Goal: Task Accomplishment & Management: Use online tool/utility

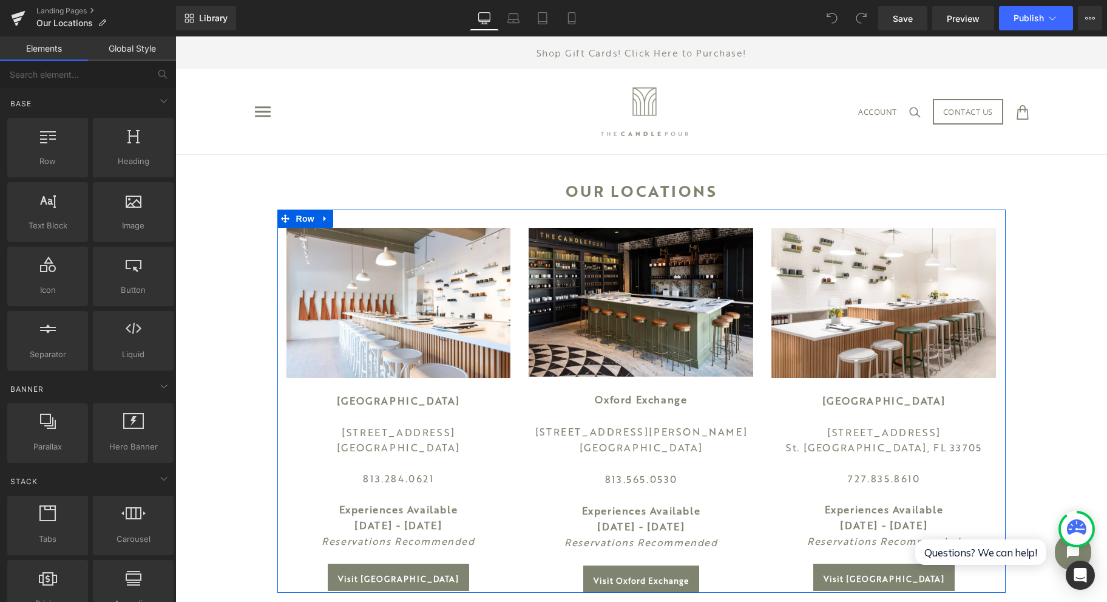
click at [300, 222] on span "Row" at bounding box center [305, 218] width 24 height 18
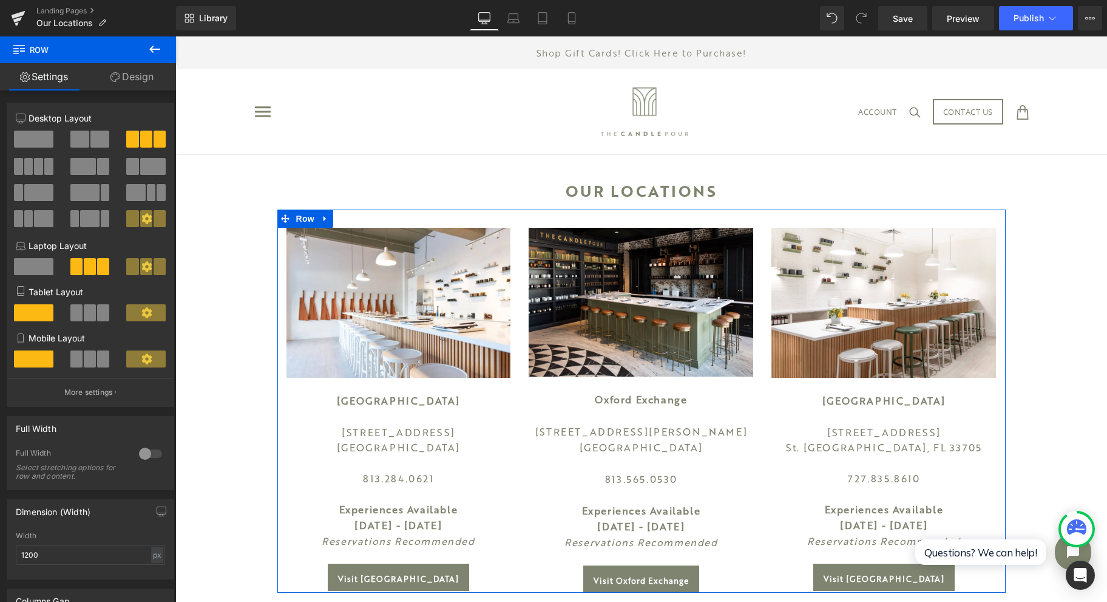
click at [83, 140] on span at bounding box center [79, 139] width 19 height 17
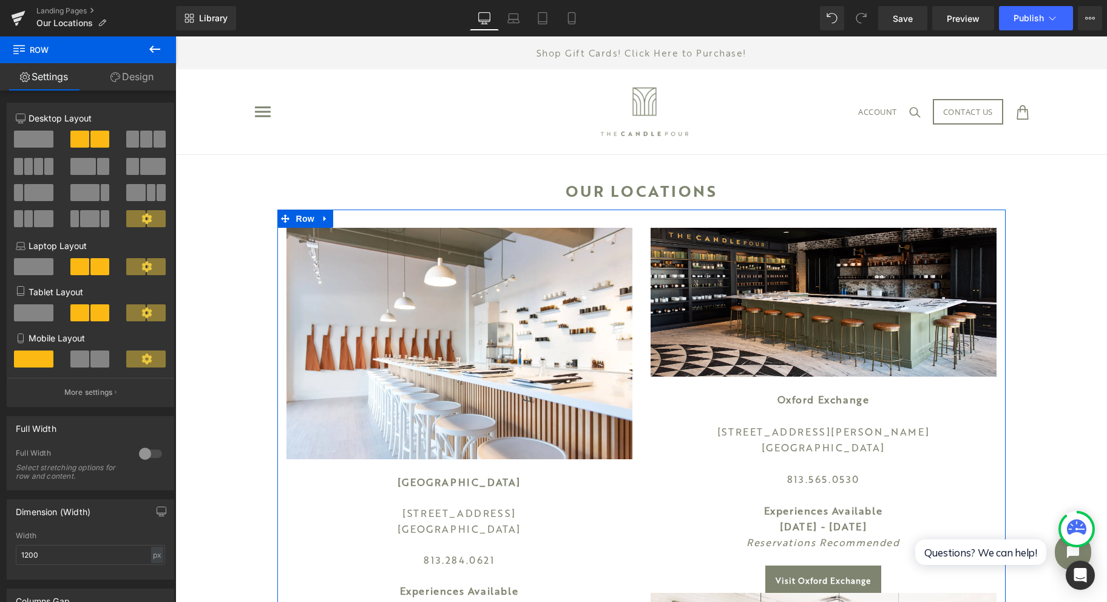
click at [324, 222] on link at bounding box center [326, 218] width 16 height 18
click at [340, 222] on link at bounding box center [341, 218] width 16 height 18
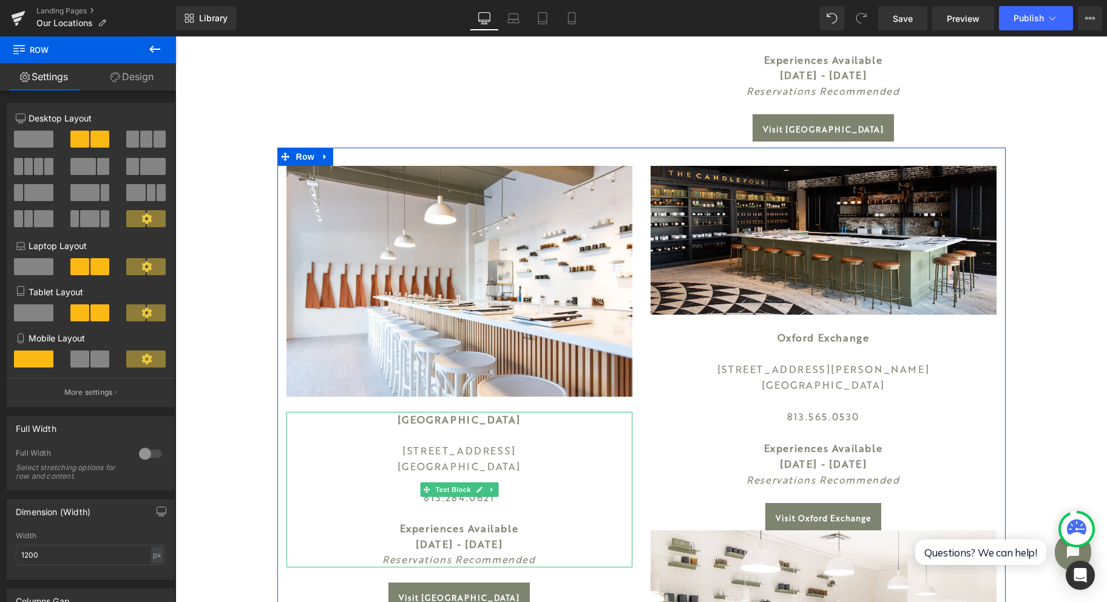
scroll to position [877, 0]
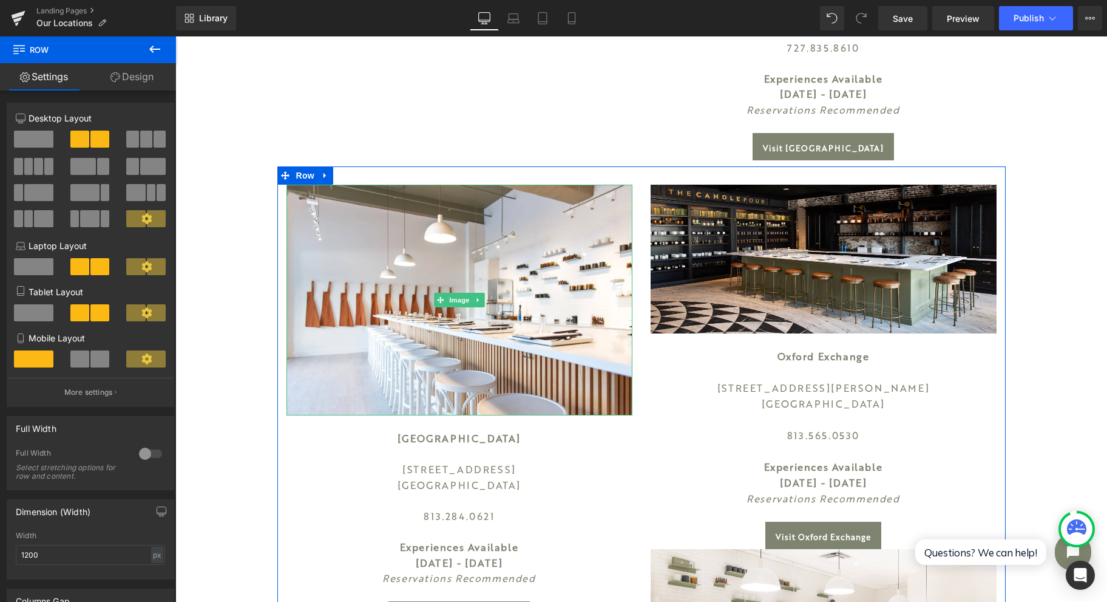
click at [475, 299] on icon at bounding box center [478, 299] width 7 height 7
click at [481, 299] on icon at bounding box center [484, 299] width 7 height 7
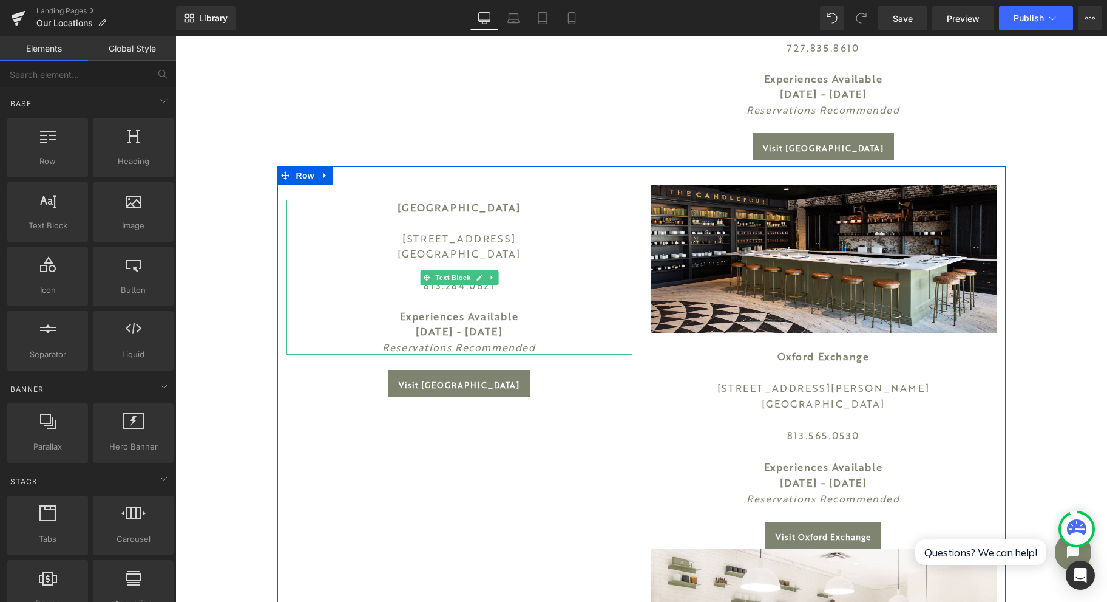
click at [491, 276] on link at bounding box center [492, 277] width 13 height 15
click at [495, 276] on icon at bounding box center [498, 277] width 7 height 7
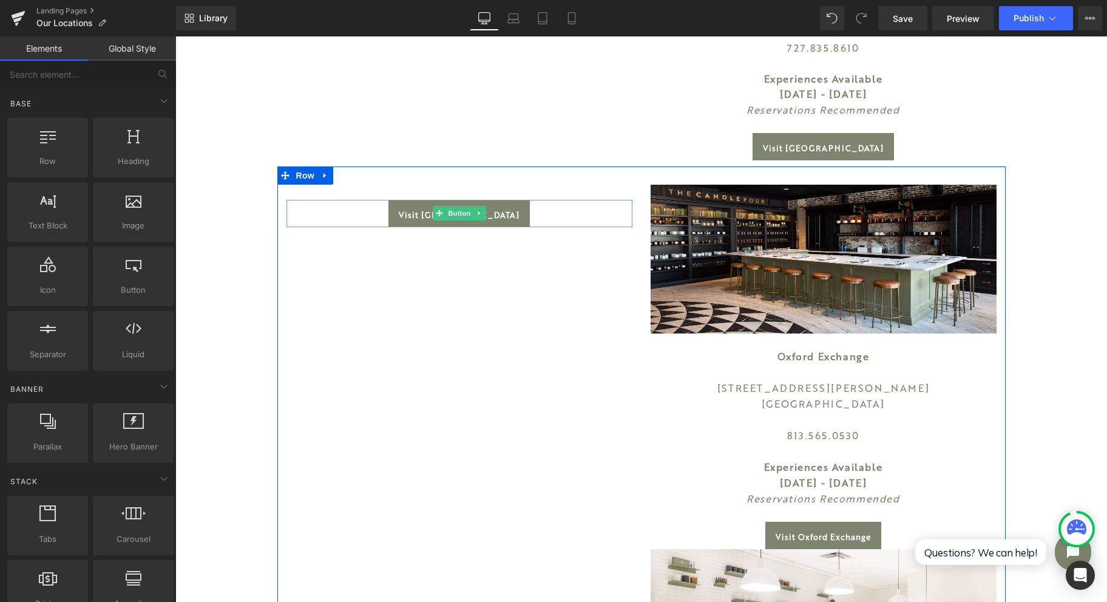
click at [476, 214] on icon at bounding box center [479, 212] width 7 height 7
click at [480, 215] on link at bounding box center [486, 213] width 13 height 15
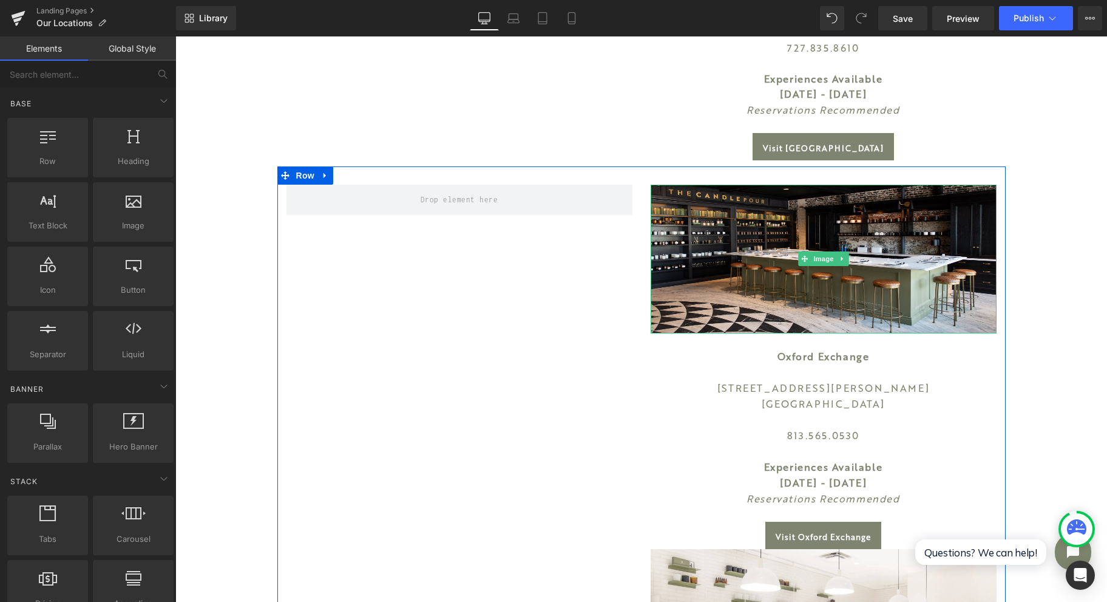
click at [839, 262] on icon at bounding box center [842, 258] width 7 height 7
click at [843, 262] on link at bounding box center [849, 258] width 13 height 15
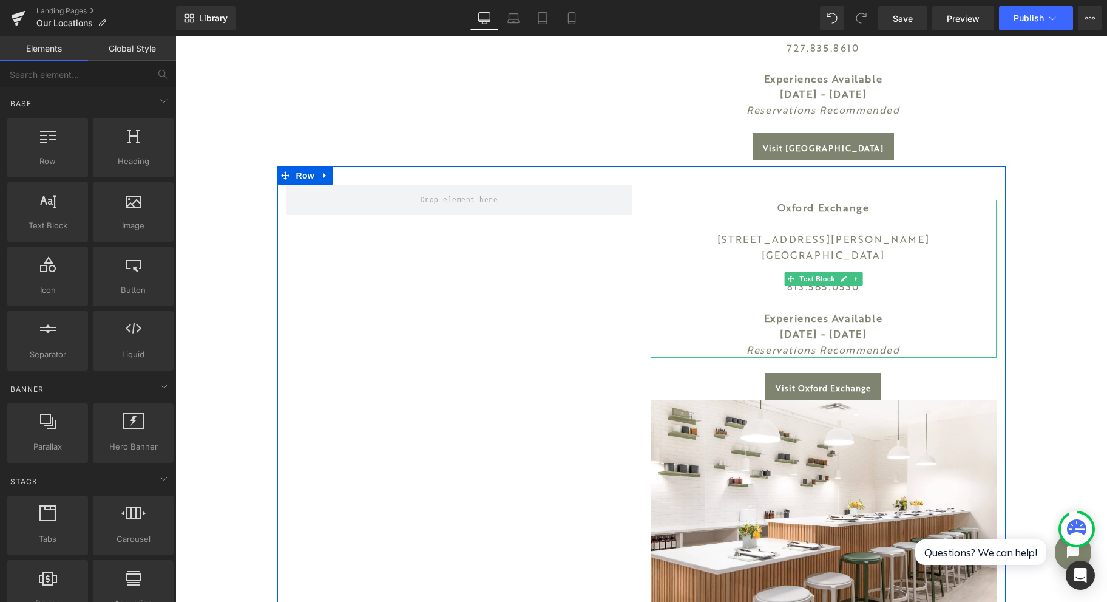
click at [855, 278] on icon at bounding box center [856, 279] width 2 height 4
click at [856, 278] on link at bounding box center [862, 278] width 13 height 15
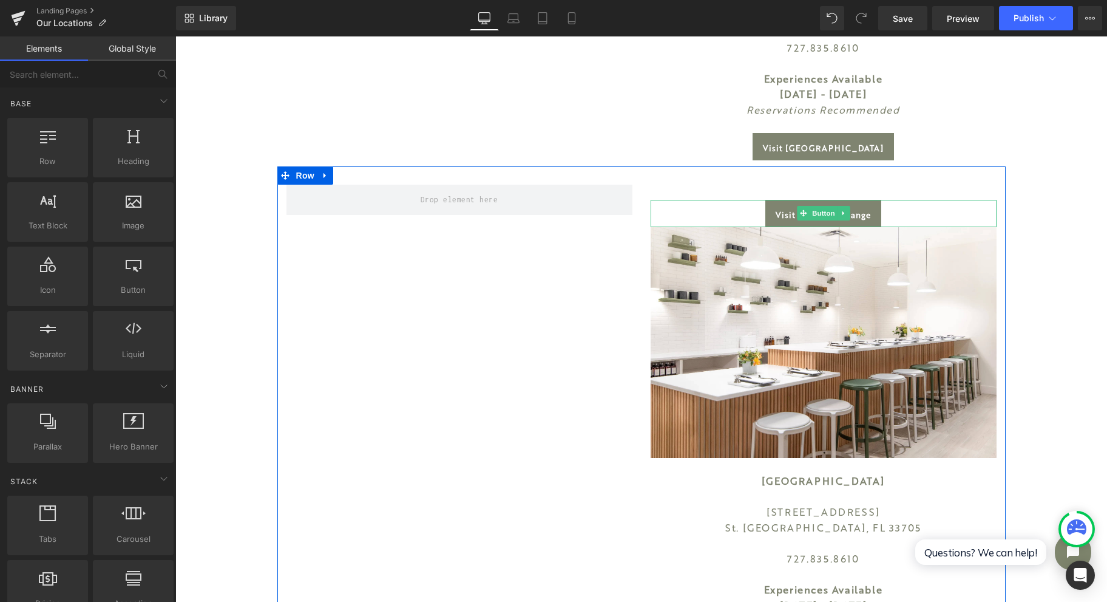
click at [840, 211] on icon at bounding box center [843, 212] width 7 height 7
click at [846, 214] on icon at bounding box center [849, 212] width 7 height 7
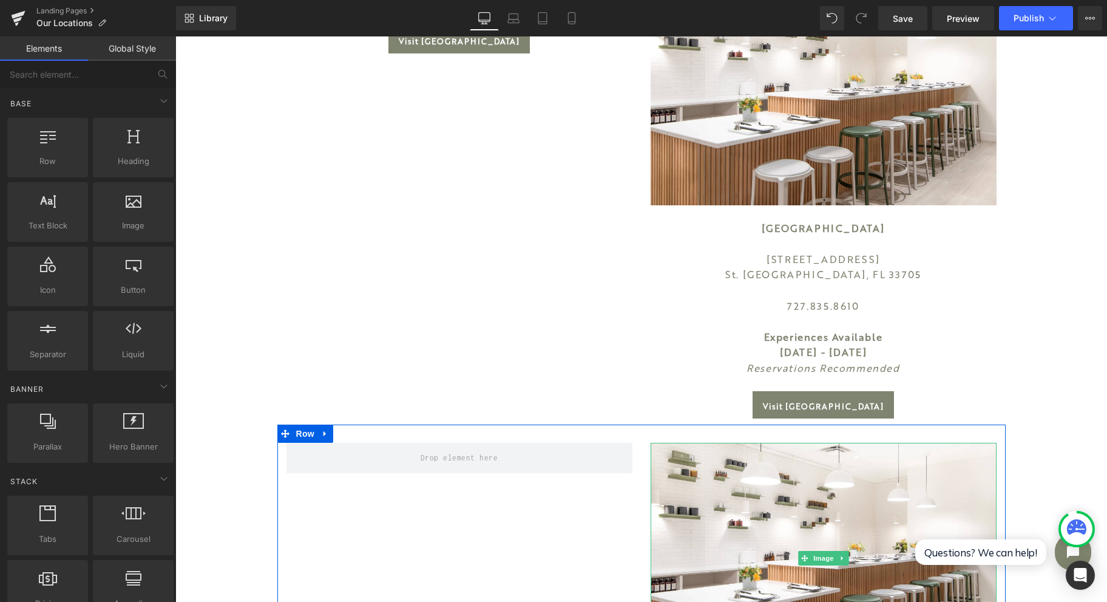
scroll to position [472, 0]
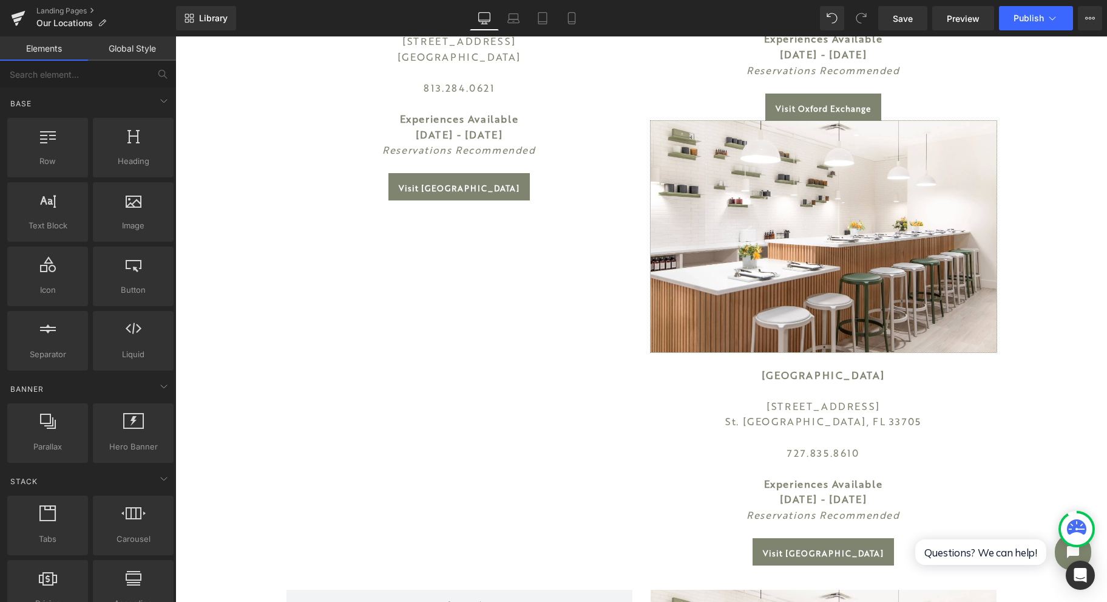
click at [883, 145] on img at bounding box center [824, 236] width 346 height 231
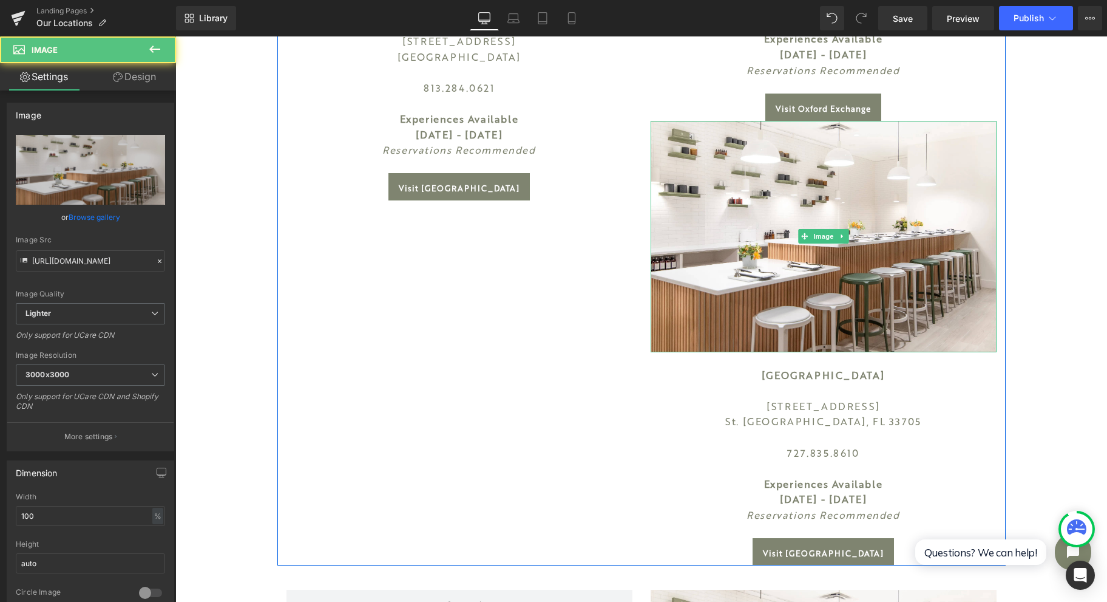
click at [841, 231] on link at bounding box center [842, 236] width 13 height 15
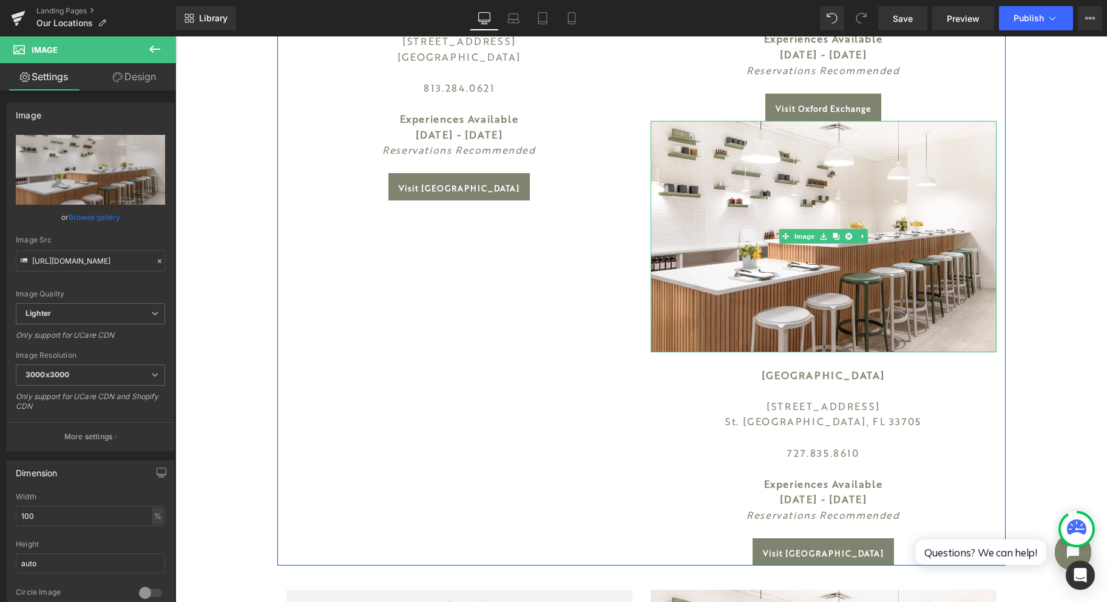
click at [845, 236] on icon at bounding box center [848, 236] width 7 height 7
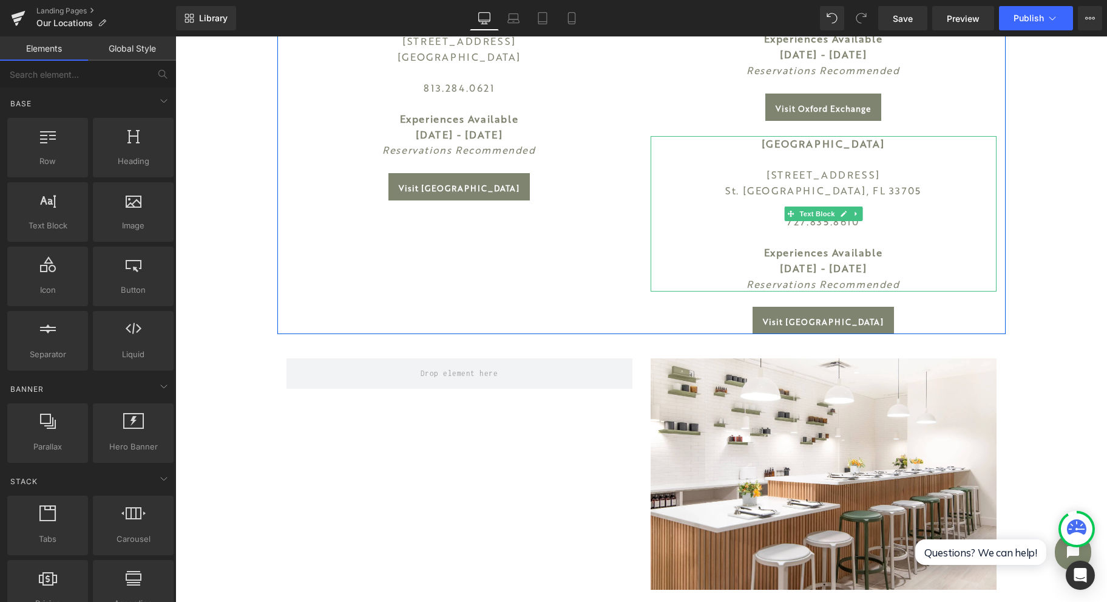
click at [853, 211] on icon at bounding box center [856, 213] width 7 height 7
click at [856, 211] on link at bounding box center [862, 213] width 13 height 15
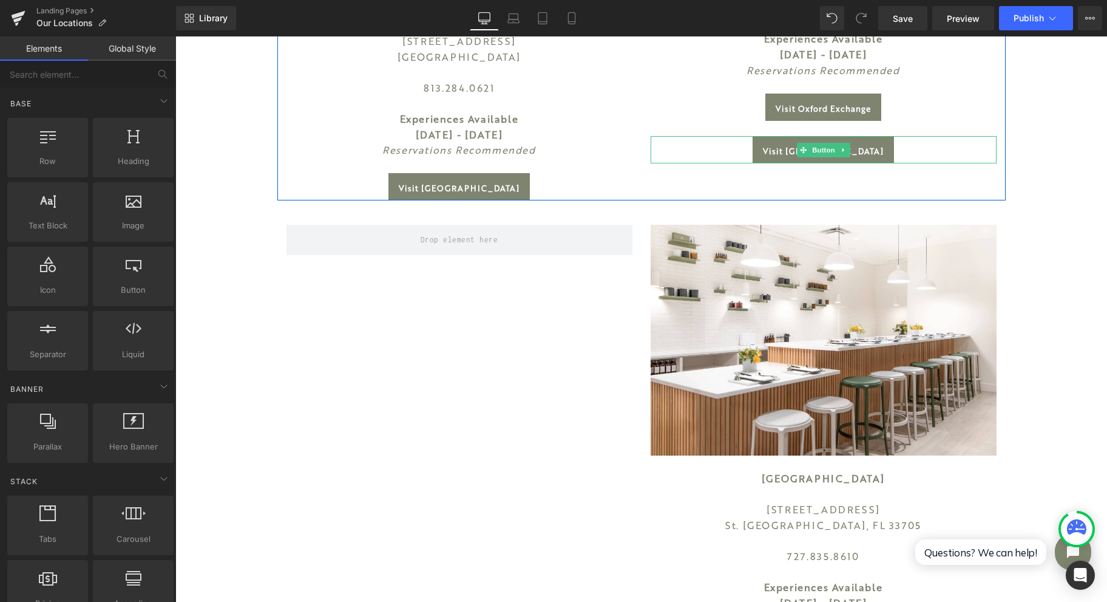
click at [837, 147] on link at bounding box center [843, 150] width 13 height 15
click at [848, 150] on link at bounding box center [850, 150] width 13 height 15
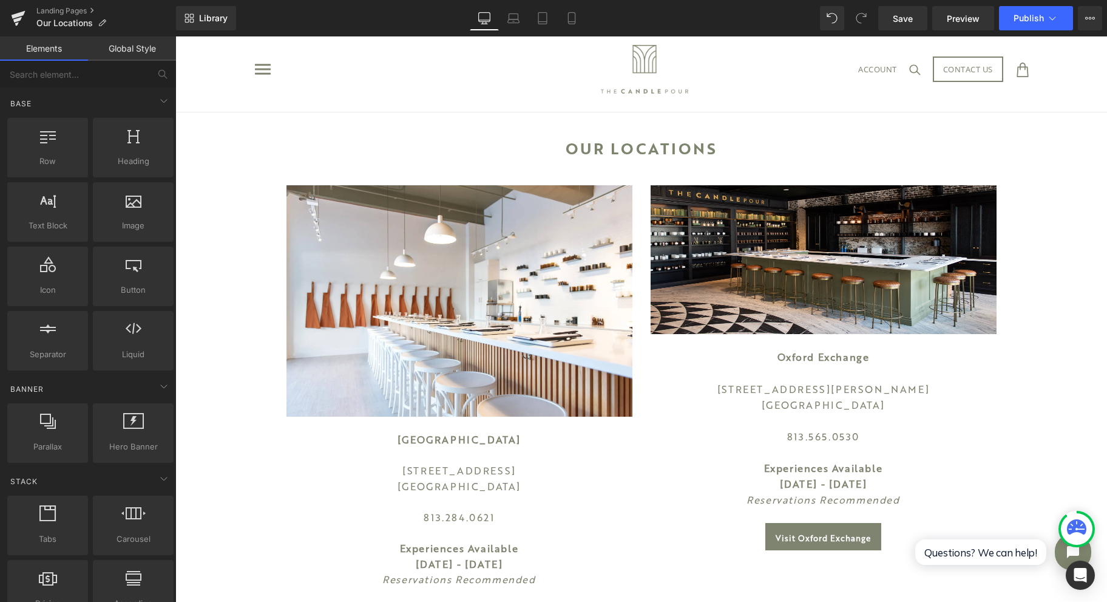
scroll to position [0, 0]
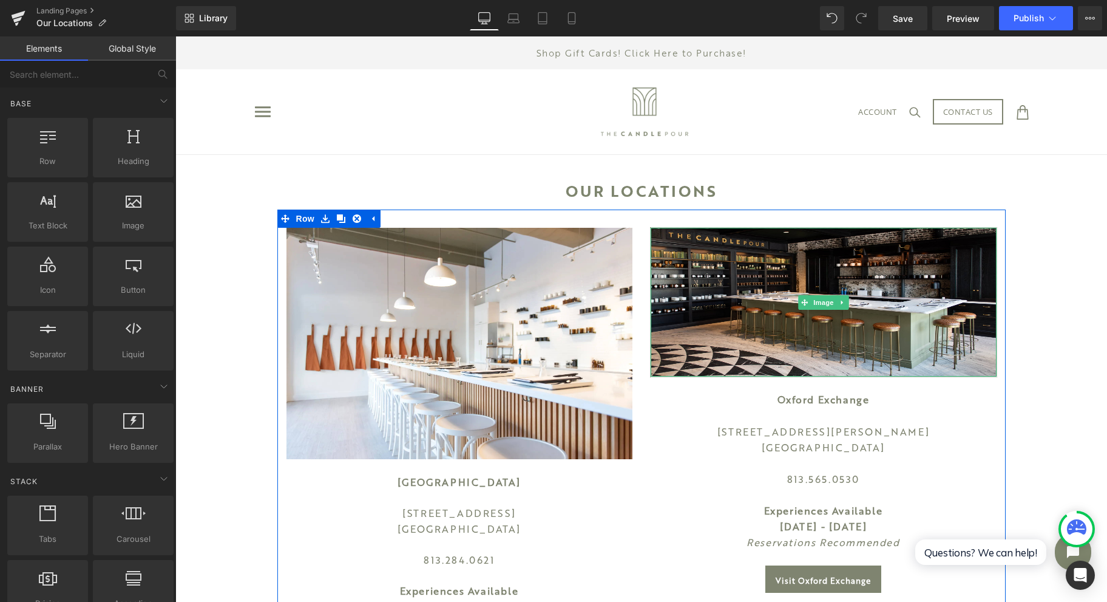
click at [890, 322] on img at bounding box center [824, 302] width 346 height 149
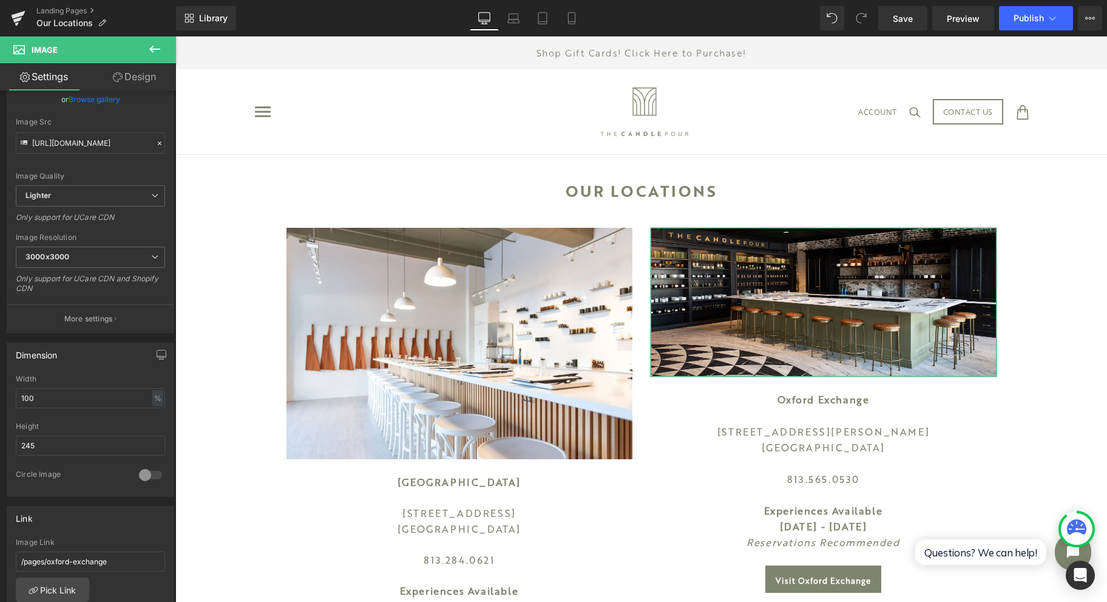
scroll to position [161, 0]
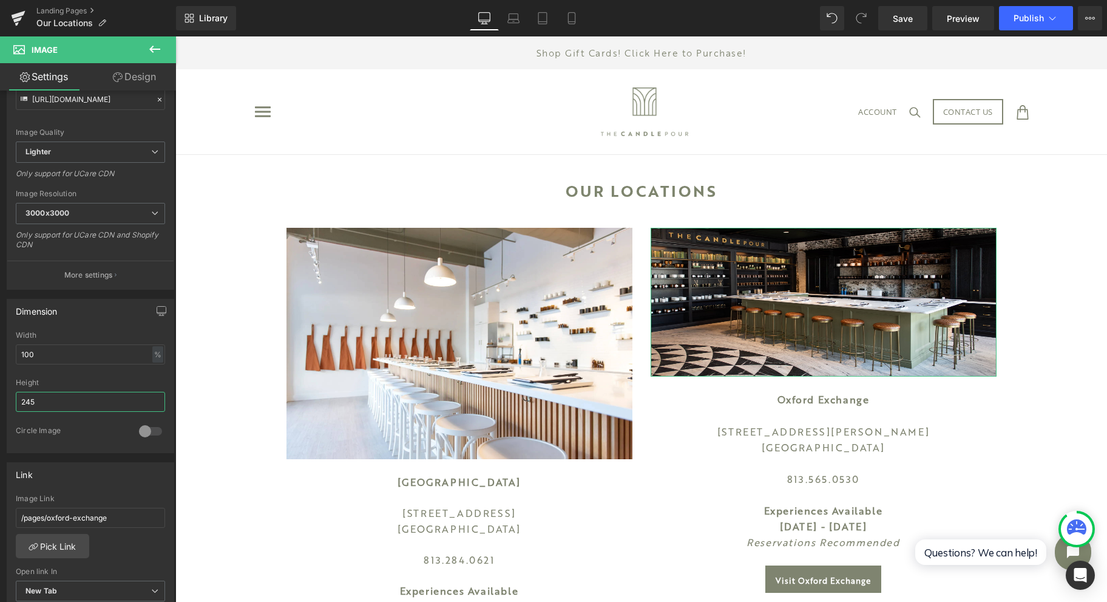
drag, startPoint x: 91, startPoint y: 389, endPoint x: 16, endPoint y: 391, distance: 75.3
click at [16, 392] on input "245" at bounding box center [90, 402] width 149 height 20
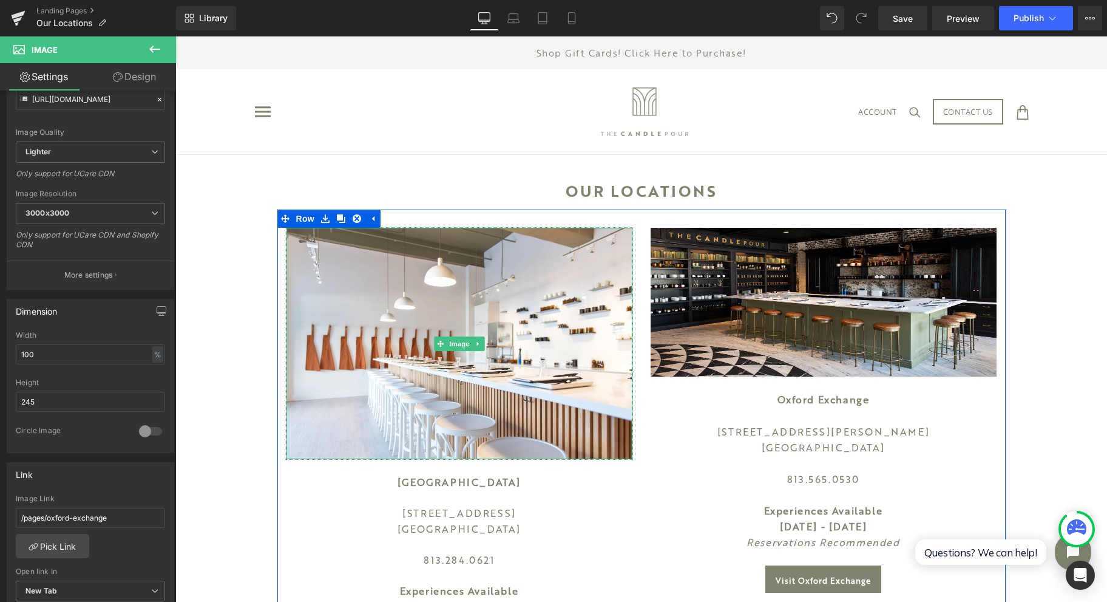
click at [410, 392] on img at bounding box center [460, 343] width 346 height 231
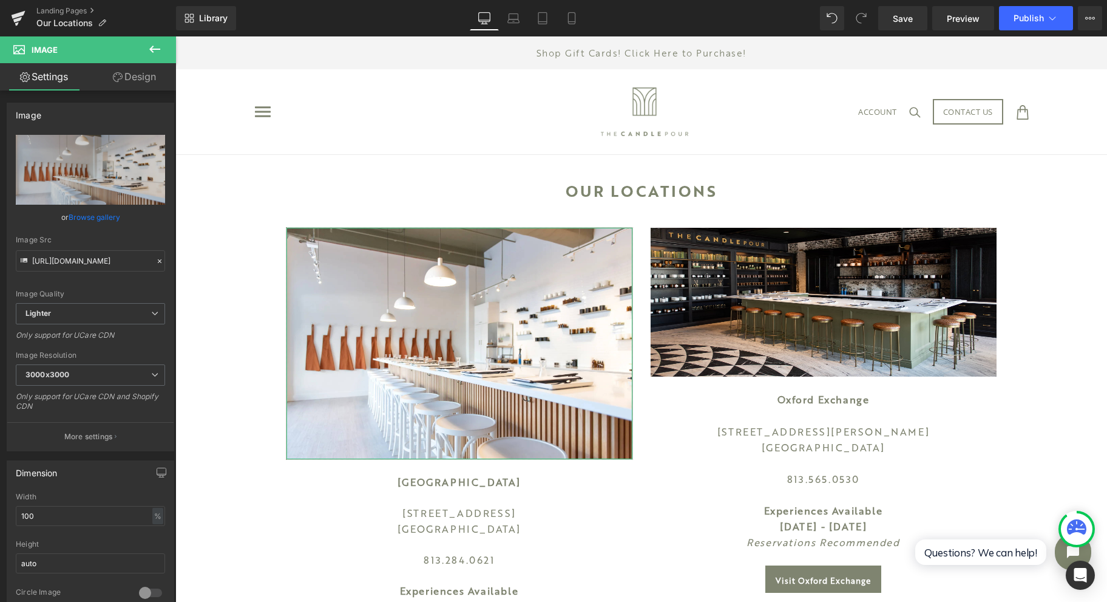
scroll to position [81, 0]
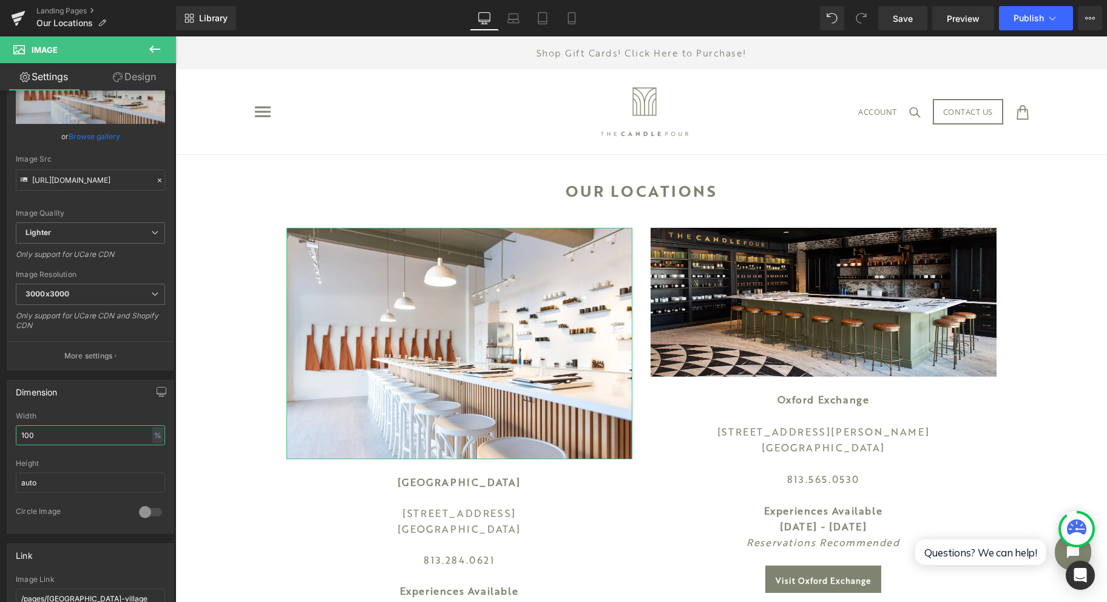
click at [118, 432] on input "100" at bounding box center [90, 435] width 149 height 20
click at [101, 467] on div "Height auto" at bounding box center [90, 482] width 149 height 47
click at [108, 481] on input "auto" at bounding box center [90, 482] width 149 height 20
type input "a"
click at [70, 438] on input "100" at bounding box center [90, 435] width 149 height 20
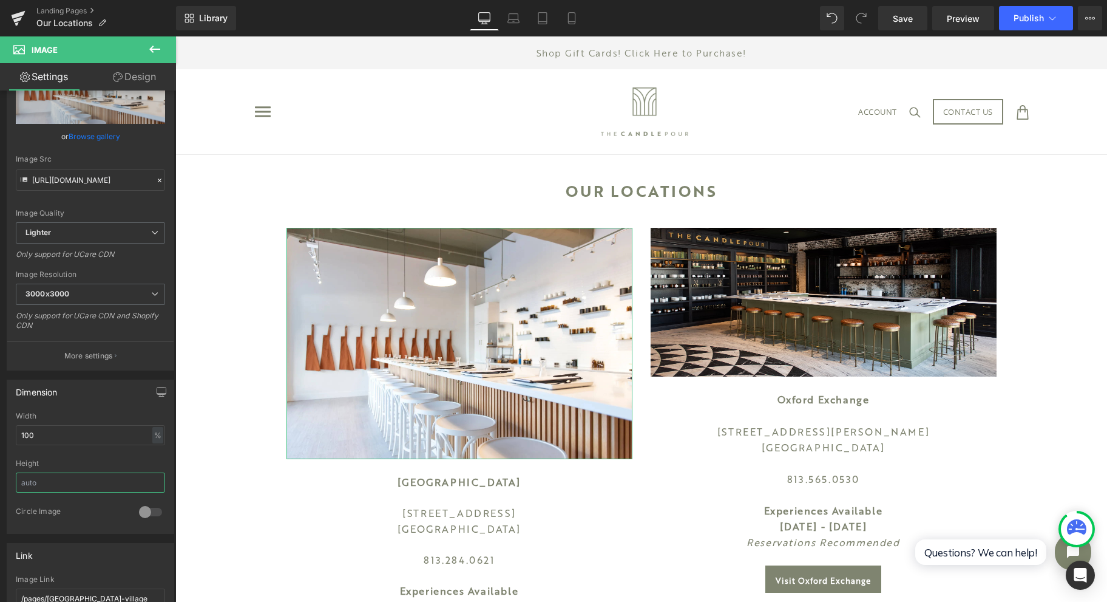
click at [64, 474] on input "text" at bounding box center [90, 482] width 149 height 20
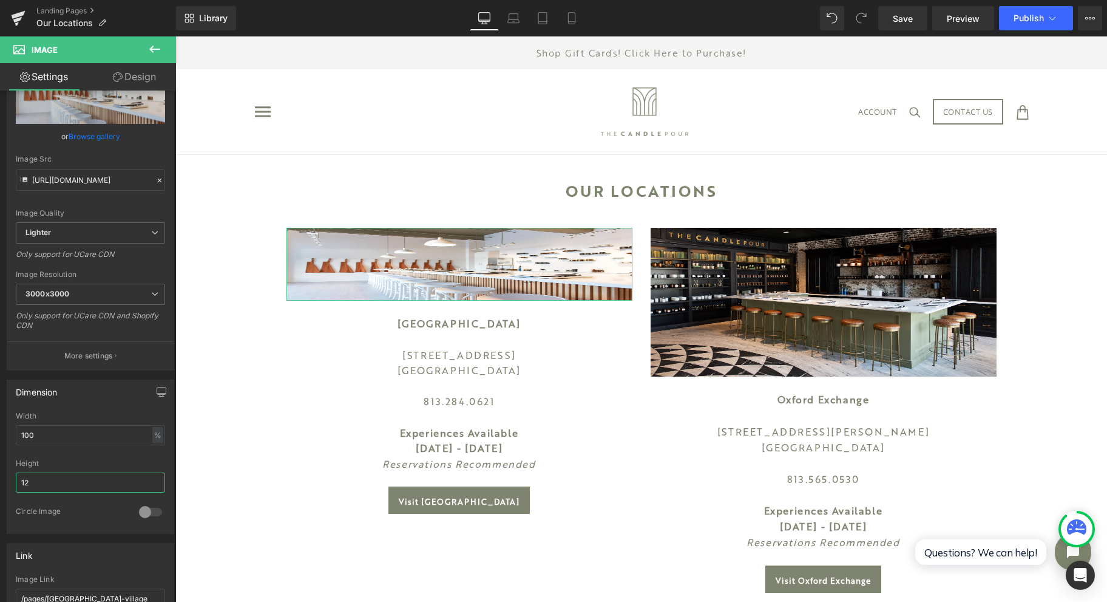
type input "1"
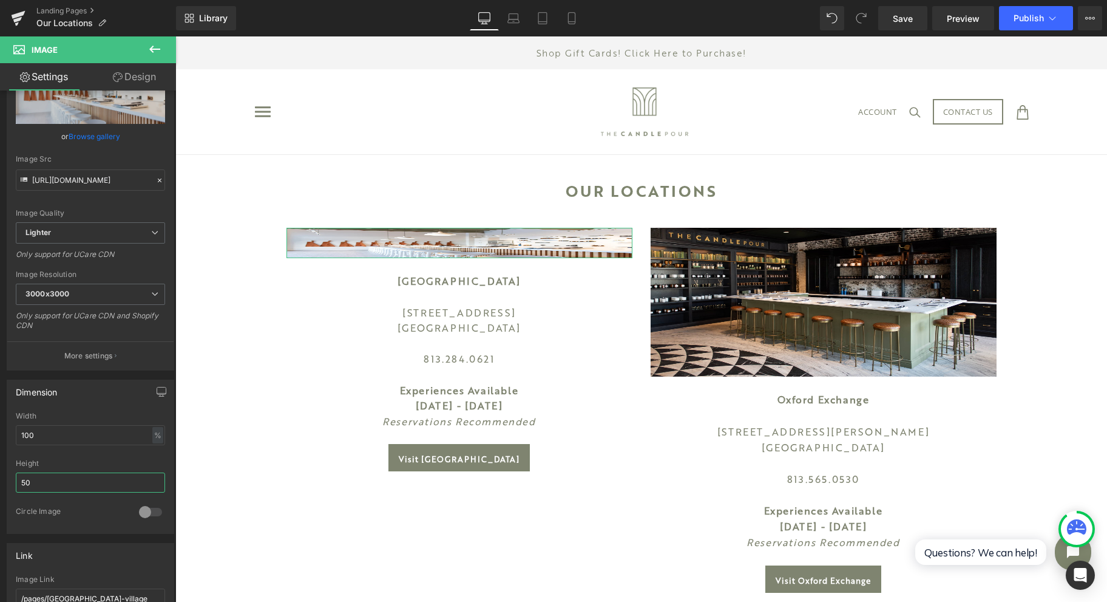
type input "5"
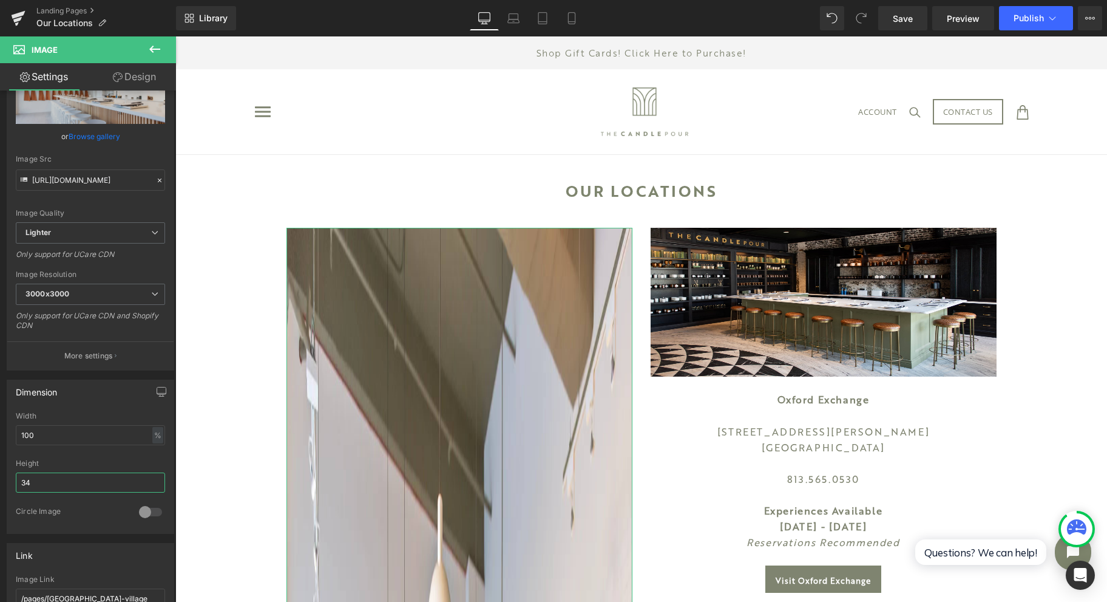
type input "3"
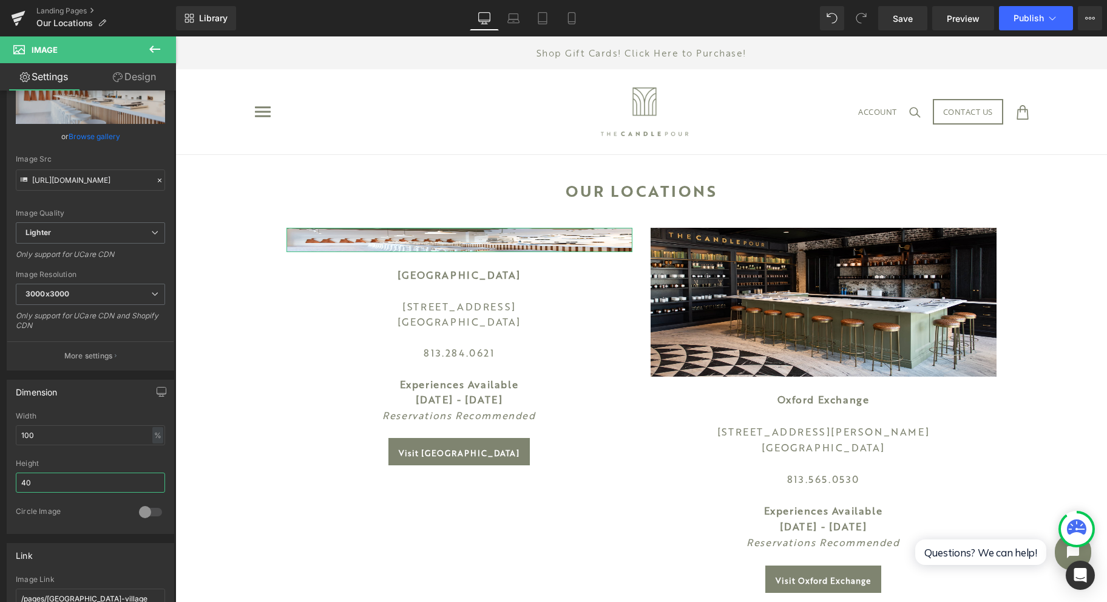
type input "4"
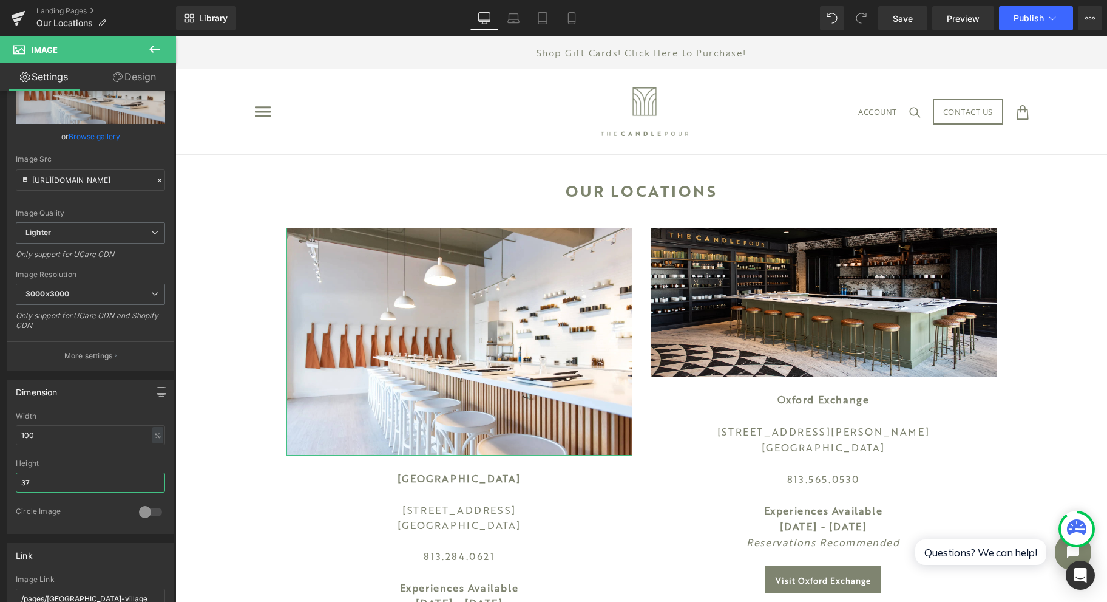
type input "3"
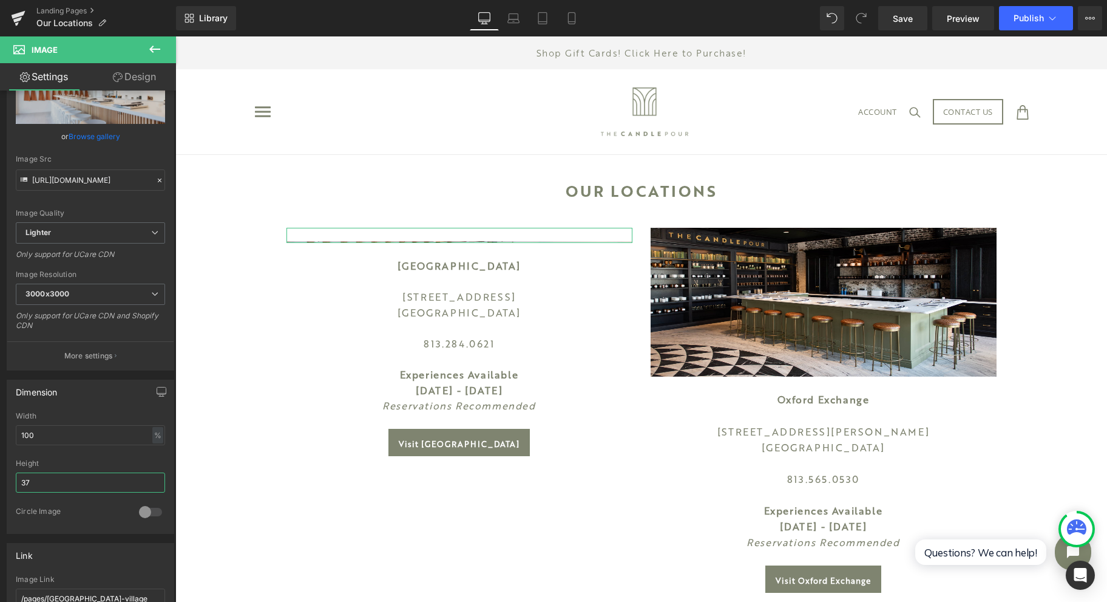
type input "375"
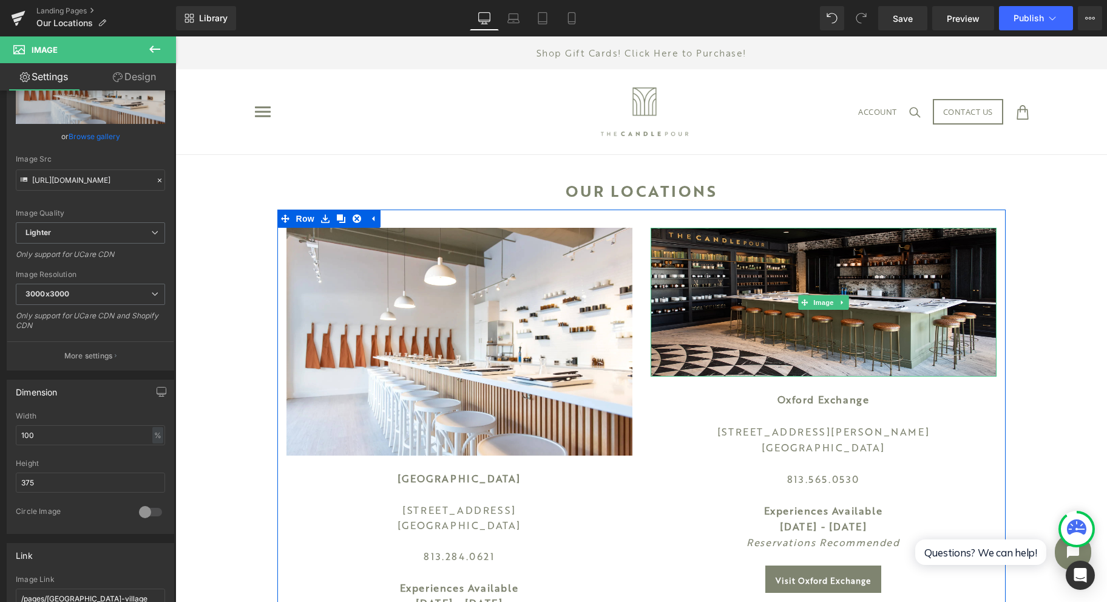
click at [815, 302] on span "Image" at bounding box center [823, 302] width 25 height 15
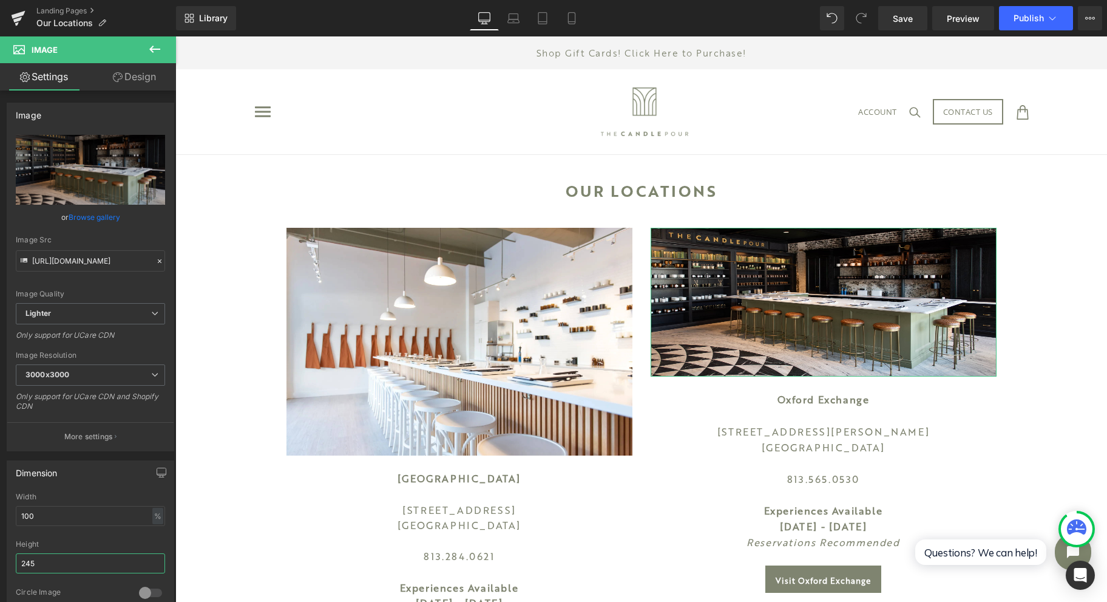
click at [75, 565] on input "245" at bounding box center [90, 563] width 149 height 20
drag, startPoint x: 75, startPoint y: 565, endPoint x: -27, endPoint y: 553, distance: 102.6
click at [0, 553] on html "Image You are previewing how the will restyle your page. You can not edit Eleme…" at bounding box center [553, 301] width 1107 height 602
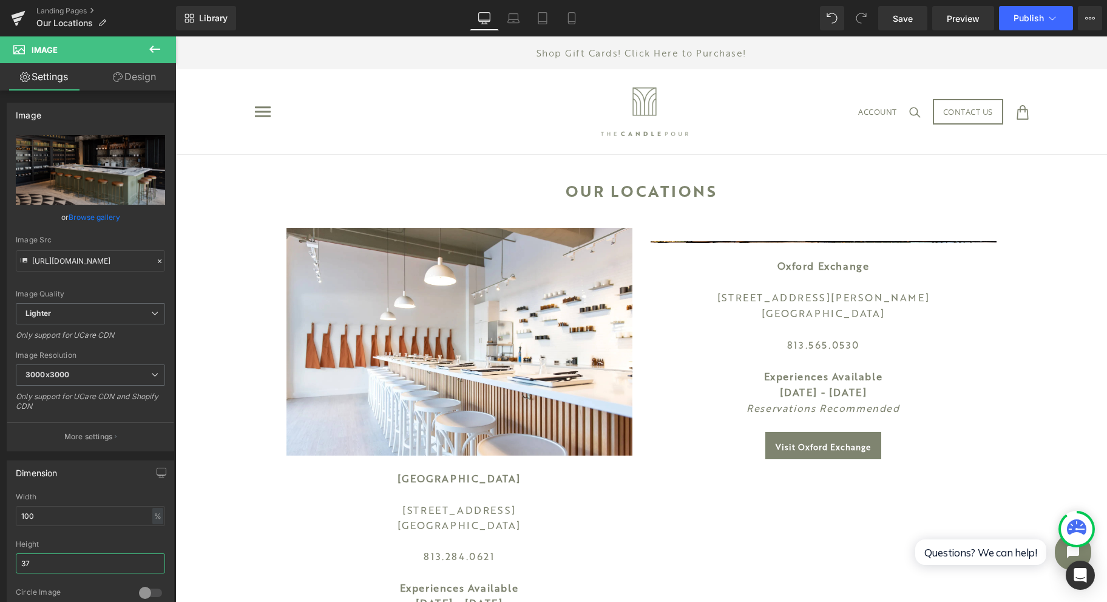
type input "375"
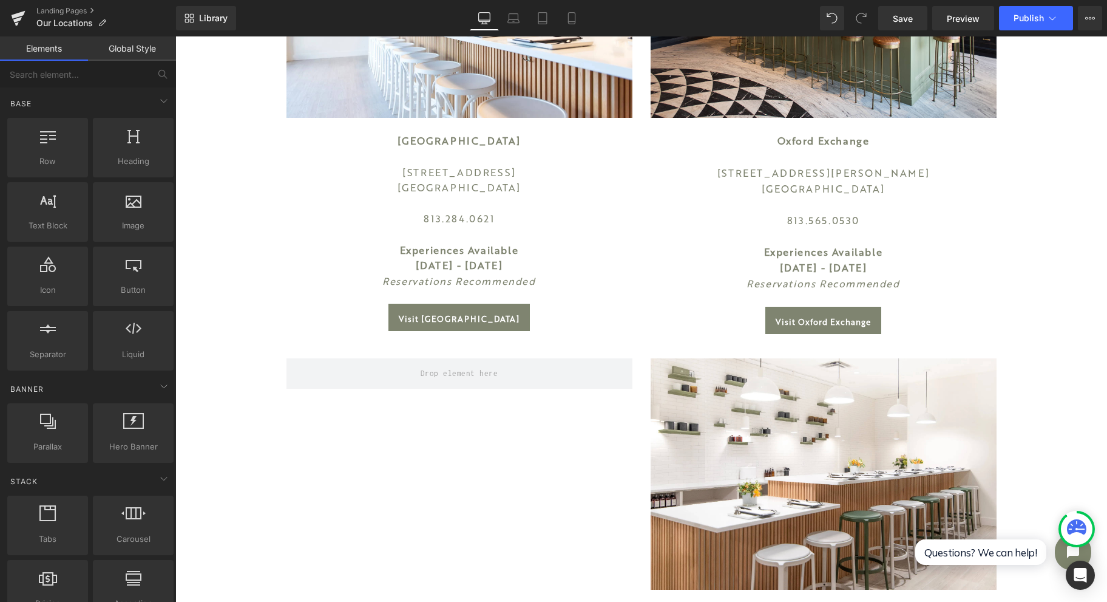
scroll to position [486, 0]
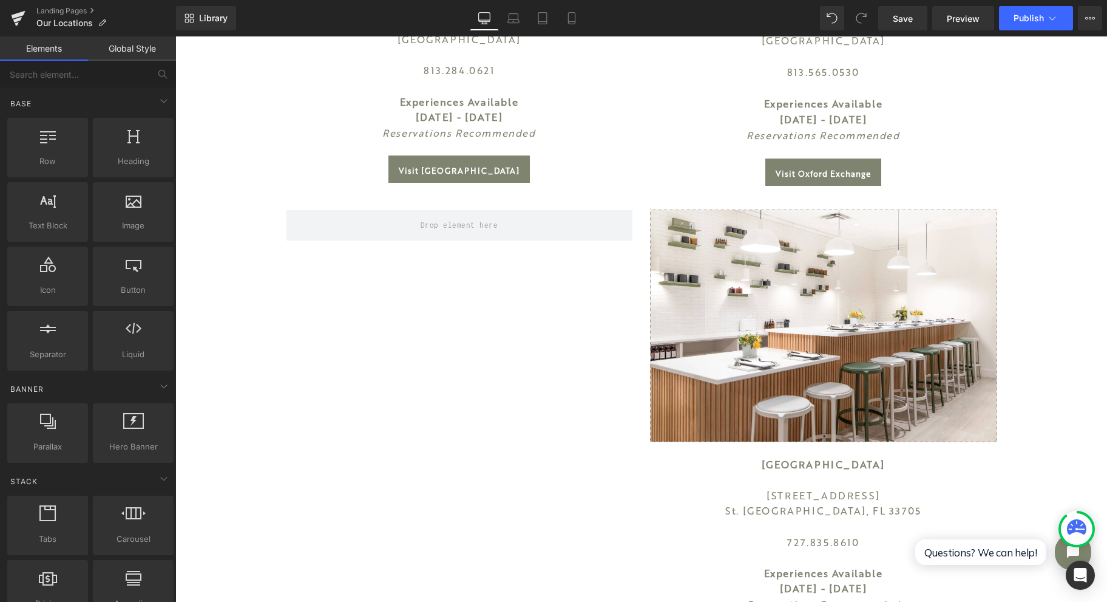
click at [875, 322] on img at bounding box center [824, 325] width 346 height 231
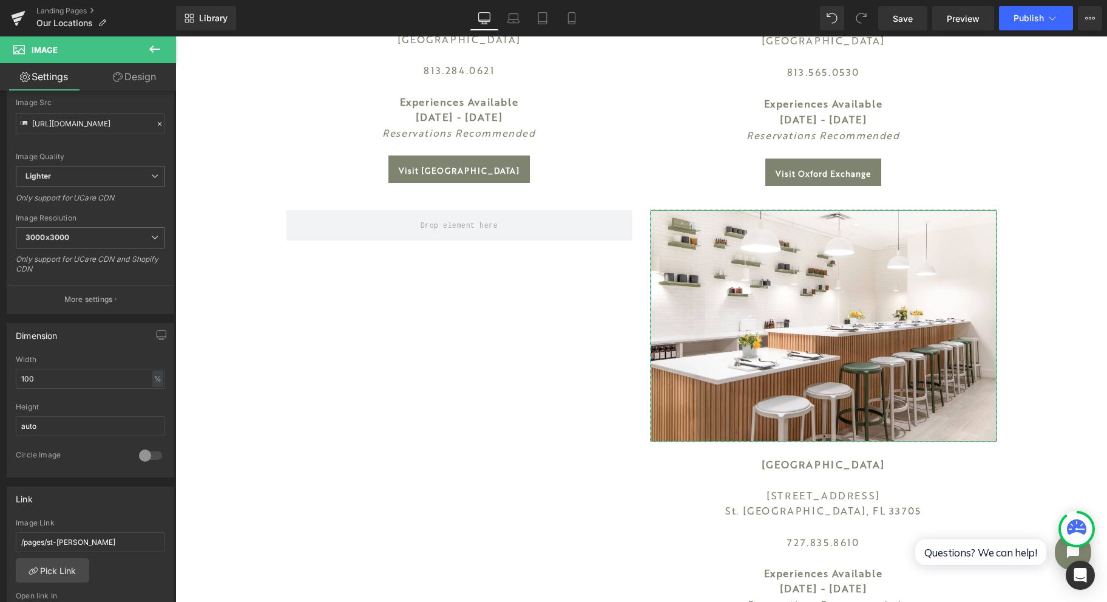
scroll to position [161, 0]
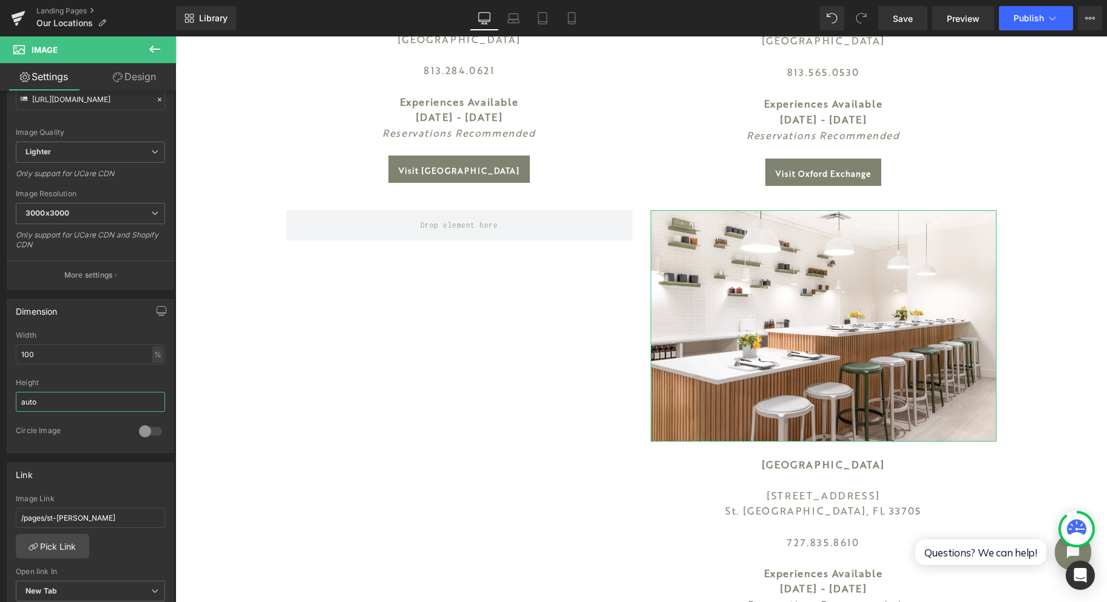
drag, startPoint x: 50, startPoint y: 393, endPoint x: -87, endPoint y: 390, distance: 137.9
click at [0, 390] on html "Image You are previewing how the will restyle your page. You can not edit Eleme…" at bounding box center [553, 301] width 1107 height 602
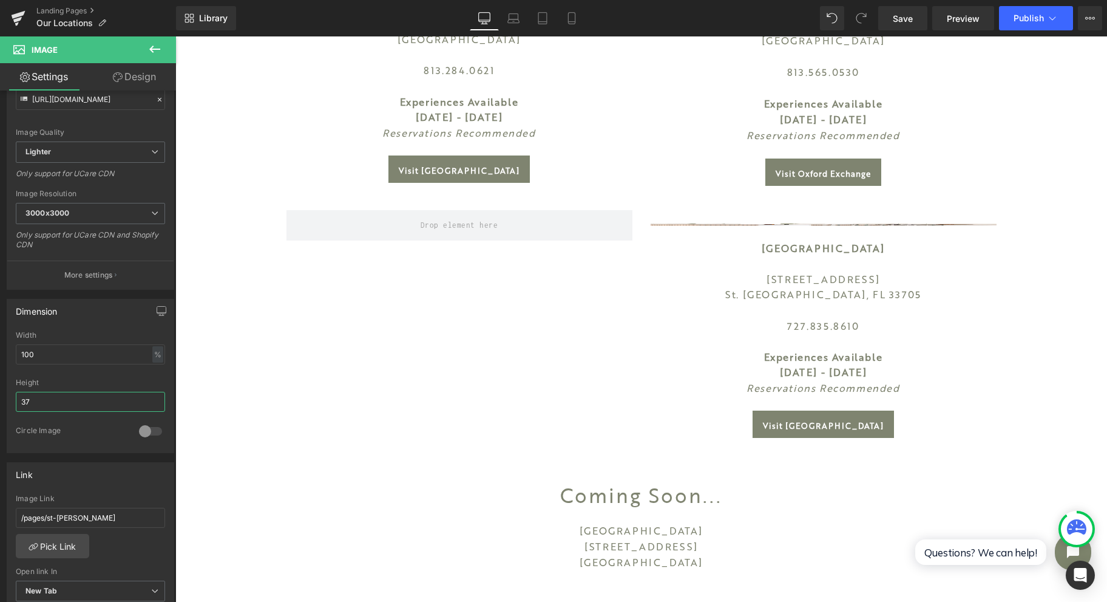
type input "375"
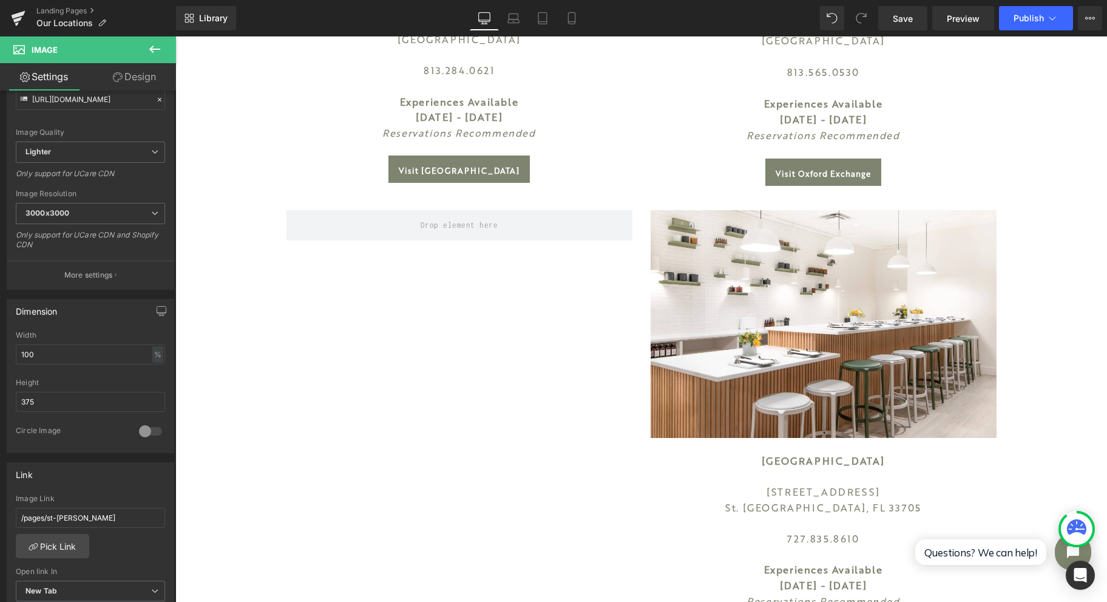
click at [1067, 277] on div "OUR LOCATIONS Heading Image Hyde Park Village 1619 West Snow Circle Tampa, FL 3…" at bounding box center [641, 342] width 932 height 1347
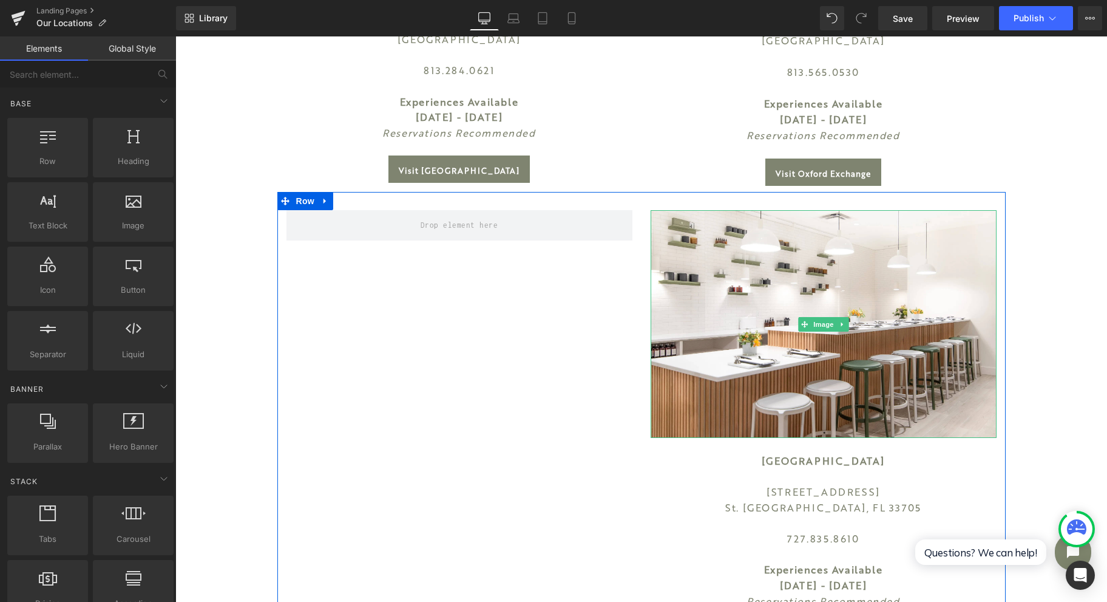
click at [839, 321] on icon at bounding box center [842, 324] width 7 height 7
click at [833, 328] on link at bounding box center [836, 324] width 13 height 15
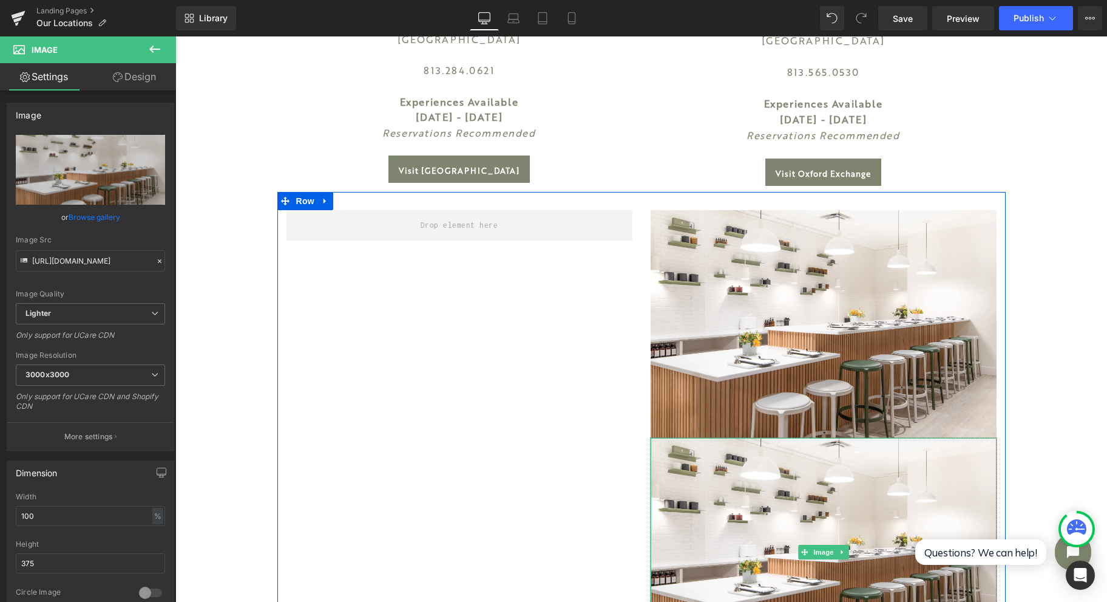
click at [755, 523] on img at bounding box center [824, 552] width 346 height 228
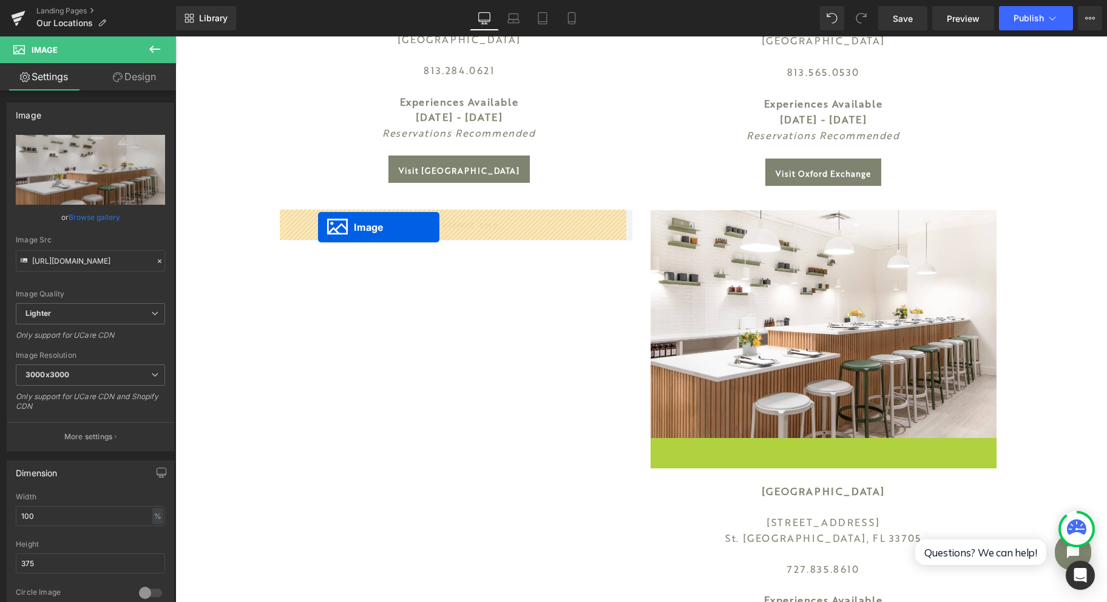
drag, startPoint x: 797, startPoint y: 548, endPoint x: 318, endPoint y: 227, distance: 576.4
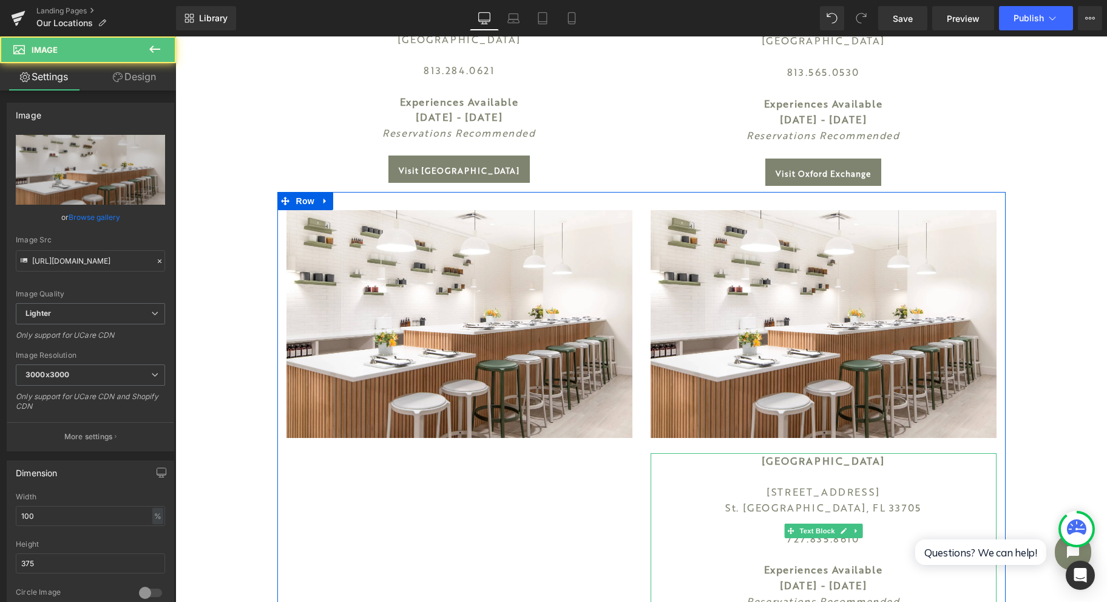
scroll to position [566, 0]
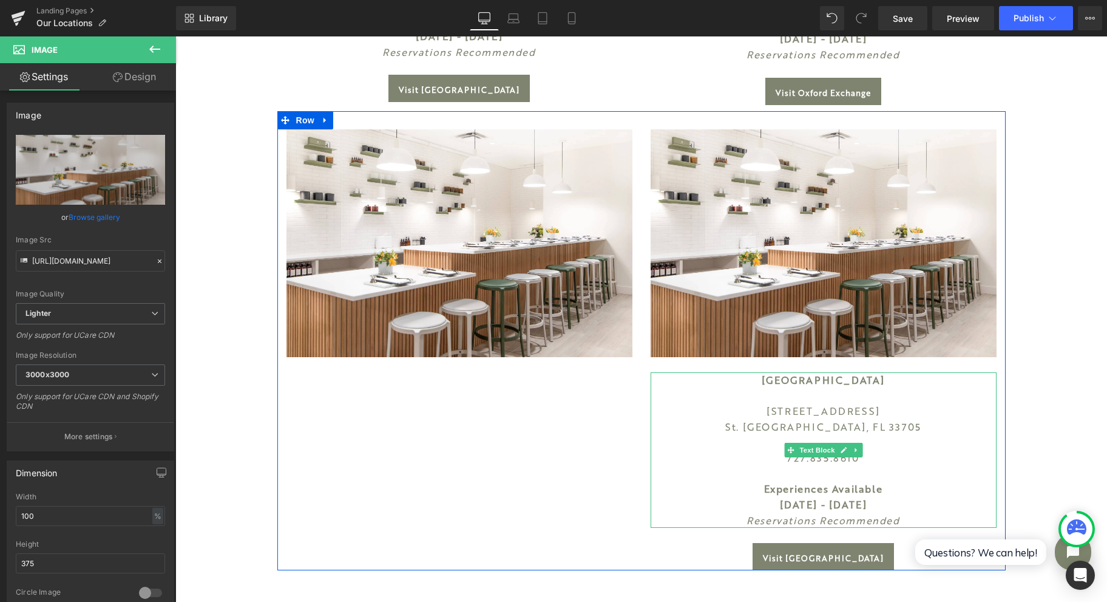
click at [853, 453] on icon at bounding box center [856, 449] width 7 height 7
click at [846, 450] on icon at bounding box center [849, 450] width 7 height 7
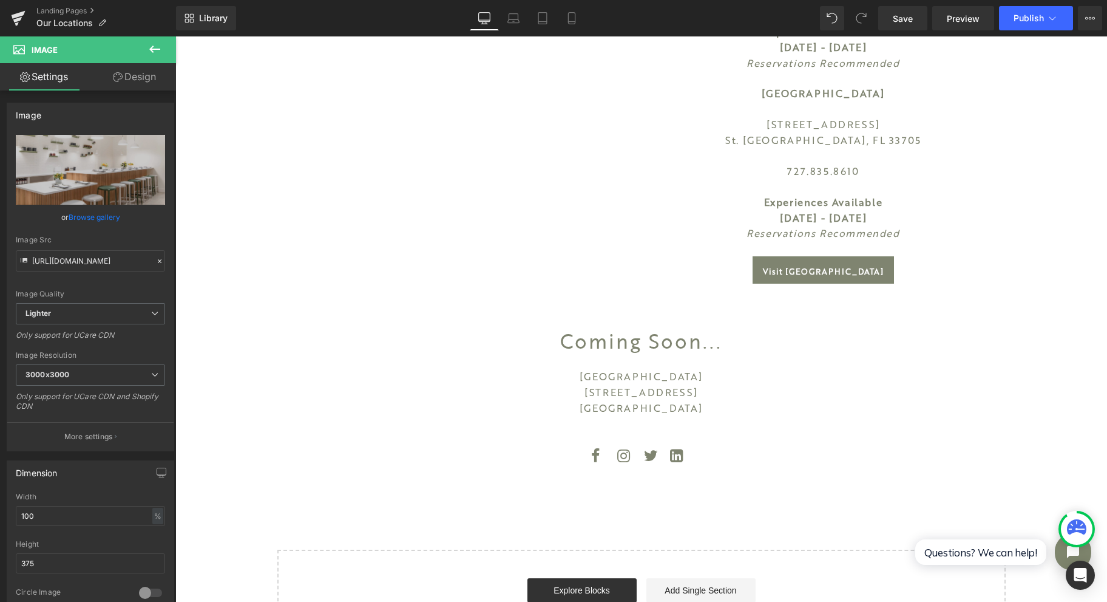
scroll to position [700, 0]
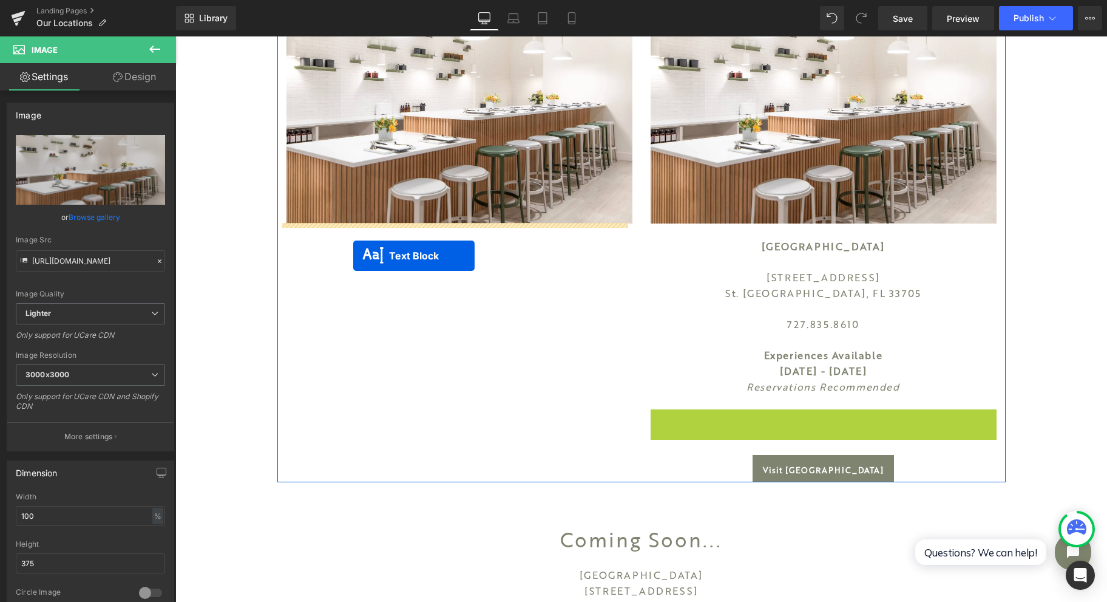
drag, startPoint x: 781, startPoint y: 488, endPoint x: 353, endPoint y: 255, distance: 487.4
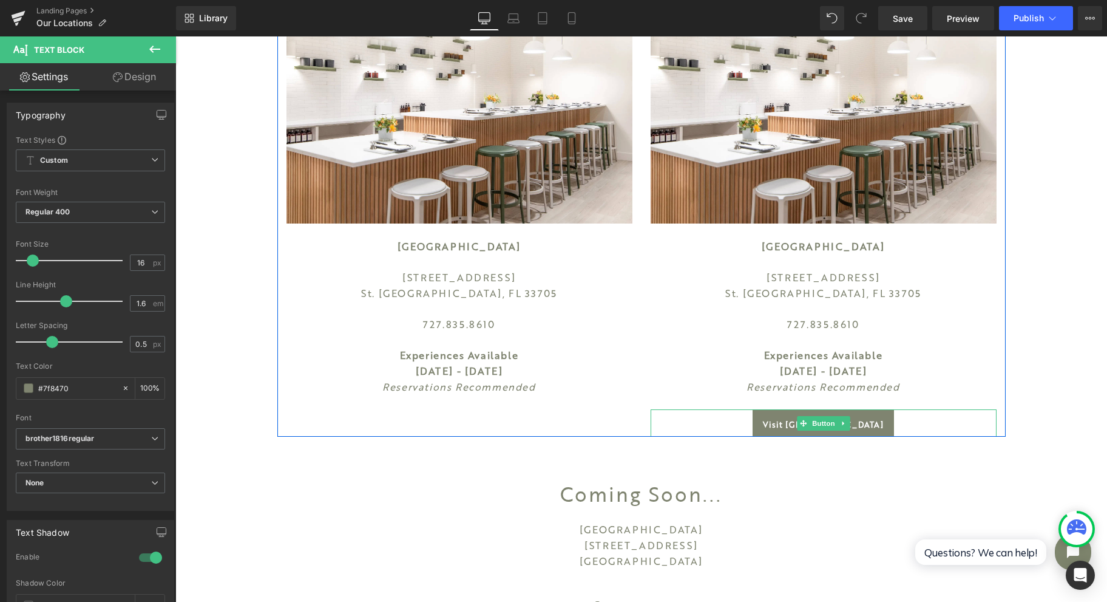
click at [840, 423] on icon at bounding box center [843, 423] width 7 height 7
click at [835, 423] on link at bounding box center [837, 423] width 13 height 15
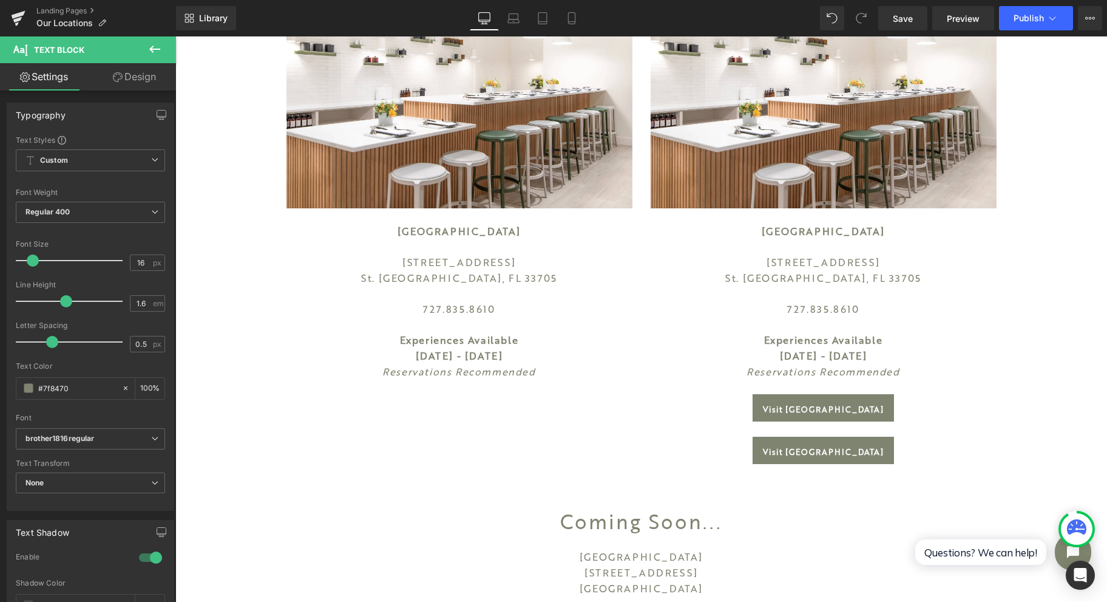
scroll to position [708, 0]
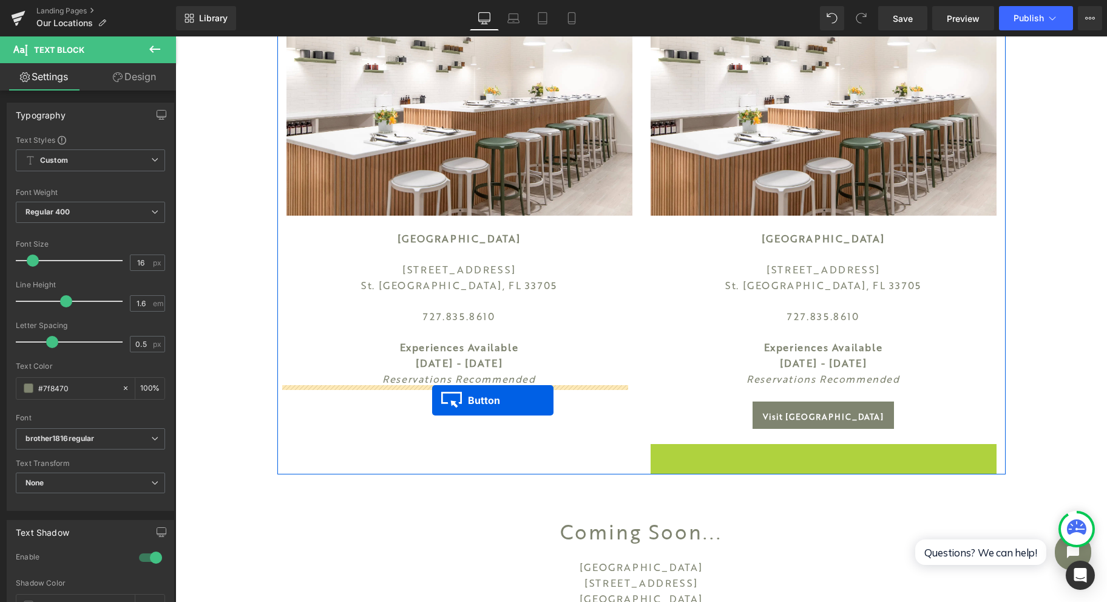
drag, startPoint x: 797, startPoint y: 455, endPoint x: 432, endPoint y: 400, distance: 369.0
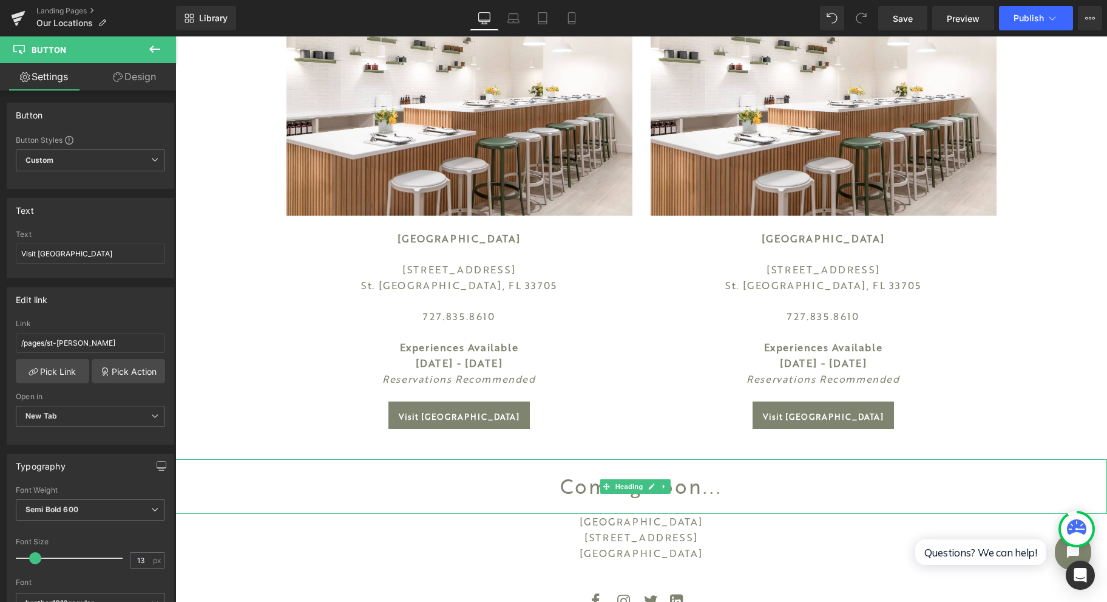
click at [663, 489] on icon at bounding box center [664, 486] width 7 height 7
click at [671, 490] on link at bounding box center [670, 486] width 13 height 15
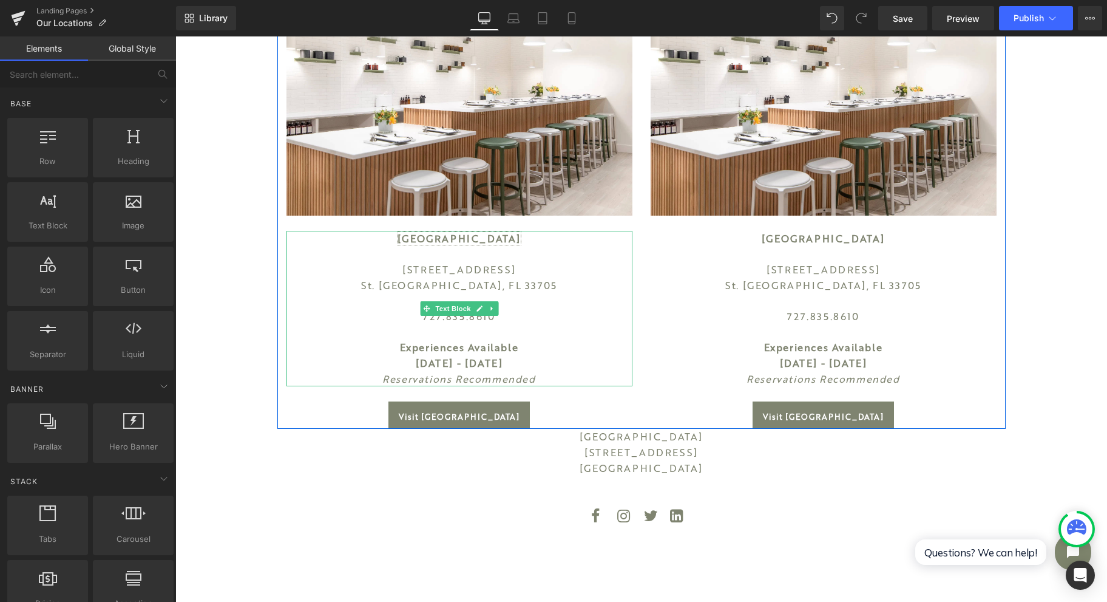
click at [450, 238] on link "[GEOGRAPHIC_DATA]" at bounding box center [459, 238] width 123 height 13
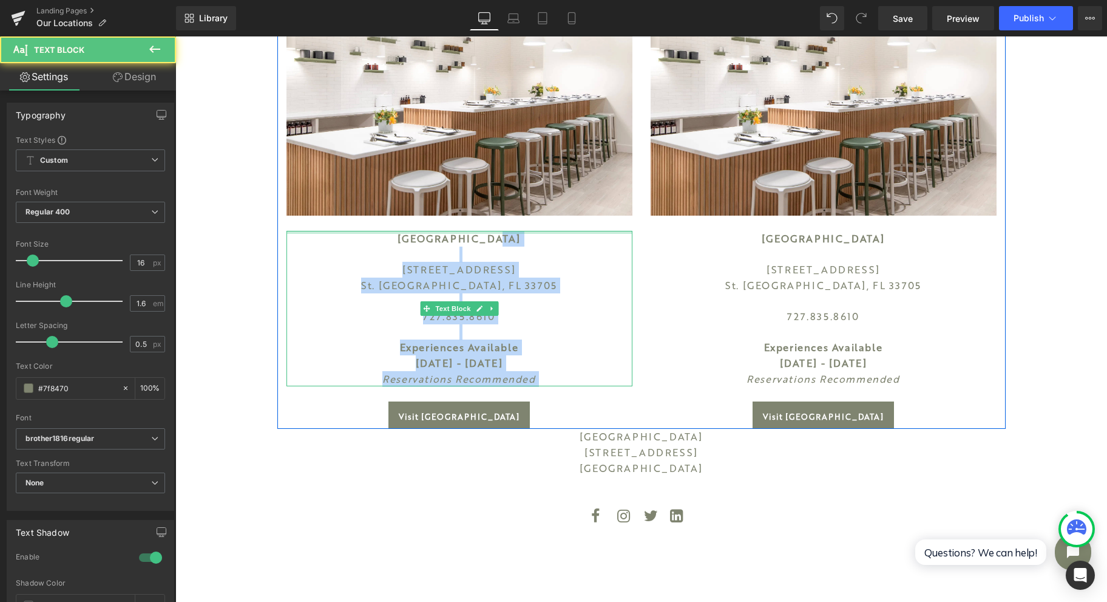
drag, startPoint x: 508, startPoint y: 239, endPoint x: 405, endPoint y: 232, distance: 102.9
click at [405, 232] on div "St. Petersburg 1128 Central Ave S t. Petersburg, FL 33705 727.835.8610 Experien…" at bounding box center [460, 308] width 346 height 155
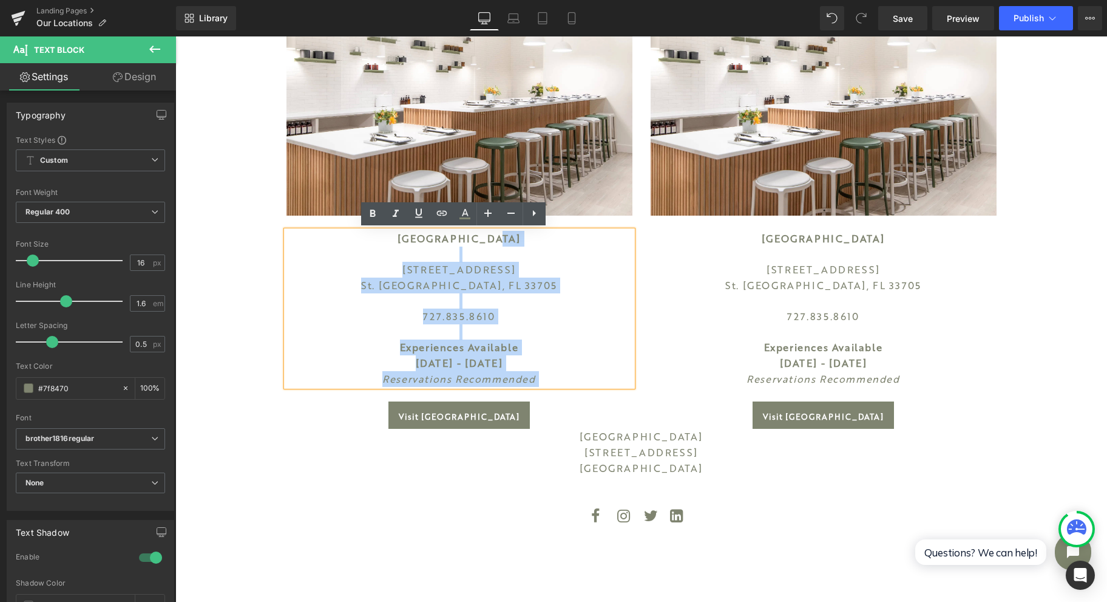
click at [407, 237] on p "[GEOGRAPHIC_DATA]" at bounding box center [460, 239] width 346 height 16
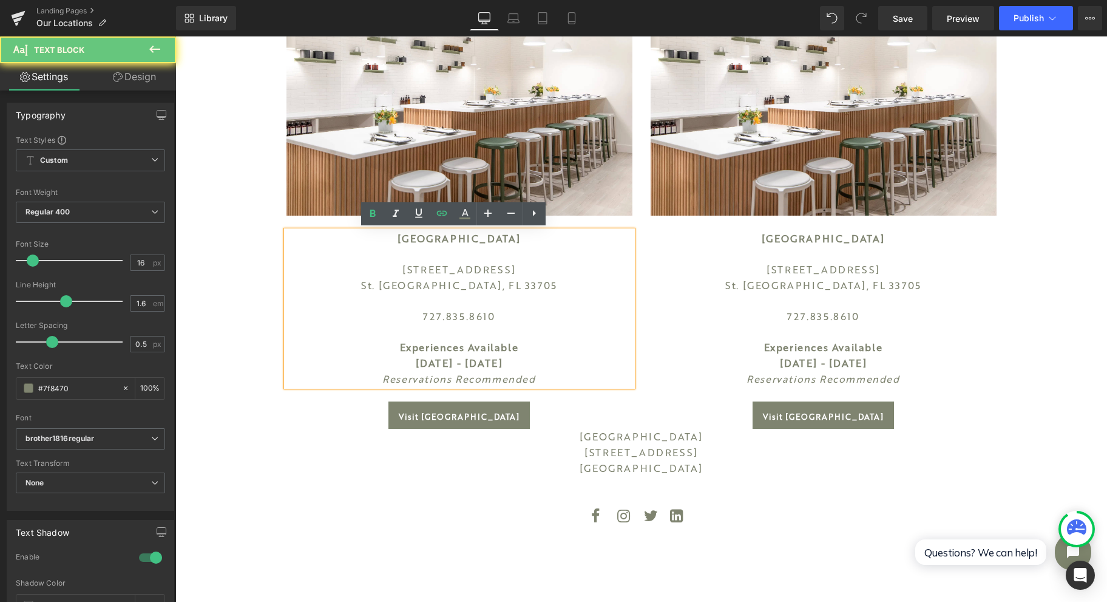
click at [435, 234] on link "[GEOGRAPHIC_DATA]" at bounding box center [459, 238] width 123 height 13
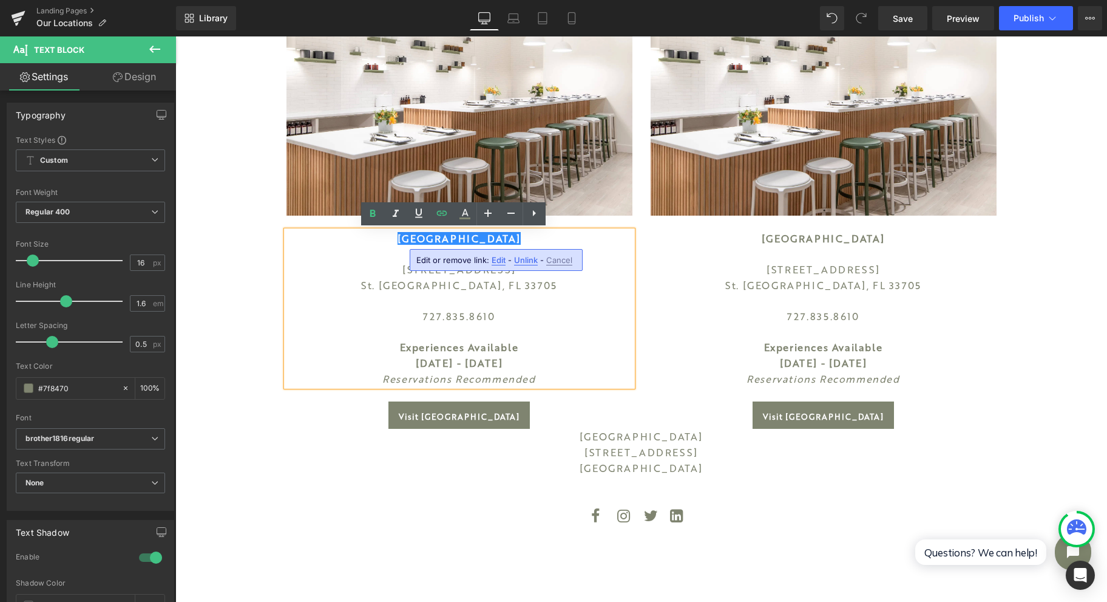
click at [495, 260] on span "Edit" at bounding box center [499, 260] width 14 height 10
drag, startPoint x: 671, startPoint y: 297, endPoint x: 259, endPoint y: 253, distance: 414.7
click at [438, 214] on icon at bounding box center [442, 213] width 10 height 5
click at [441, 215] on icon at bounding box center [442, 213] width 10 height 5
click at [604, 0] on div "Text Color Highlight Color #333333 Edit or remove link: Edit - Unlink - Cancel …" at bounding box center [553, 0] width 1107 height 0
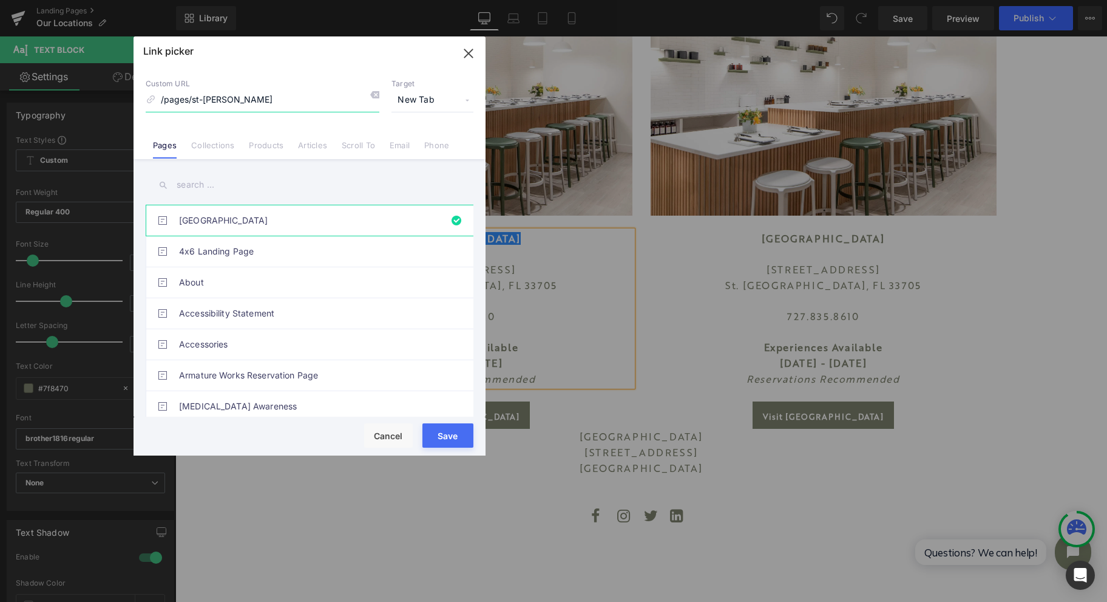
drag, startPoint x: 469, startPoint y: 50, endPoint x: 294, endPoint y: 36, distance: 174.8
click at [469, 50] on icon "button" at bounding box center [468, 53] width 19 height 19
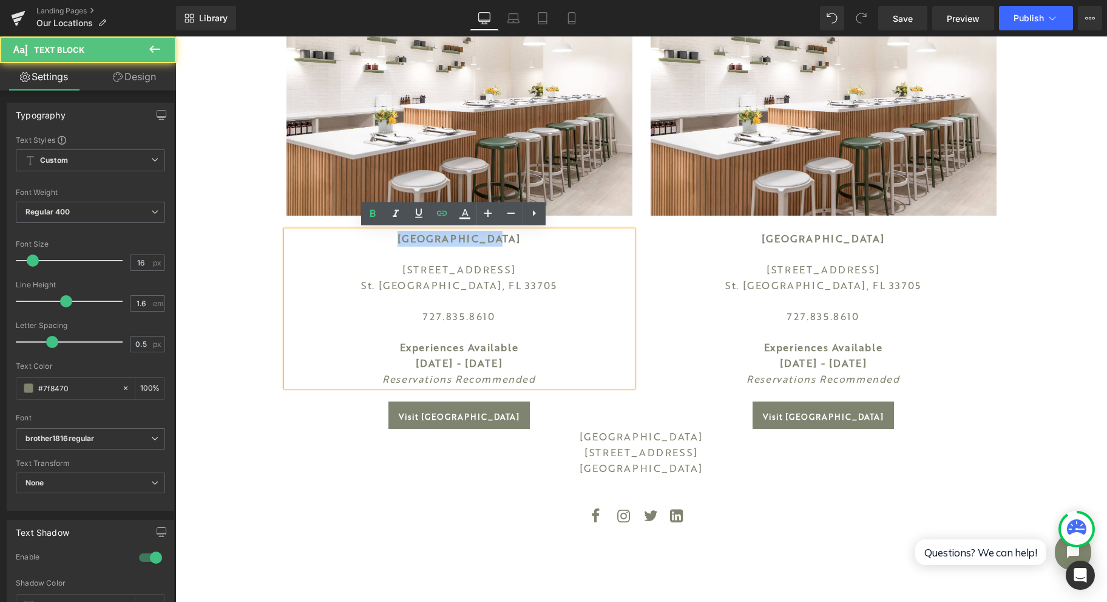
drag, startPoint x: 507, startPoint y: 237, endPoint x: 386, endPoint y: 237, distance: 121.4
click at [386, 237] on p "[GEOGRAPHIC_DATA]" at bounding box center [460, 239] width 346 height 16
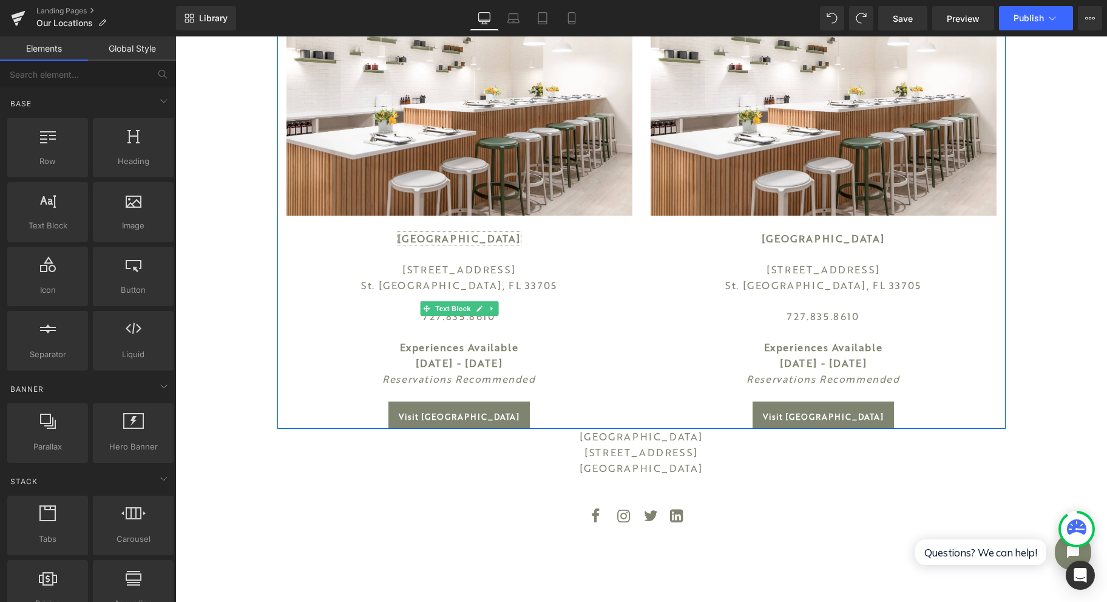
click at [472, 239] on link "[GEOGRAPHIC_DATA]" at bounding box center [459, 238] width 123 height 13
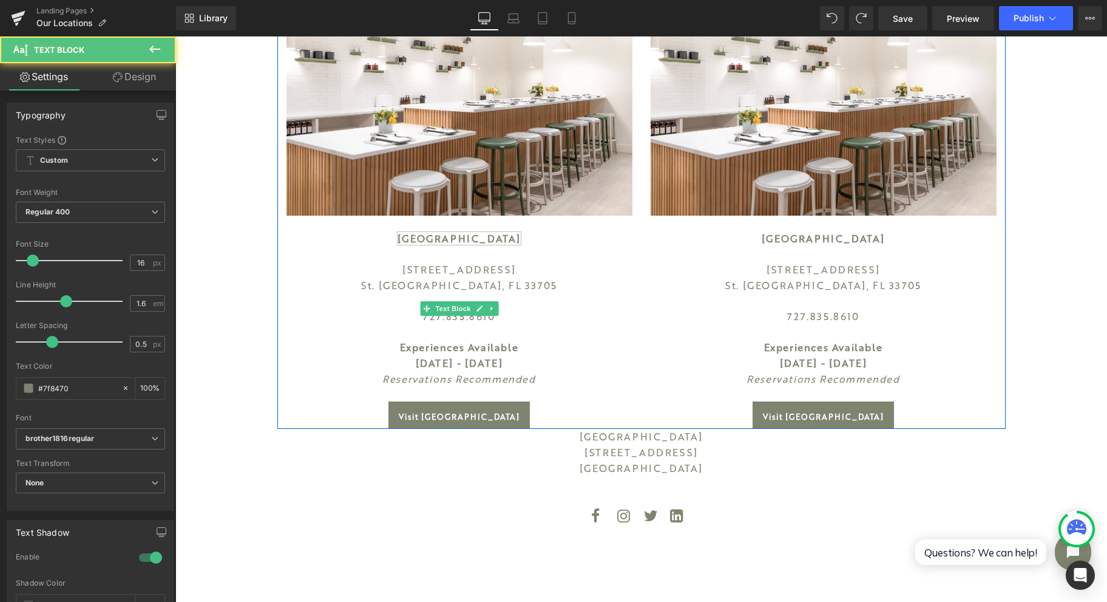
click at [472, 239] on link "[GEOGRAPHIC_DATA]" at bounding box center [459, 238] width 123 height 13
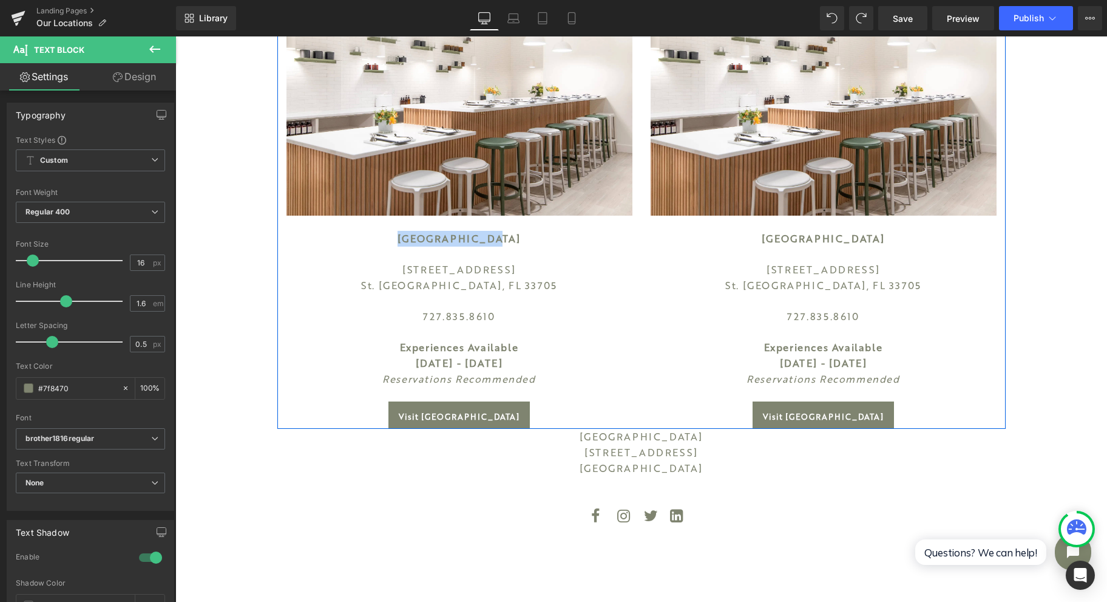
drag, startPoint x: 501, startPoint y: 236, endPoint x: 408, endPoint y: 230, distance: 93.7
click at [408, 231] on p "[GEOGRAPHIC_DATA]" at bounding box center [460, 239] width 346 height 16
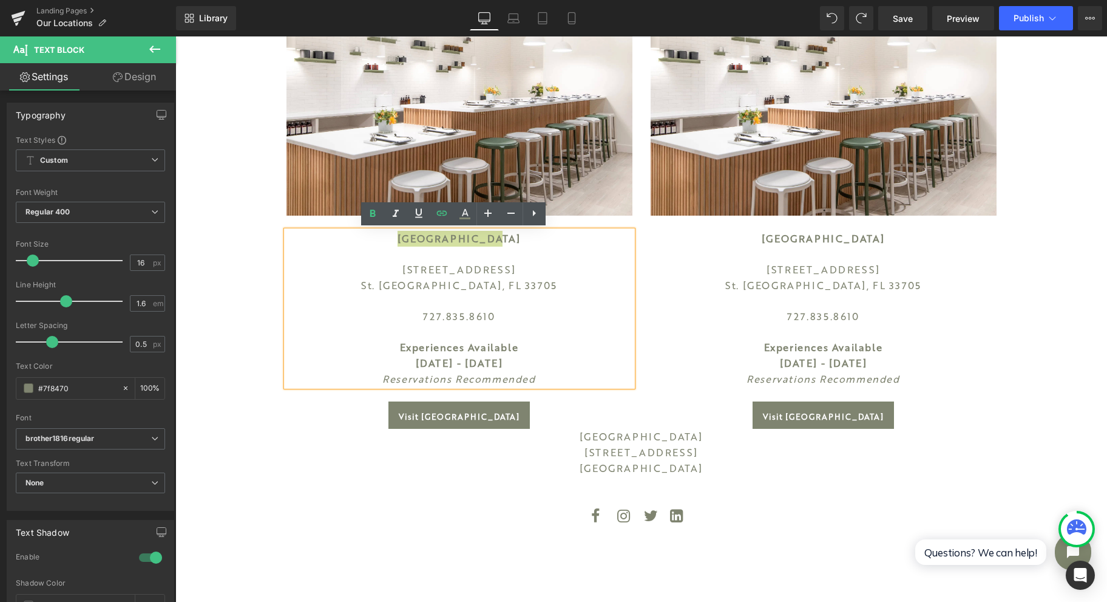
click at [438, 223] on link at bounding box center [441, 213] width 23 height 23
drag, startPoint x: 477, startPoint y: 265, endPoint x: 387, endPoint y: 259, distance: 90.7
click at [387, 259] on input "/pages/st-pete" at bounding box center [477, 264] width 187 height 30
click at [471, 236] on b "[GEOGRAPHIC_DATA]" at bounding box center [459, 238] width 123 height 13
drag, startPoint x: 490, startPoint y: 240, endPoint x: 418, endPoint y: 239, distance: 71.7
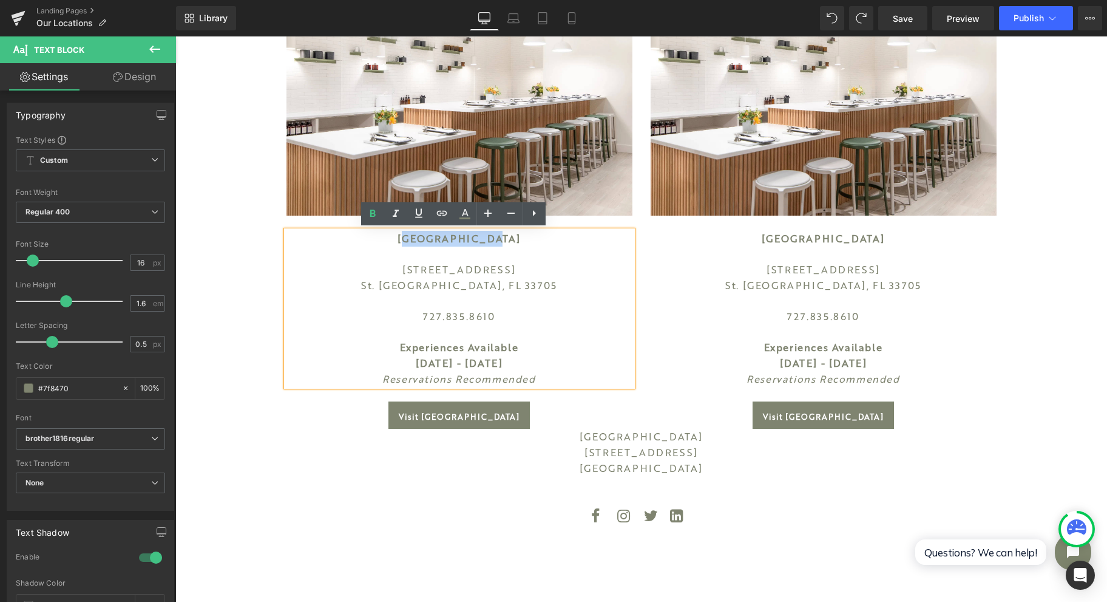
click at [418, 239] on b "[GEOGRAPHIC_DATA]" at bounding box center [459, 238] width 123 height 13
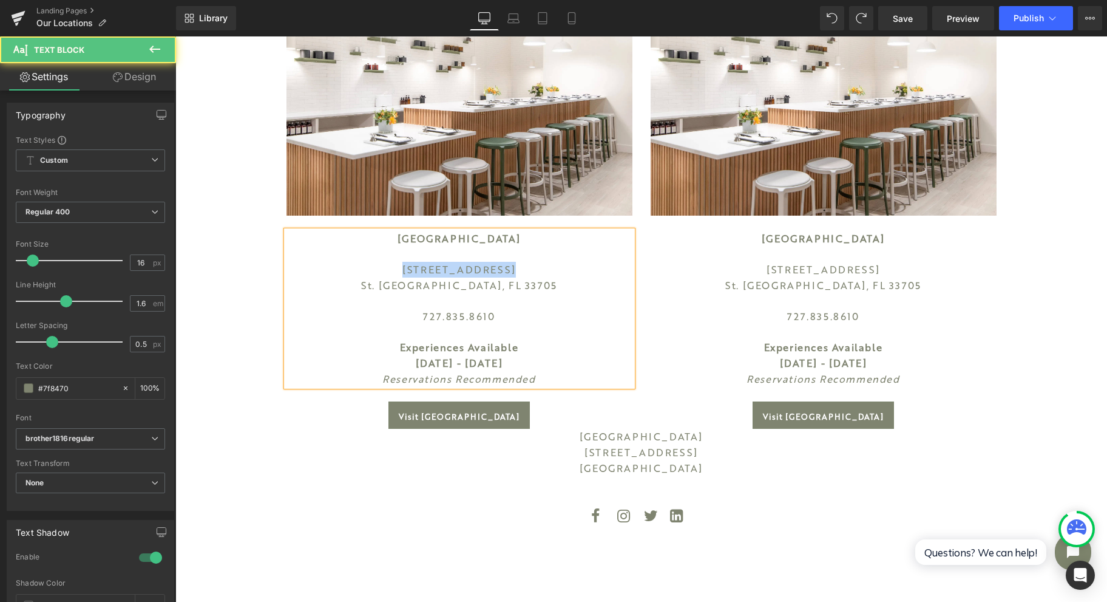
drag, startPoint x: 403, startPoint y: 267, endPoint x: 497, endPoint y: 268, distance: 94.7
click at [497, 268] on p "[STREET_ADDRESS]" at bounding box center [460, 270] width 346 height 16
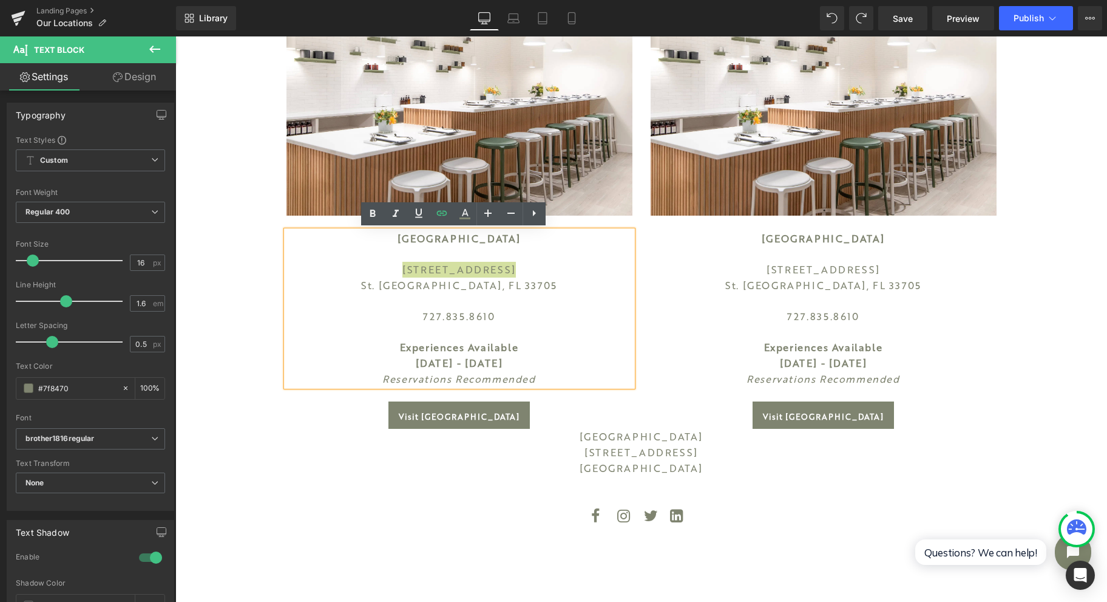
click at [443, 213] on icon at bounding box center [442, 213] width 10 height 5
type input "https://maps.app.goo.gl/MgHdeXppkm445GYP6"
drag, startPoint x: 390, startPoint y: 296, endPoint x: 611, endPoint y: 293, distance: 221.0
click at [611, 293] on div "https://maps.app.goo.gl/MgHdeXppkm445GYP6" at bounding box center [505, 295] width 243 height 30
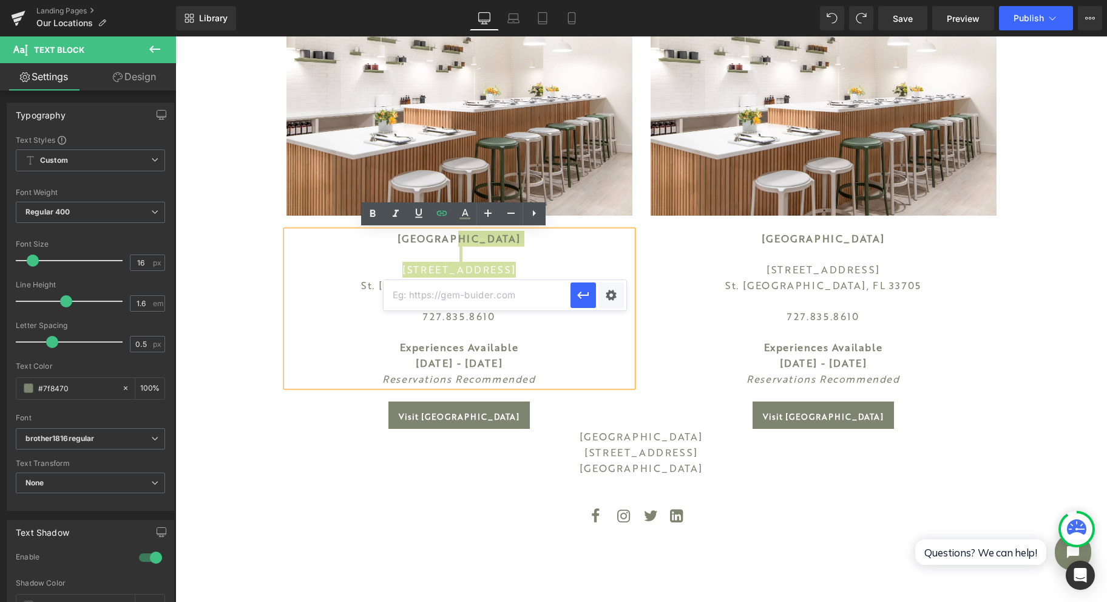
scroll to position [0, 0]
click at [310, 322] on p "727.835.8610" at bounding box center [460, 316] width 346 height 16
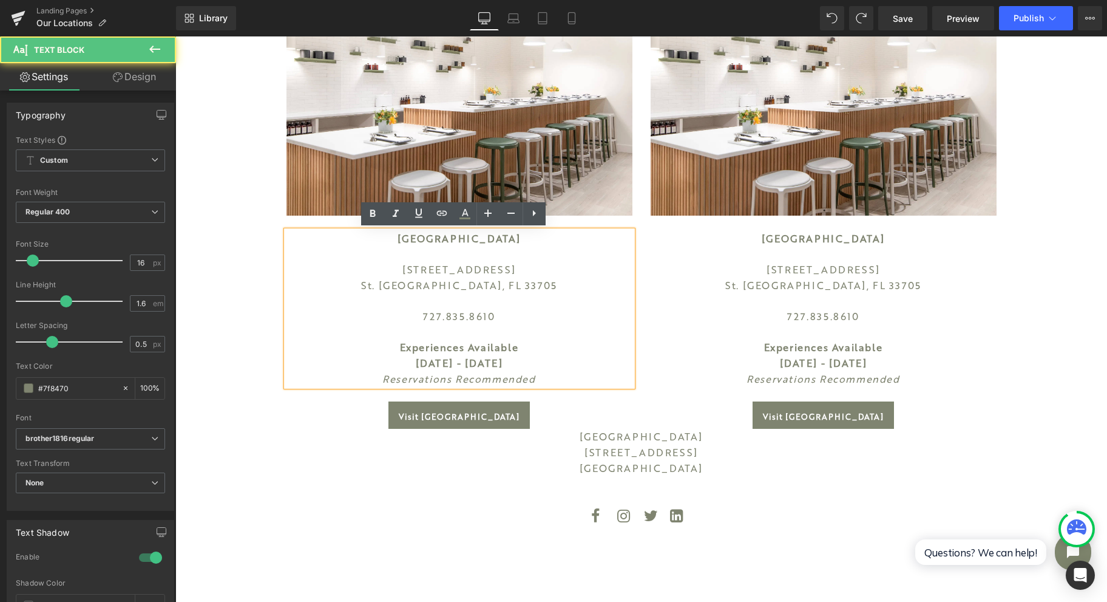
click at [439, 271] on link "[STREET_ADDRESS]" at bounding box center [460, 269] width 114 height 13
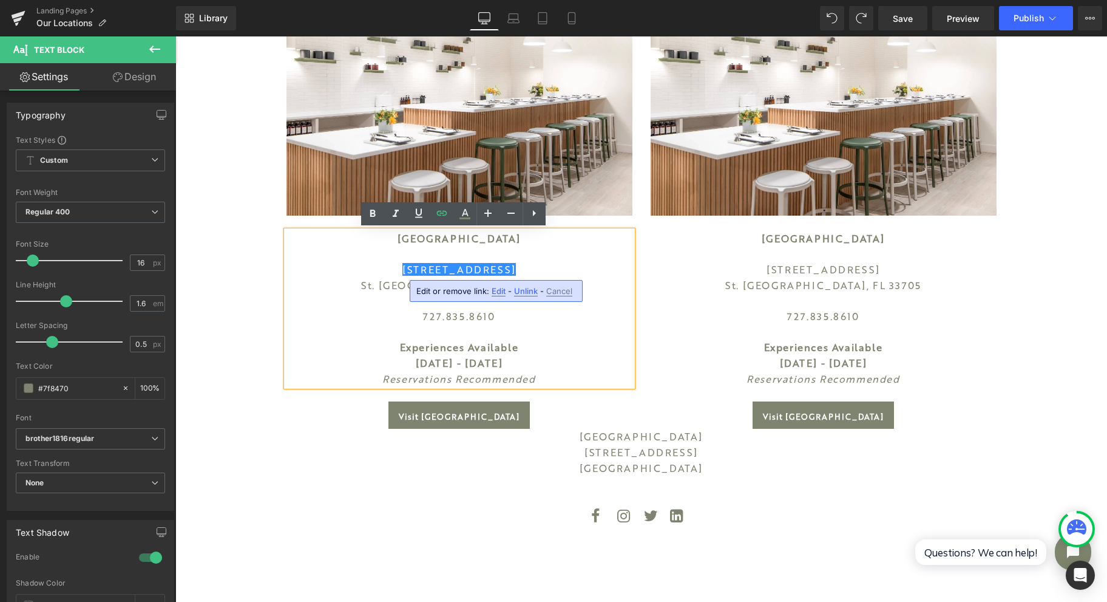
click at [497, 265] on p "[STREET_ADDRESS]" at bounding box center [460, 270] width 346 height 16
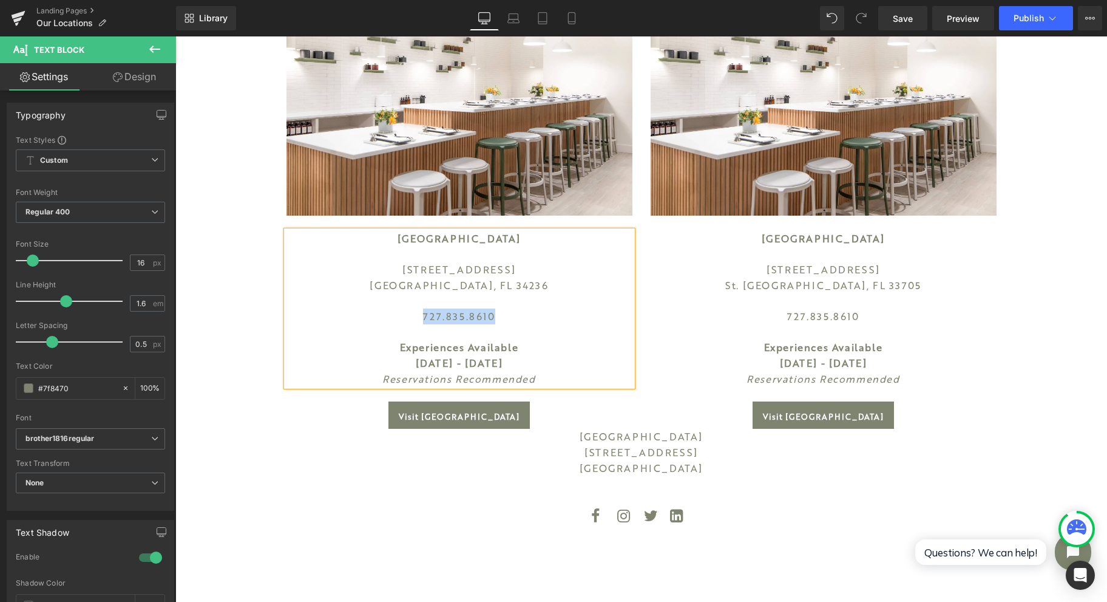
drag, startPoint x: 418, startPoint y: 317, endPoint x: 493, endPoint y: 313, distance: 75.4
click at [493, 313] on p "727.835.8610" at bounding box center [460, 316] width 346 height 16
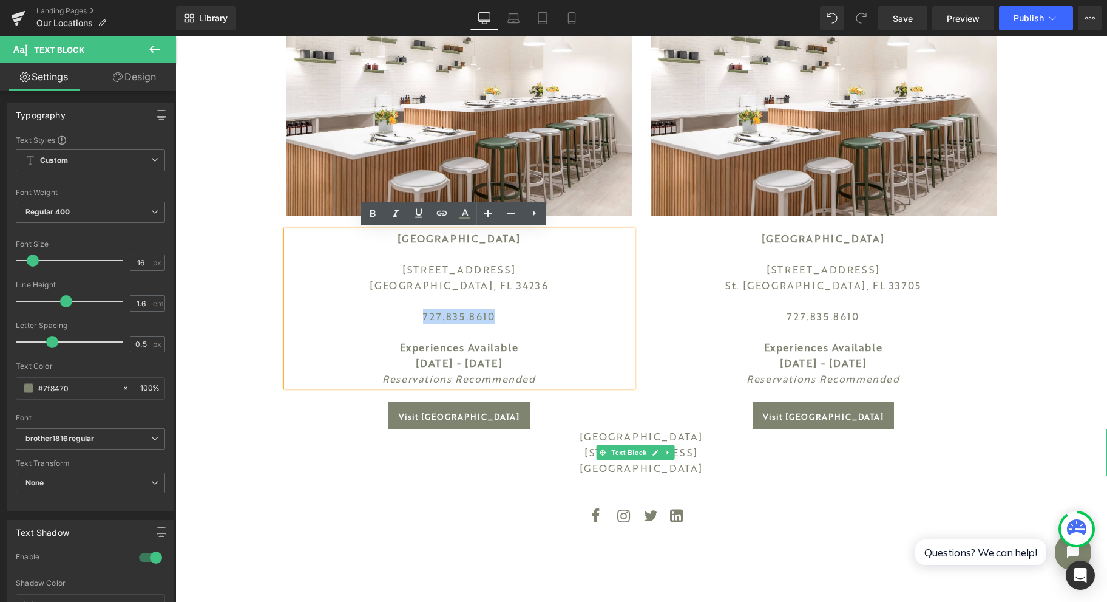
click at [667, 445] on link at bounding box center [668, 452] width 13 height 15
click at [675, 449] on icon at bounding box center [674, 452] width 7 height 7
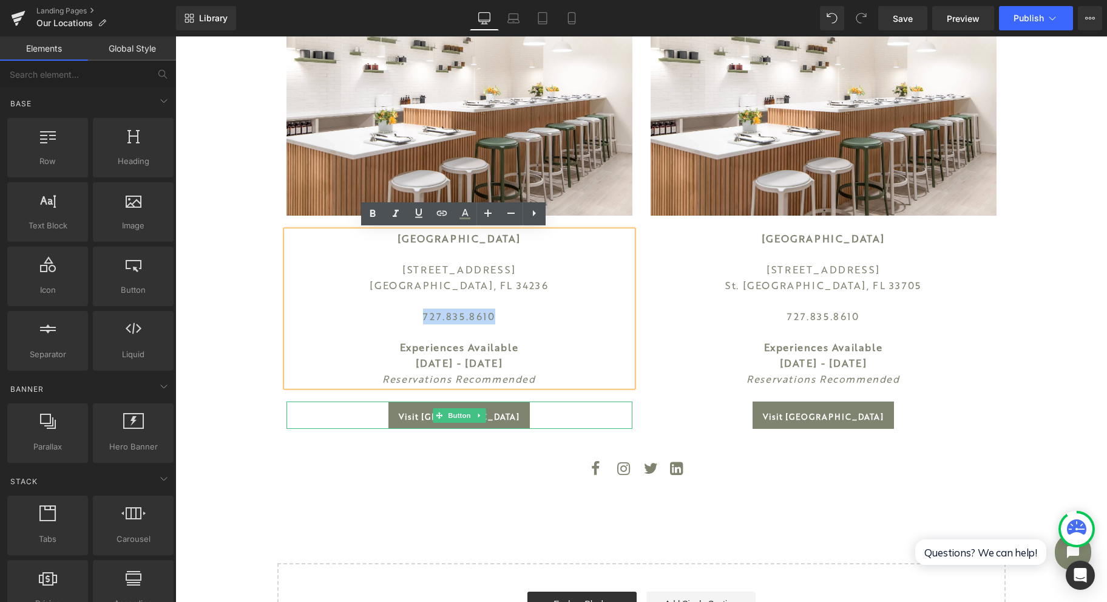
click at [493, 419] on span "Visit St. Petersburg" at bounding box center [459, 416] width 121 height 10
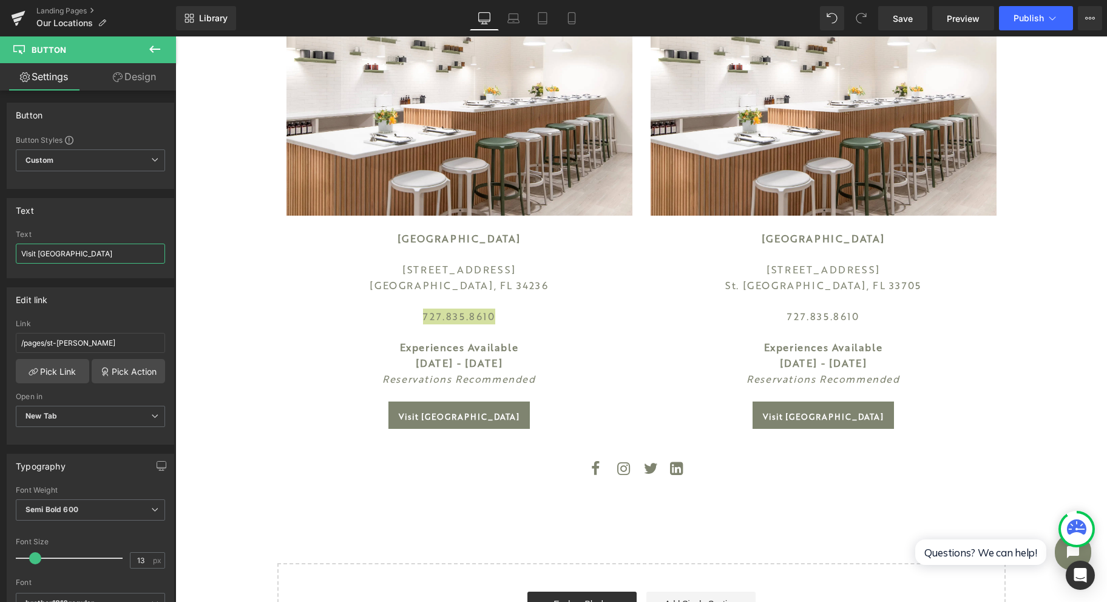
drag, startPoint x: 226, startPoint y: 293, endPoint x: 233, endPoint y: 244, distance: 49.6
type input "Visit Sarasota"
click at [910, 24] on span "Save" at bounding box center [903, 18] width 20 height 13
click at [902, 18] on span "Save" at bounding box center [903, 18] width 20 height 13
click at [15, 18] on icon at bounding box center [19, 15] width 14 height 8
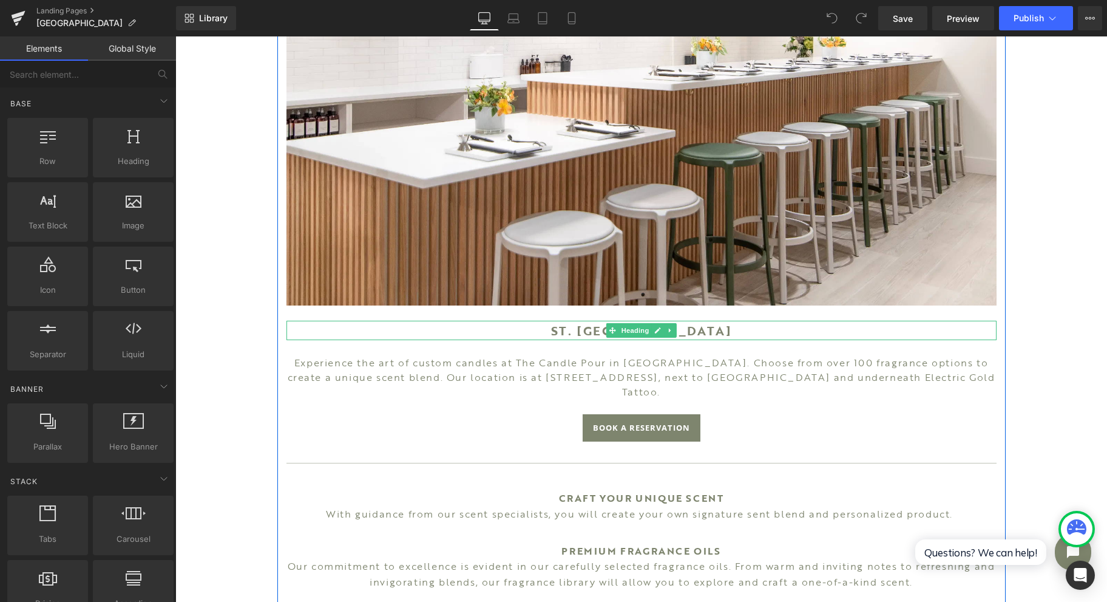
drag, startPoint x: 648, startPoint y: 334, endPoint x: 669, endPoint y: 331, distance: 21.4
click at [651, 333] on link at bounding box center [657, 330] width 13 height 15
click at [669, 331] on h1 "ST. [GEOGRAPHIC_DATA]" at bounding box center [642, 330] width 710 height 19
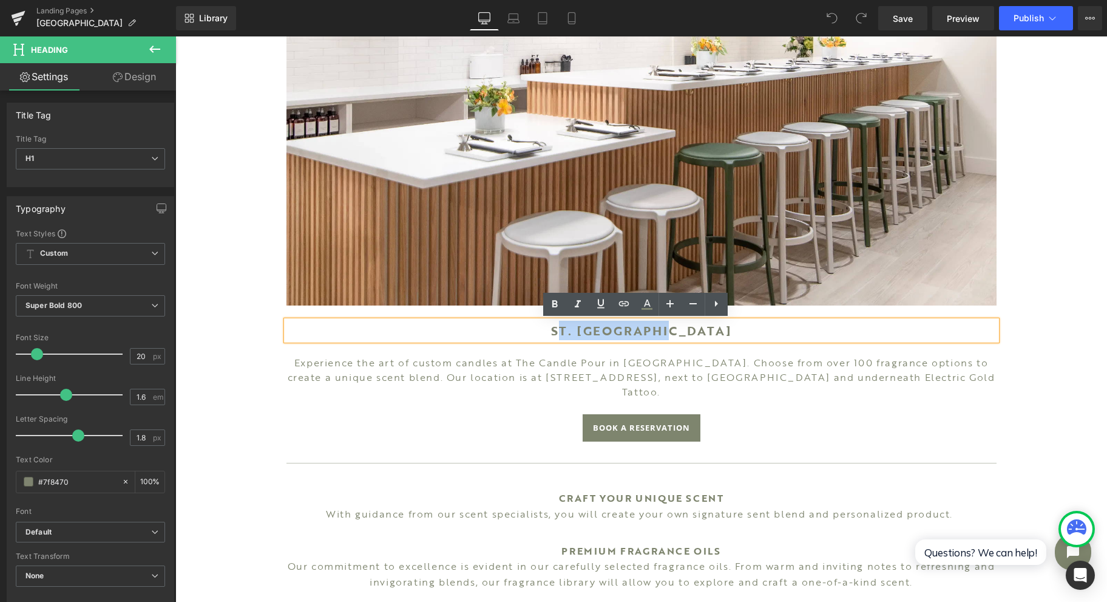
drag, startPoint x: 681, startPoint y: 332, endPoint x: 585, endPoint y: 331, distance: 95.3
click at [585, 331] on h1 "ST. [GEOGRAPHIC_DATA]" at bounding box center [642, 330] width 710 height 19
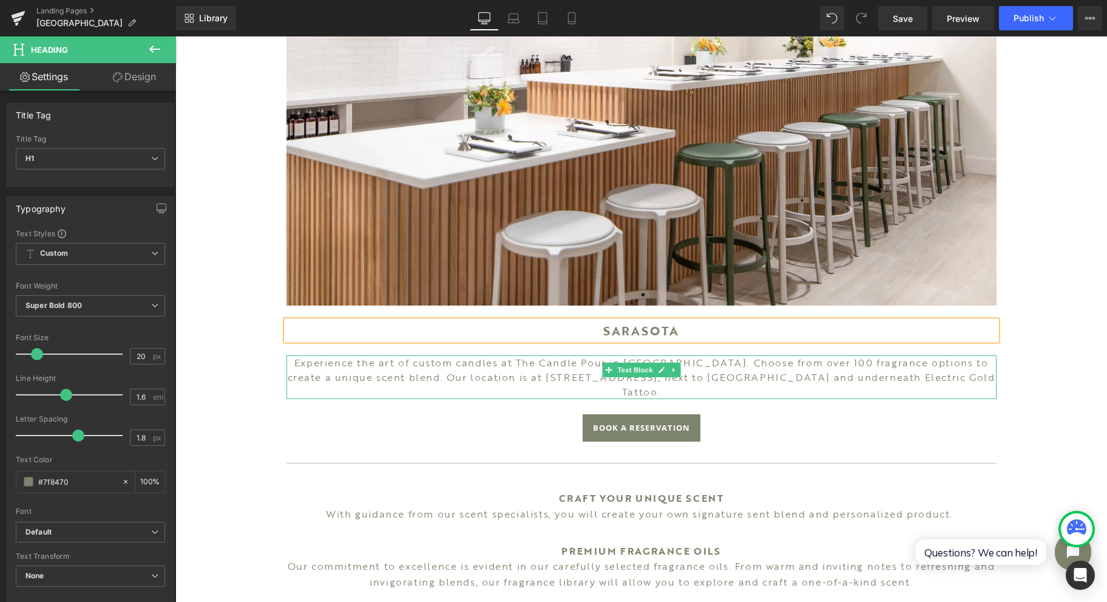
scroll to position [404, 0]
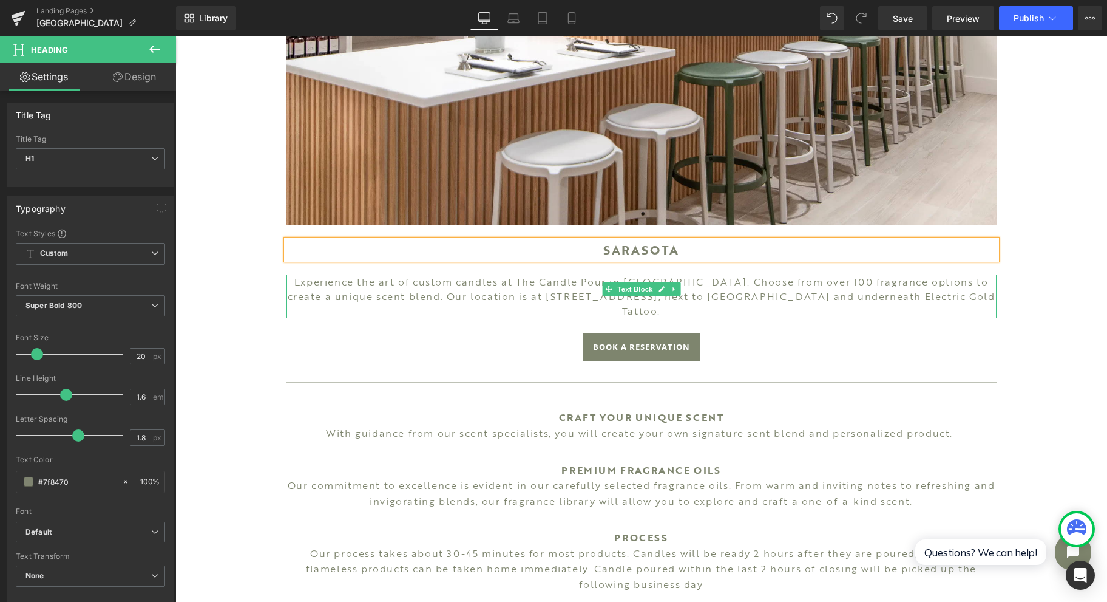
drag, startPoint x: 611, startPoint y: 289, endPoint x: 585, endPoint y: 285, distance: 25.9
click at [615, 289] on span "Text Block" at bounding box center [635, 289] width 40 height 15
click at [585, 285] on p "Experience the art of custom candles at The Candle Pour in [GEOGRAPHIC_DATA]. C…" at bounding box center [642, 296] width 710 height 44
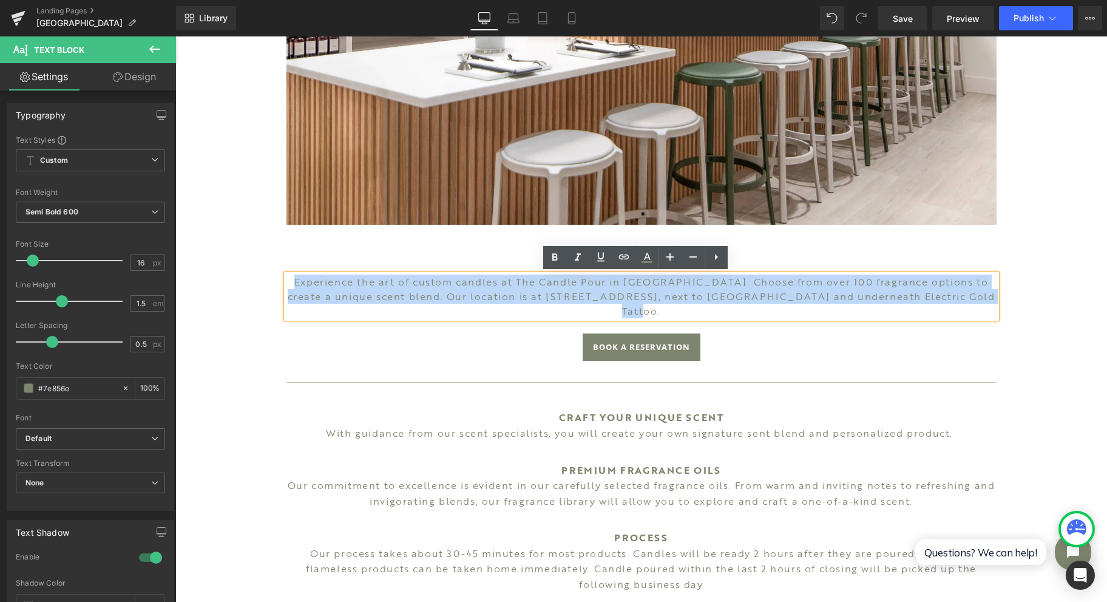
drag, startPoint x: 971, startPoint y: 298, endPoint x: 282, endPoint y: 285, distance: 689.2
click at [287, 285] on p "Experience the art of custom candles at The Candle Pour in [GEOGRAPHIC_DATA]. C…" at bounding box center [642, 296] width 710 height 44
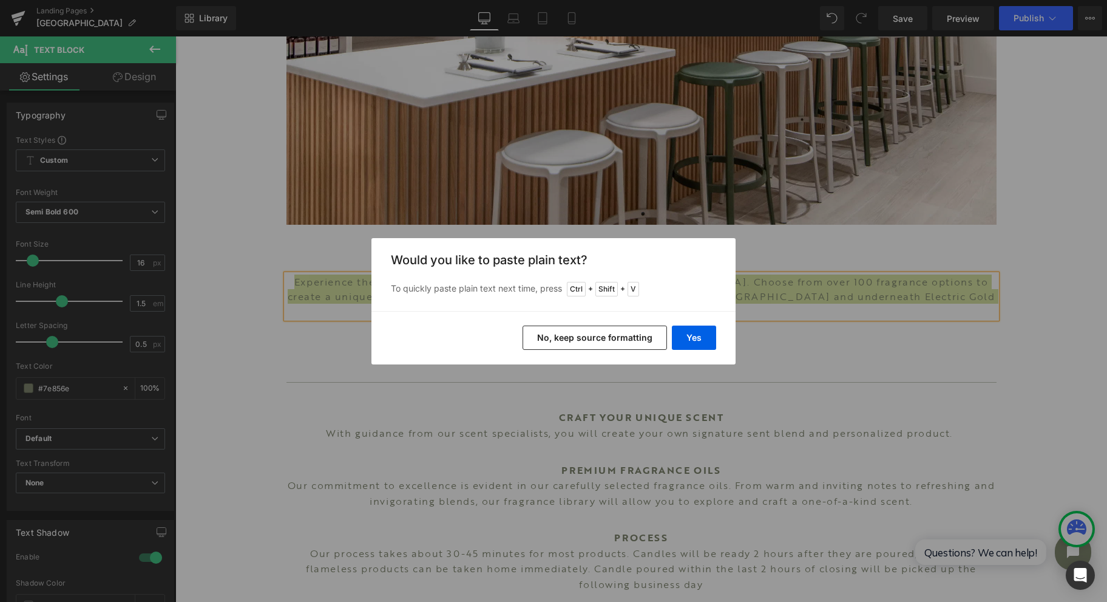
click at [699, 343] on button "Yes" at bounding box center [694, 337] width 44 height 24
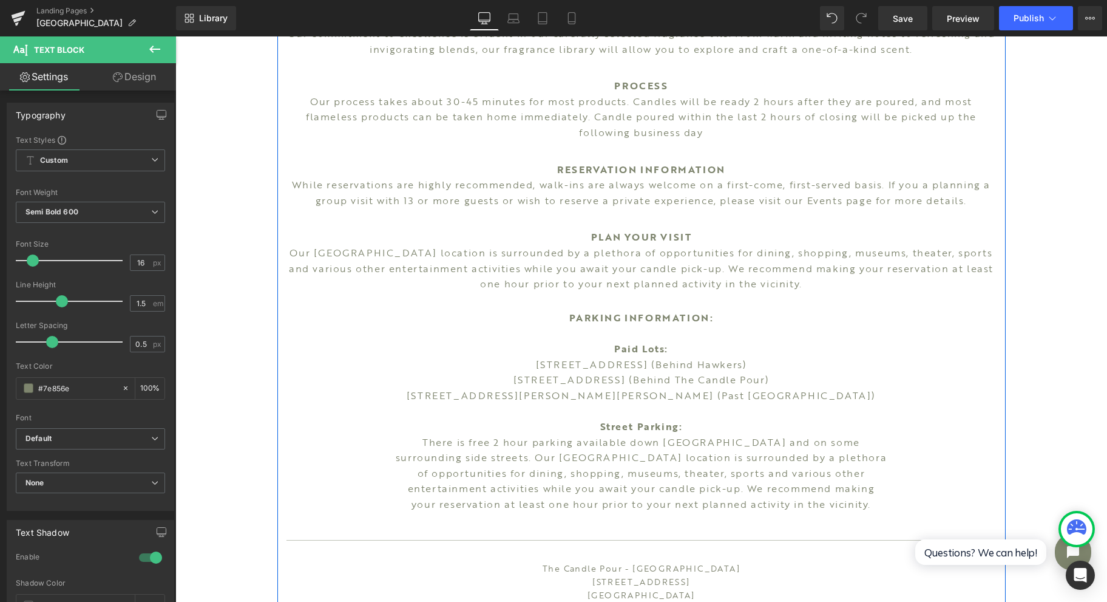
scroll to position [890, 0]
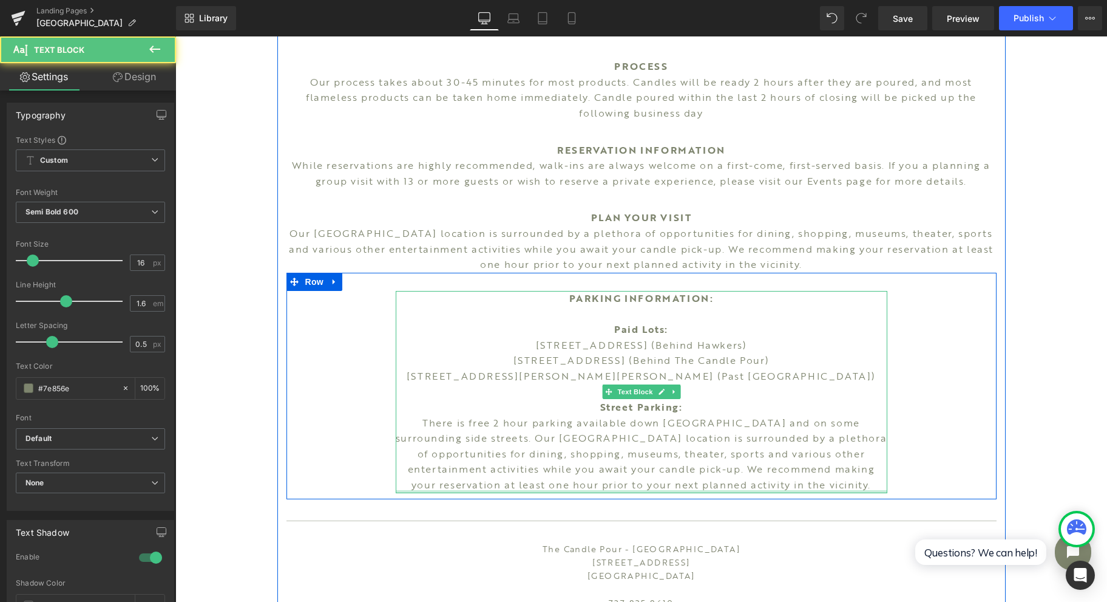
drag, startPoint x: 823, startPoint y: 476, endPoint x: 543, endPoint y: 311, distance: 325.0
click at [543, 311] on div "PARKING INFORMATION: Paid Lots: [STREET_ADDRESS] (Behind Hawkers) [STREET_ADDRE…" at bounding box center [642, 392] width 492 height 202
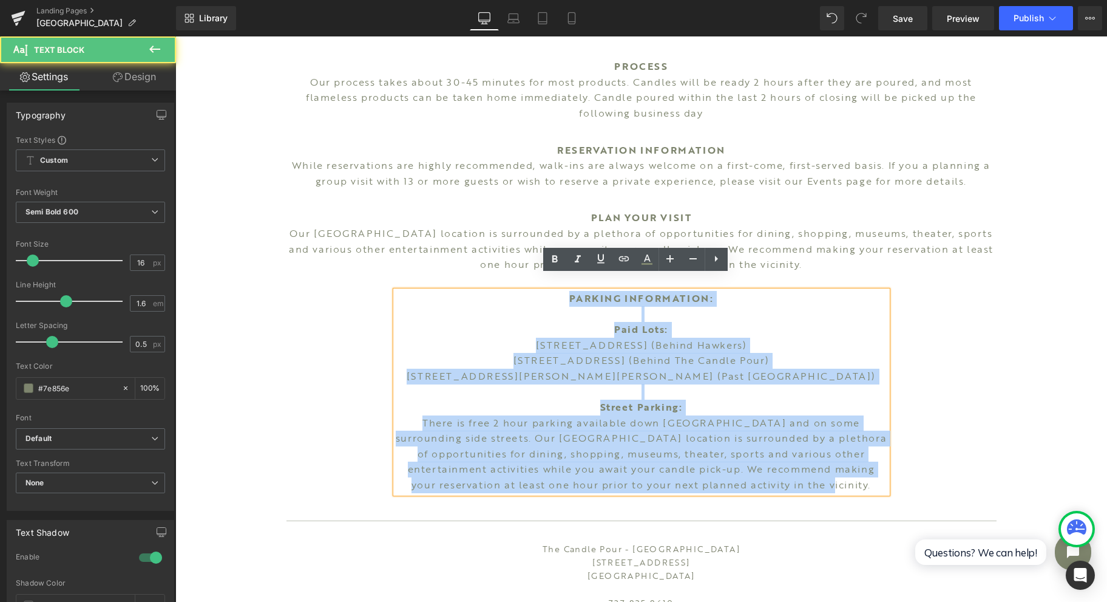
click at [801, 477] on div "PARKING INFORMATION: Paid Lots: [STREET_ADDRESS] (Behind Hawkers) [STREET_ADDRE…" at bounding box center [642, 392] width 492 height 202
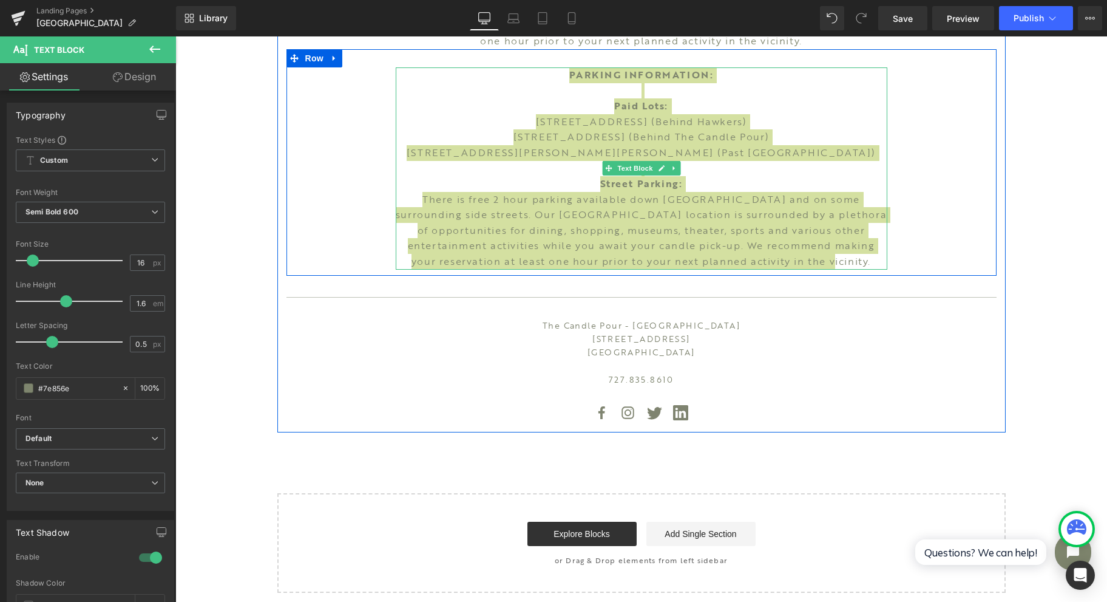
scroll to position [1133, 0]
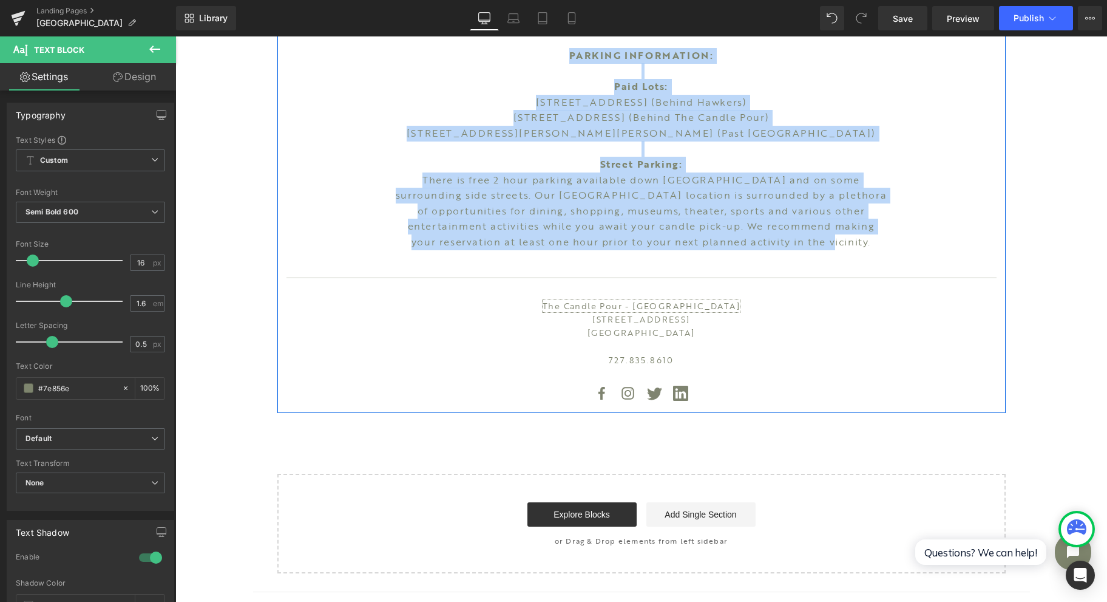
click at [643, 299] on link "The Candle Pour - [GEOGRAPHIC_DATA]" at bounding box center [641, 305] width 197 height 13
click at [684, 299] on link "The Candle Pour - [GEOGRAPHIC_DATA]" at bounding box center [641, 305] width 197 height 13
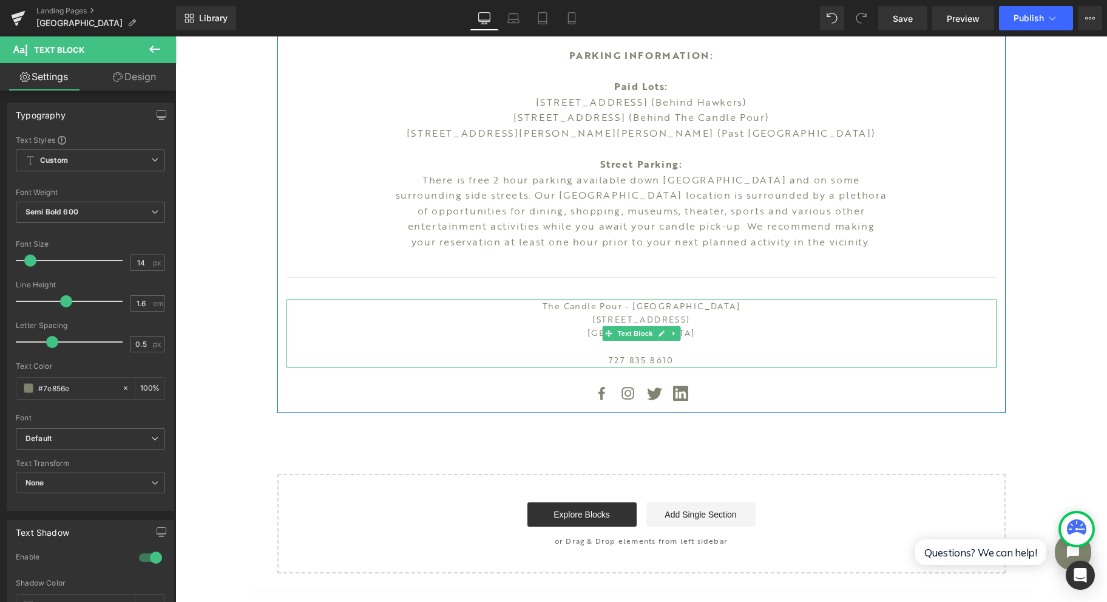
click at [717, 299] on p "The Candle Pour - [GEOGRAPHIC_DATA]" at bounding box center [642, 305] width 710 height 13
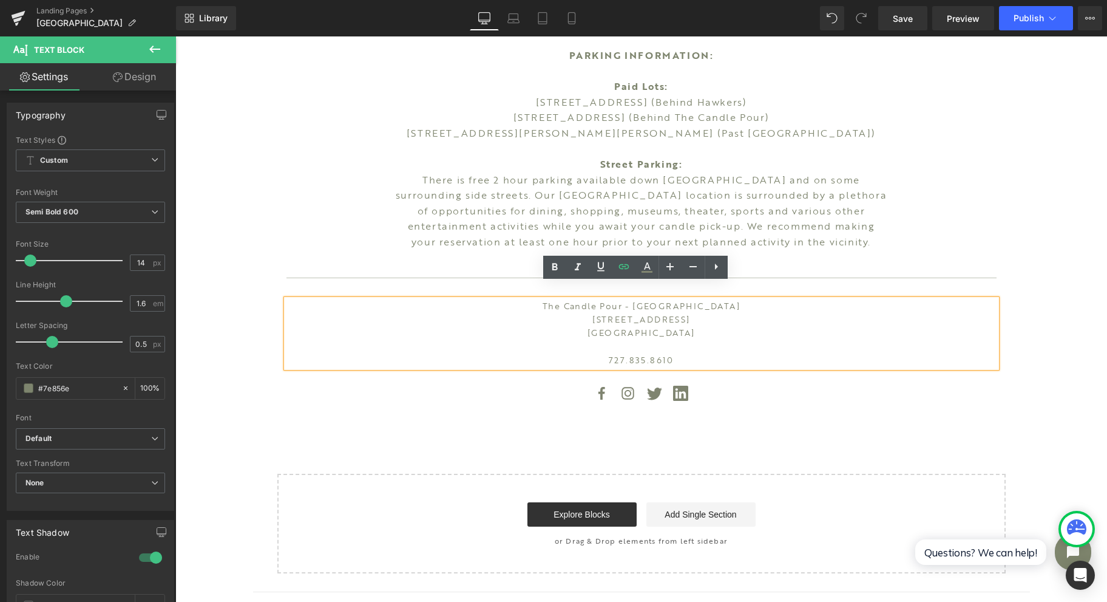
click at [625, 275] on link at bounding box center [624, 267] width 23 height 23
click at [687, 323] on input "[URL][DOMAIN_NAME]" at bounding box center [668, 317] width 187 height 30
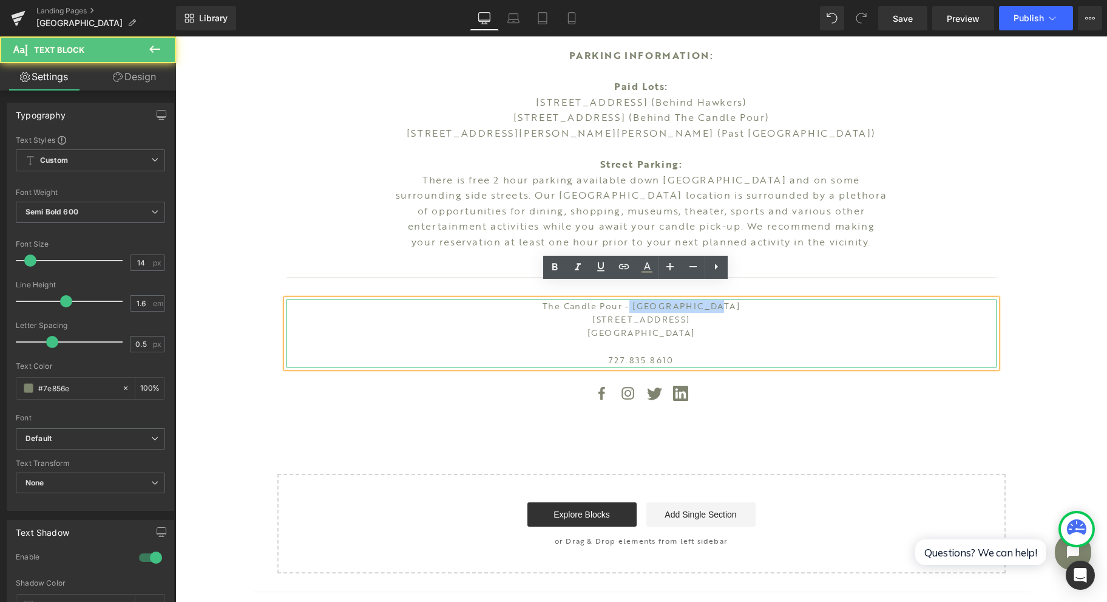
drag, startPoint x: 641, startPoint y: 289, endPoint x: 721, endPoint y: 292, distance: 80.2
click at [721, 299] on p "The Candle Pour - [GEOGRAPHIC_DATA]" at bounding box center [642, 305] width 710 height 13
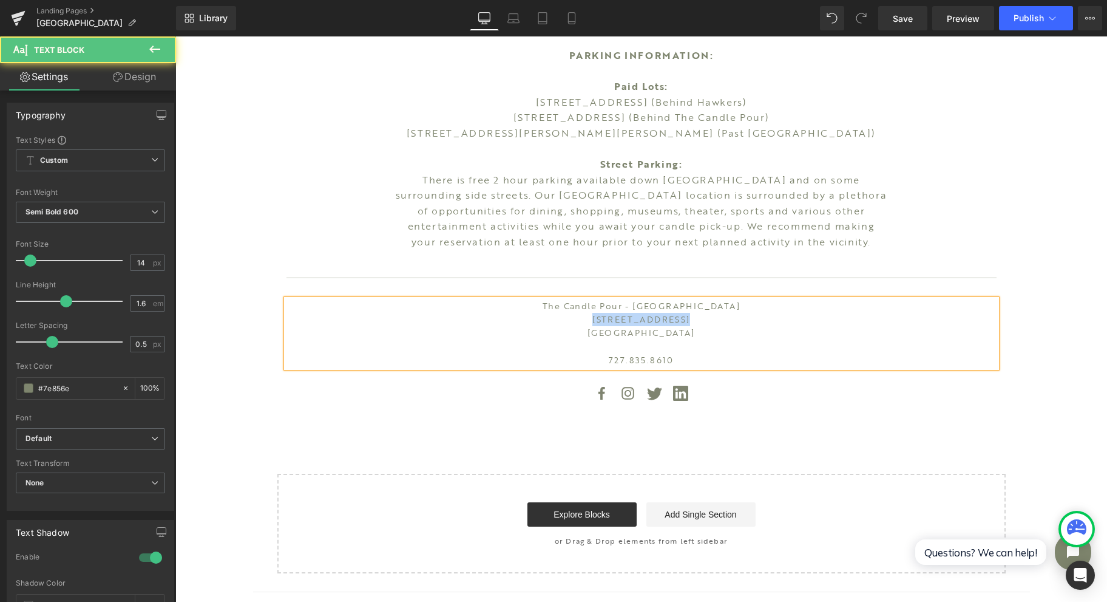
drag, startPoint x: 678, startPoint y: 305, endPoint x: 599, endPoint y: 302, distance: 79.6
click at [599, 313] on p "[STREET_ADDRESS]" at bounding box center [642, 319] width 710 height 13
drag, startPoint x: 599, startPoint y: 348, endPoint x: 709, endPoint y: 343, distance: 110.0
click at [709, 353] on p "727.835.8610" at bounding box center [642, 359] width 710 height 13
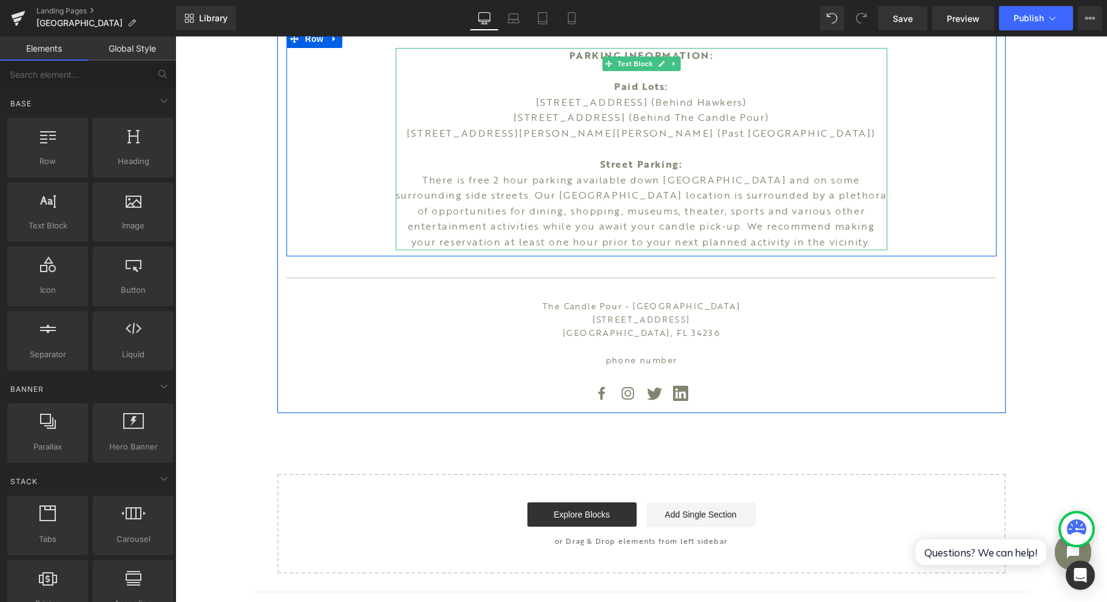
click at [809, 192] on span "There is free 2 hour parking available down [GEOGRAPHIC_DATA] and on some surro…" at bounding box center [641, 210] width 491 height 76
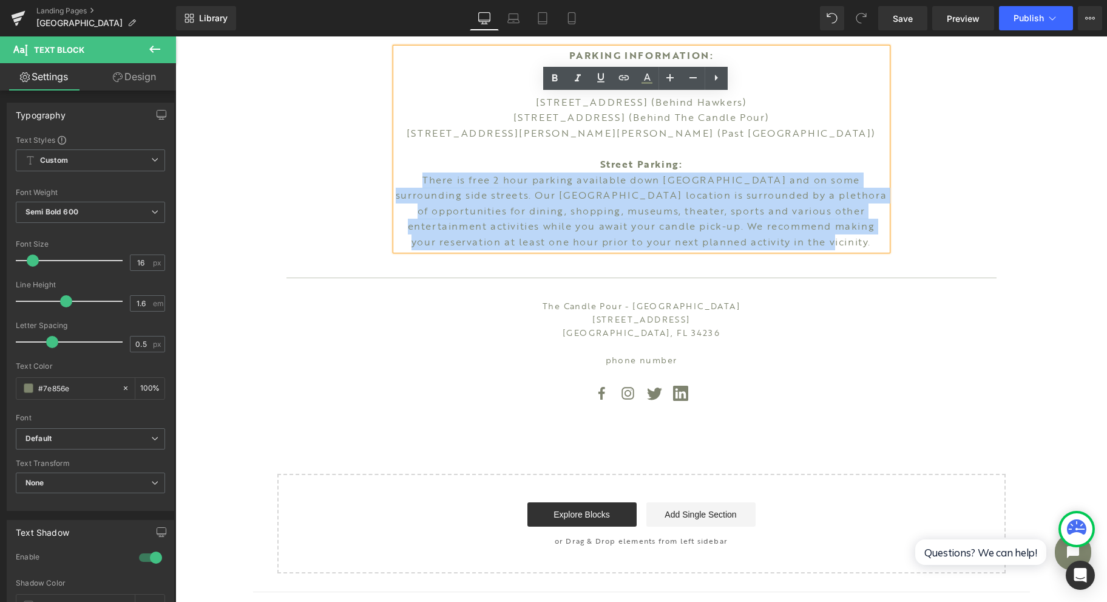
drag, startPoint x: 813, startPoint y: 231, endPoint x: 398, endPoint y: 164, distance: 420.1
click at [398, 164] on p "Paid Lots: [STREET_ADDRESS] (Behind Hawkers) [STREET_ADDRESS] (Behind The Candl…" at bounding box center [642, 164] width 492 height 171
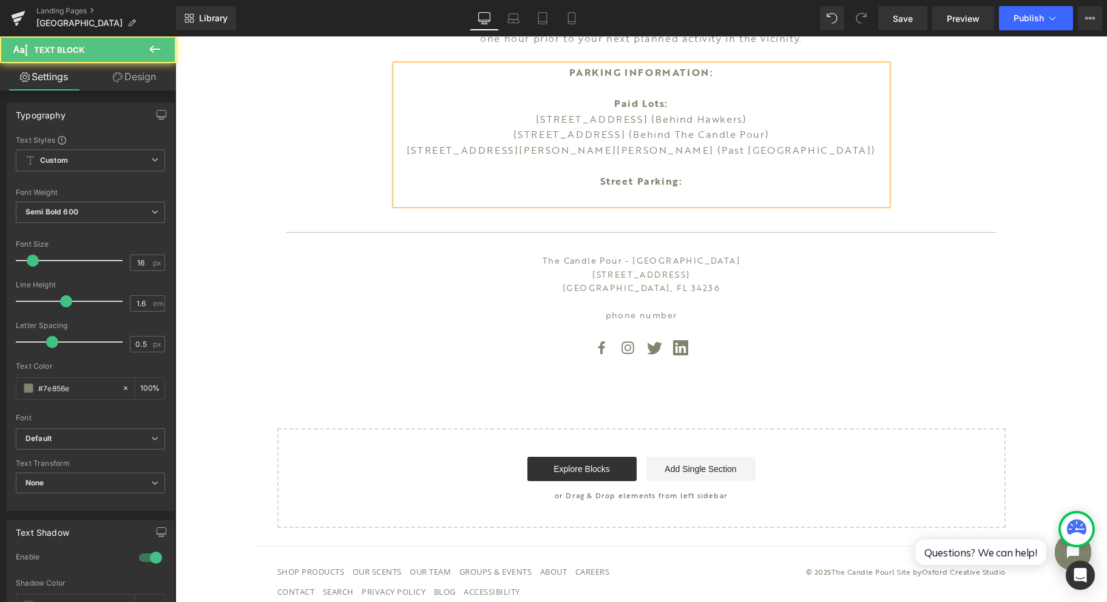
drag, startPoint x: 852, startPoint y: 140, endPoint x: 479, endPoint y: 106, distance: 374.9
click at [479, 106] on p "Paid Lots: [STREET_ADDRESS] (Behind Hawkers) [STREET_ADDRESS] (Behind The Candl…" at bounding box center [642, 150] width 492 height 109
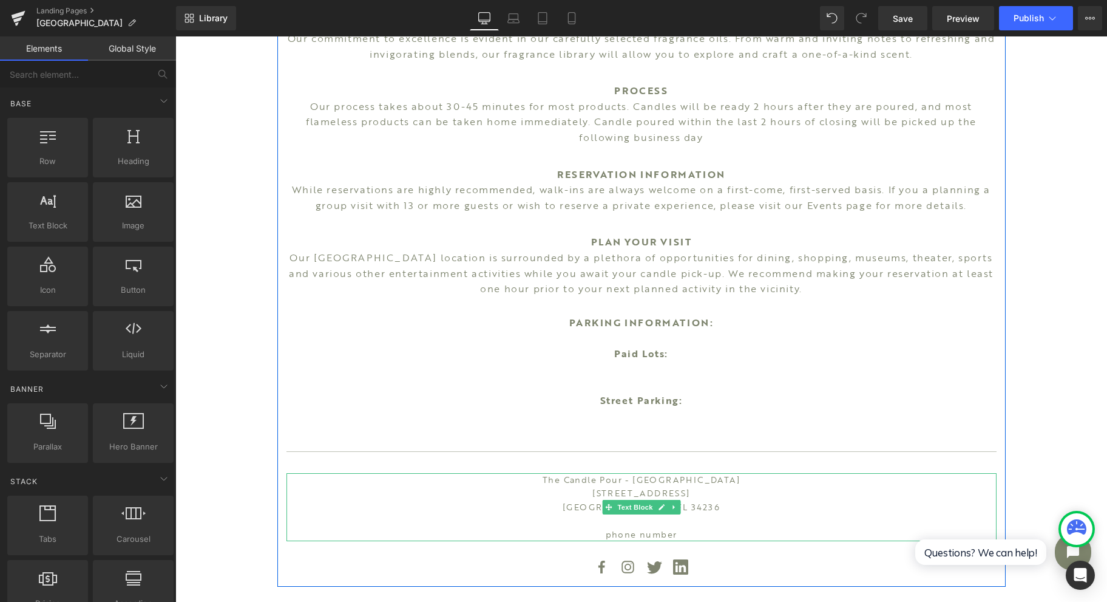
scroll to position [842, 0]
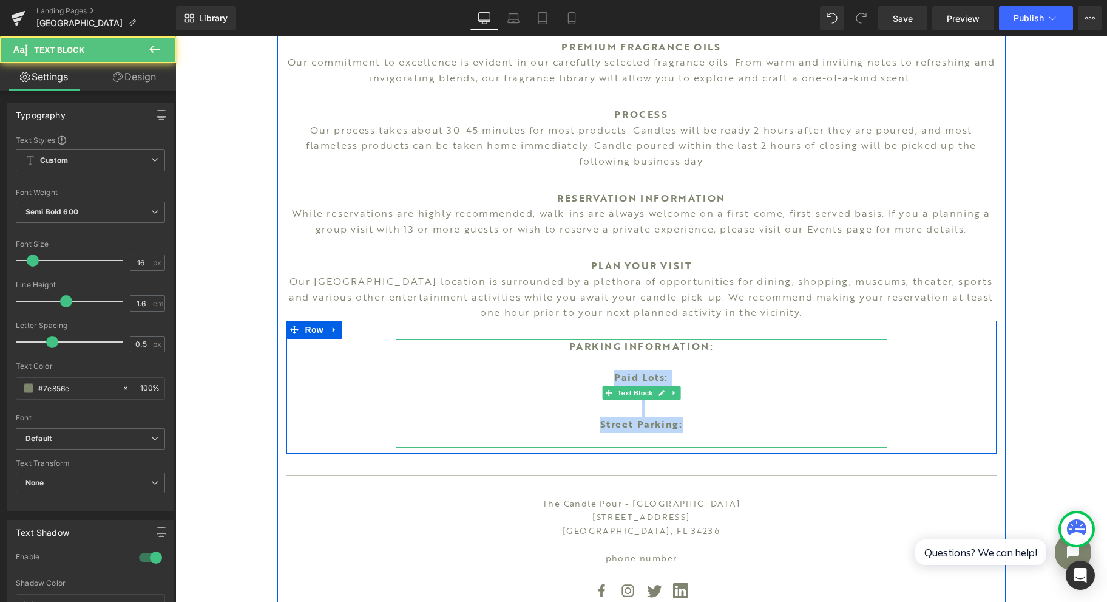
drag, startPoint x: 713, startPoint y: 412, endPoint x: 603, endPoint y: 359, distance: 121.9
click at [603, 370] on p "Paid Lots: Street Parking:" at bounding box center [642, 409] width 492 height 78
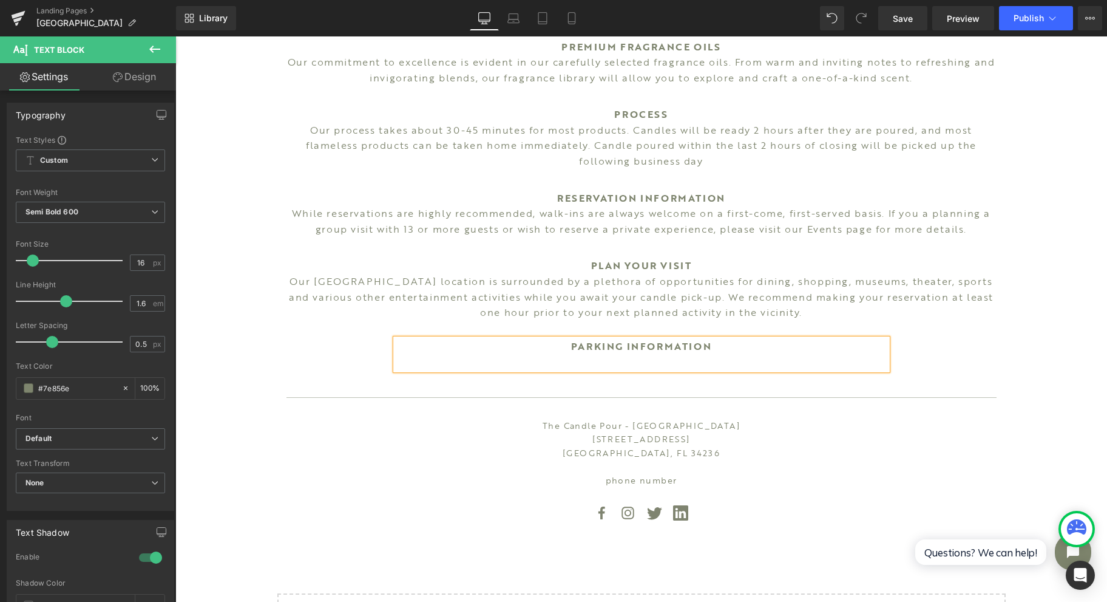
click at [941, 339] on div "PARKING INFORMATION Text [GEOGRAPHIC_DATA]" at bounding box center [642, 348] width 710 height 55
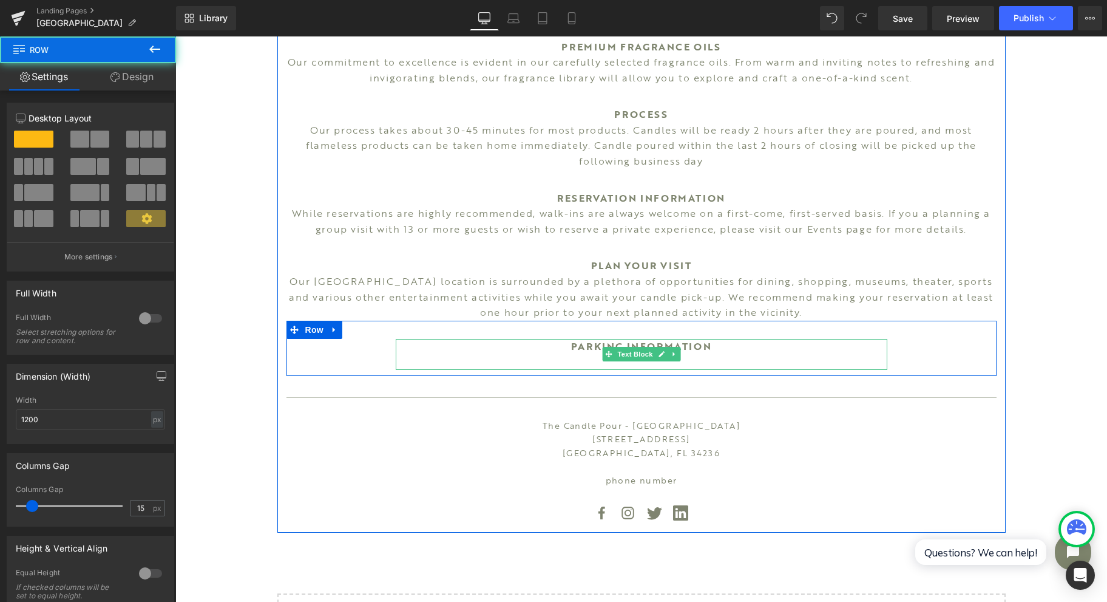
click at [824, 354] on p at bounding box center [642, 362] width 492 height 16
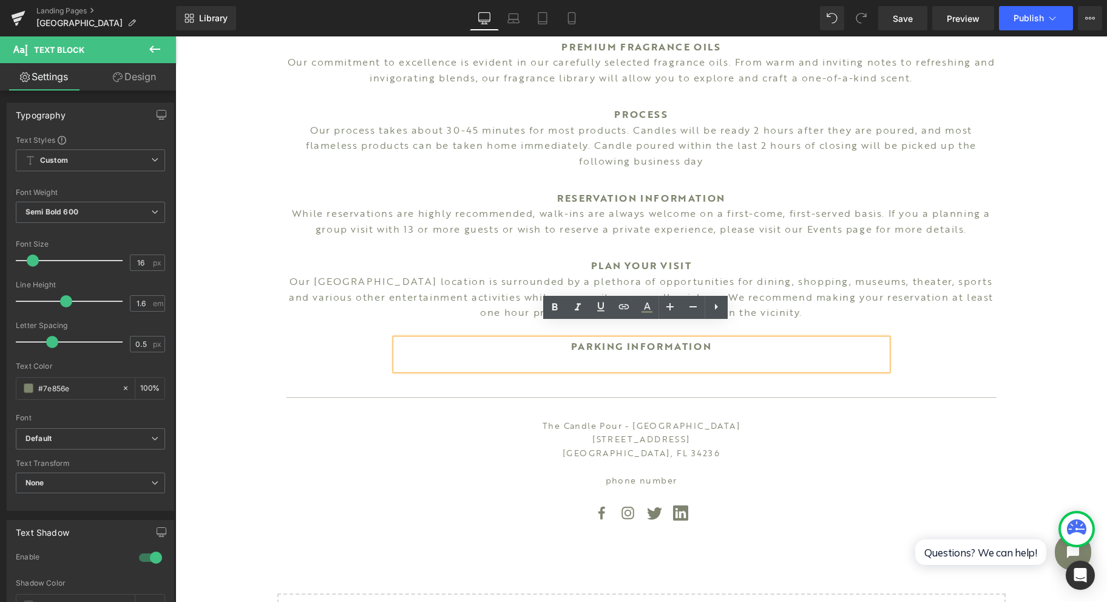
click at [987, 330] on div "PARKING INFORMATION Text [GEOGRAPHIC_DATA]" at bounding box center [642, 348] width 710 height 55
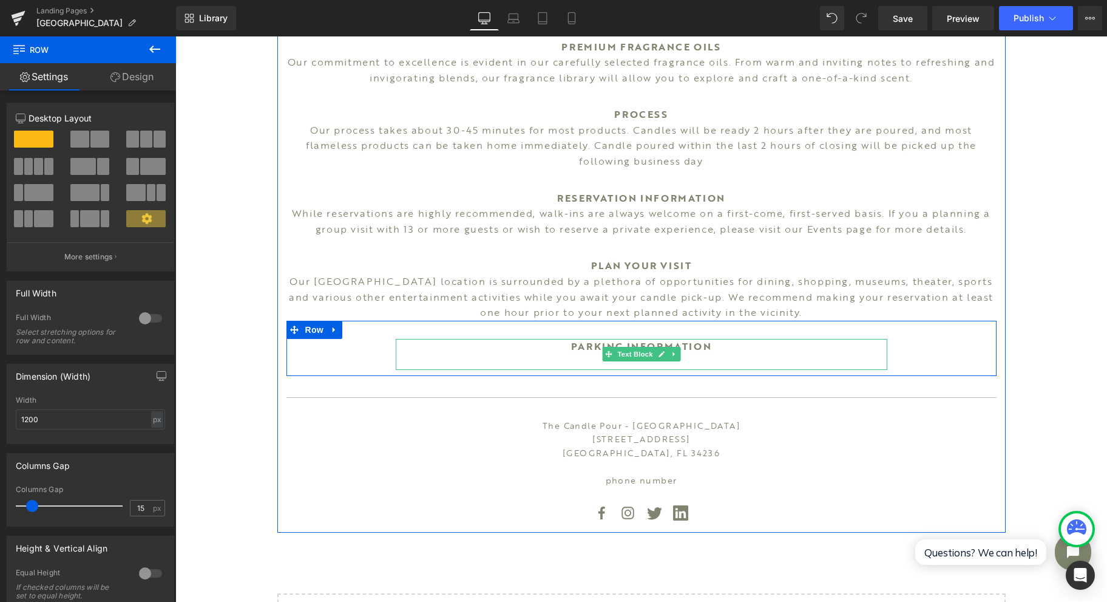
click at [668, 347] on link at bounding box center [674, 354] width 13 height 15
click at [676, 347] on link at bounding box center [680, 354] width 13 height 15
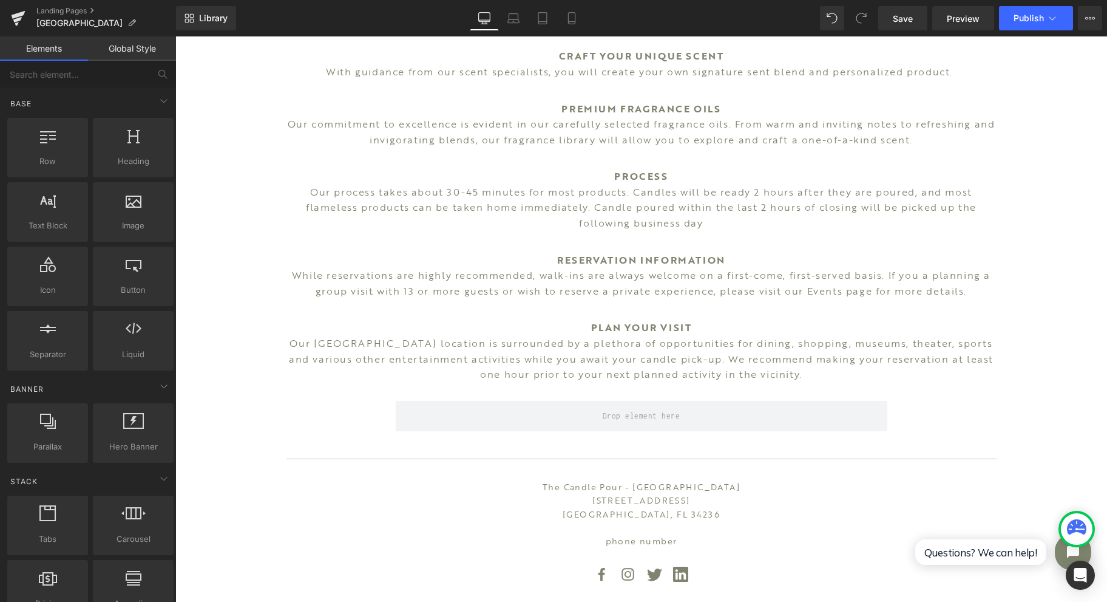
scroll to position [761, 0]
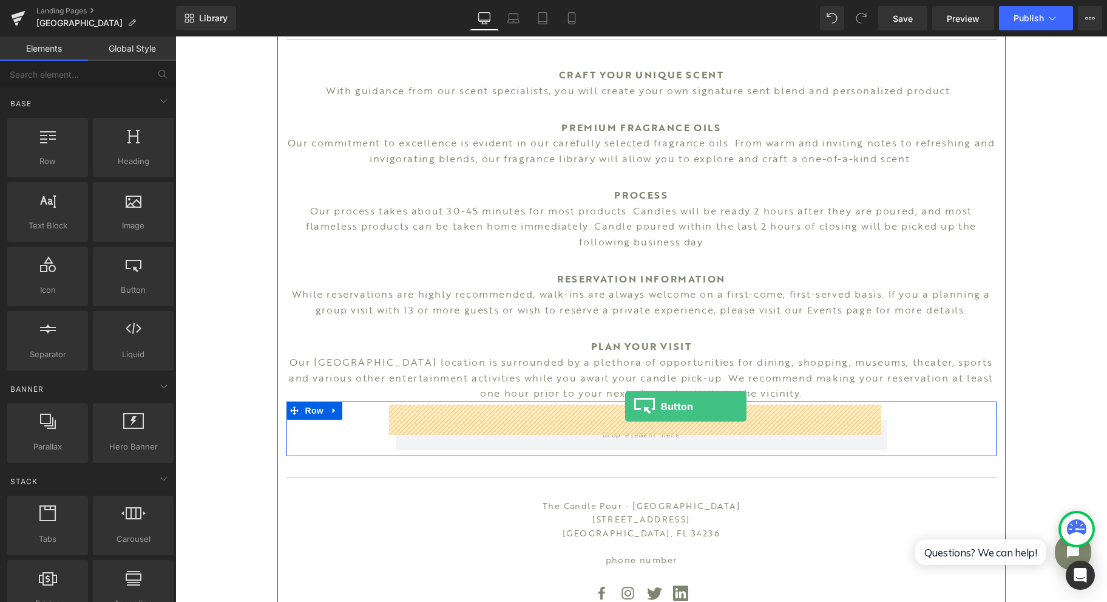
drag, startPoint x: 342, startPoint y: 311, endPoint x: 625, endPoint y: 406, distance: 299.1
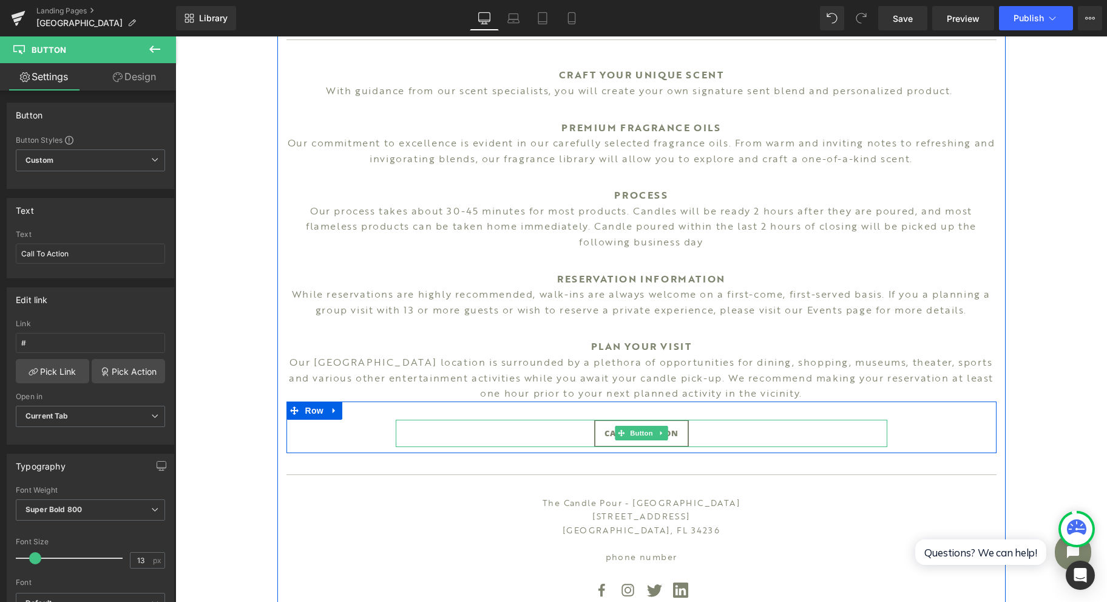
click at [628, 426] on span "Button" at bounding box center [642, 433] width 28 height 15
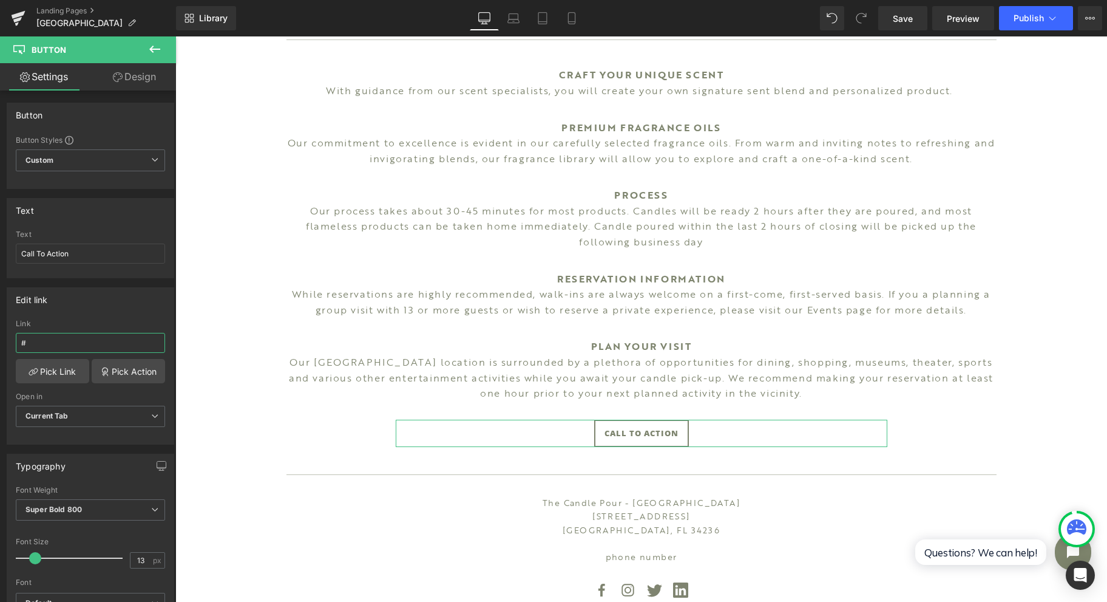
click at [133, 336] on input "#" at bounding box center [90, 343] width 149 height 20
paste input "[URL][DOMAIN_NAME]"
type input "#[URL][DOMAIN_NAME]"
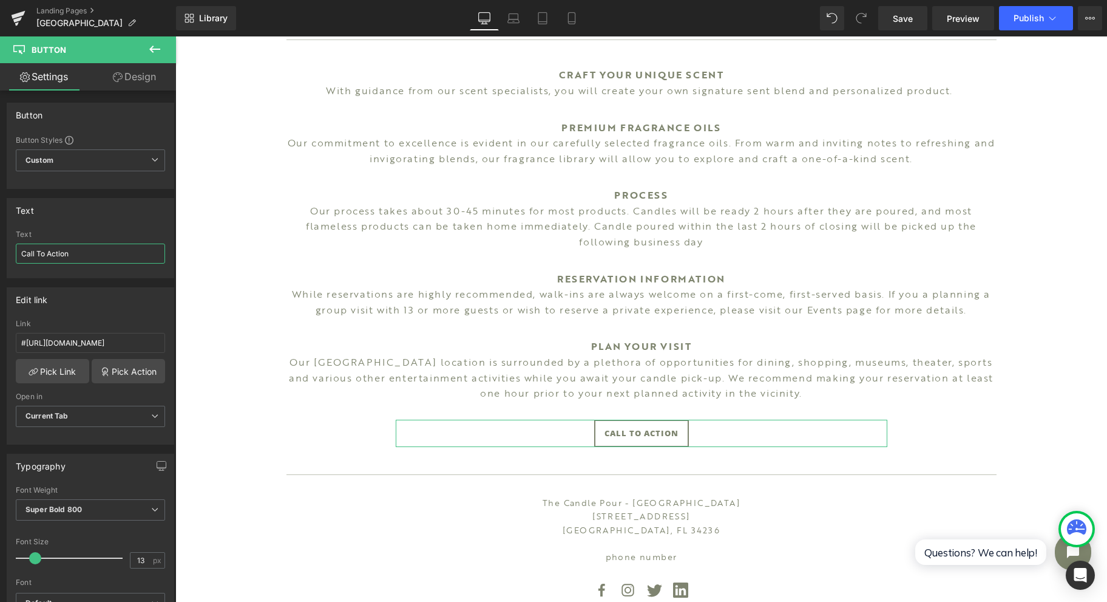
drag, startPoint x: 99, startPoint y: 252, endPoint x: -6, endPoint y: 349, distance: 143.1
click at [0, 349] on html "Button You are previewing how the will restyle your page. You can not edit Elem…" at bounding box center [553, 301] width 1107 height 602
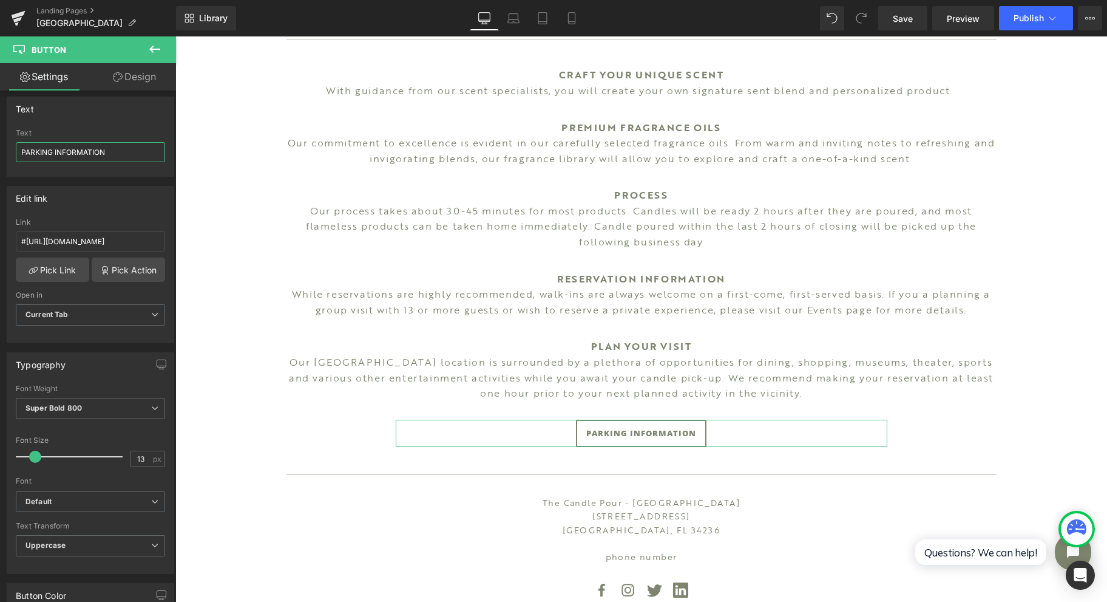
scroll to position [161, 0]
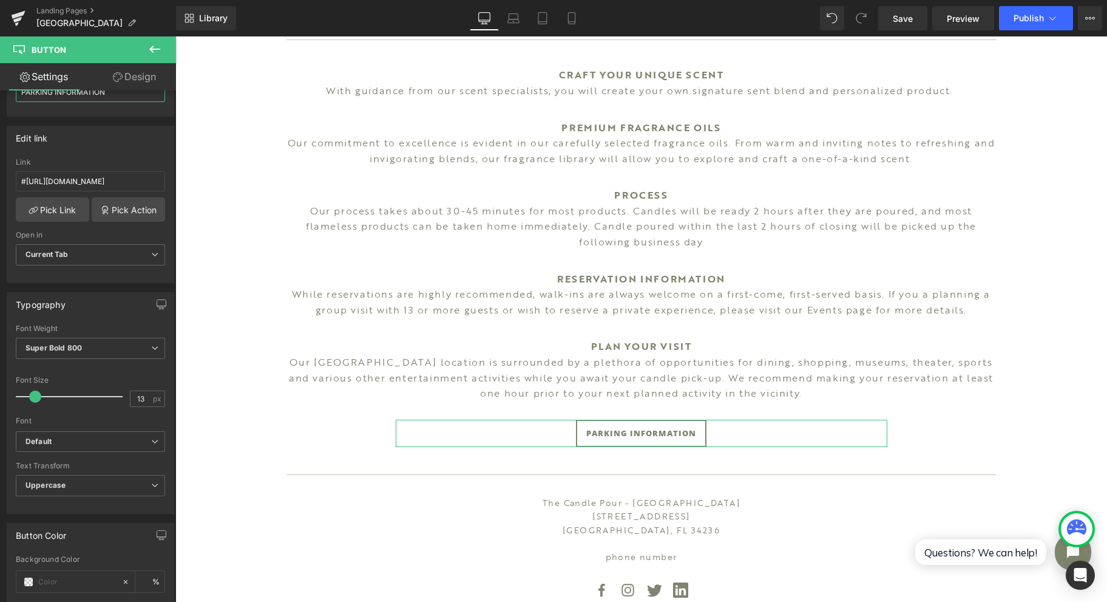
type input "PARKING INFORMATION"
click at [97, 260] on span "Current Tab" at bounding box center [90, 254] width 149 height 21
click at [100, 285] on li "New Tab" at bounding box center [88, 294] width 144 height 18
click at [79, 431] on span "Default" at bounding box center [90, 441] width 149 height 21
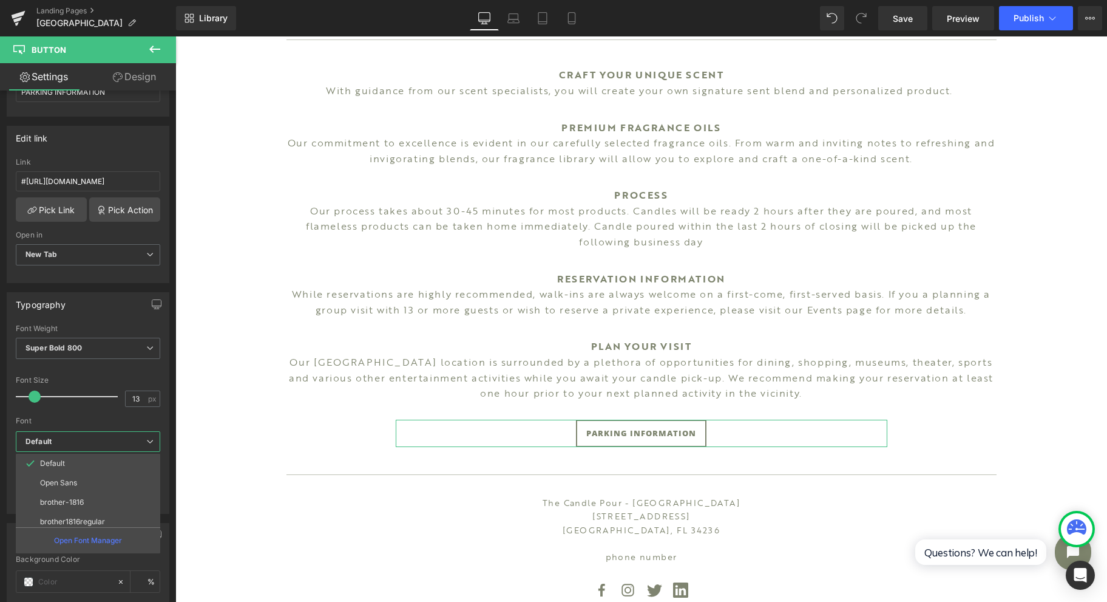
click at [100, 495] on li "brother-1816" at bounding box center [91, 501] width 150 height 19
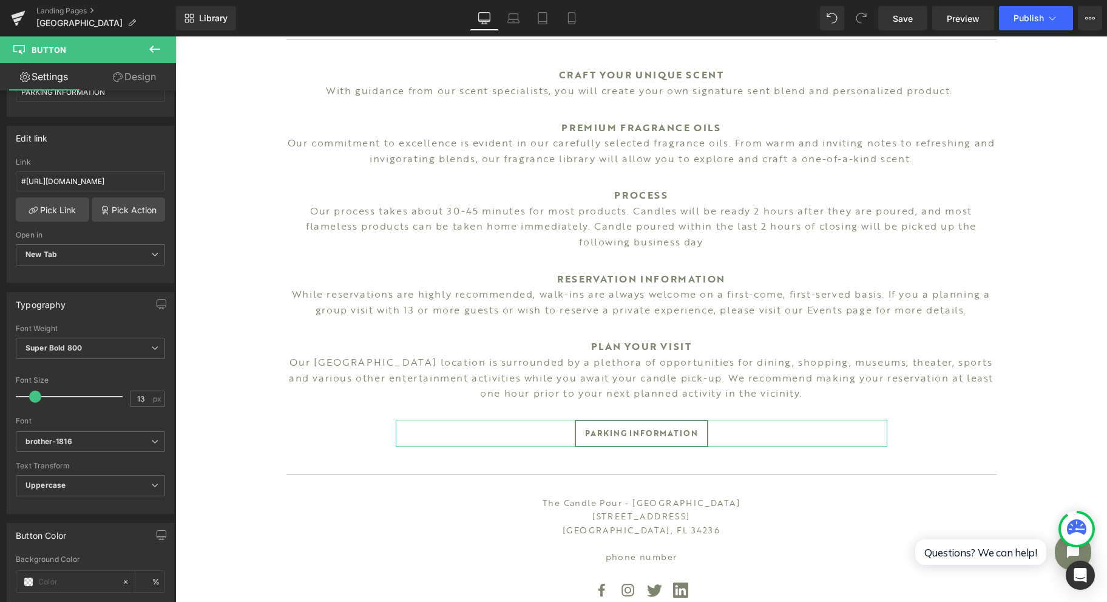
click at [95, 340] on span "Super Bold 800" at bounding box center [90, 348] width 149 height 21
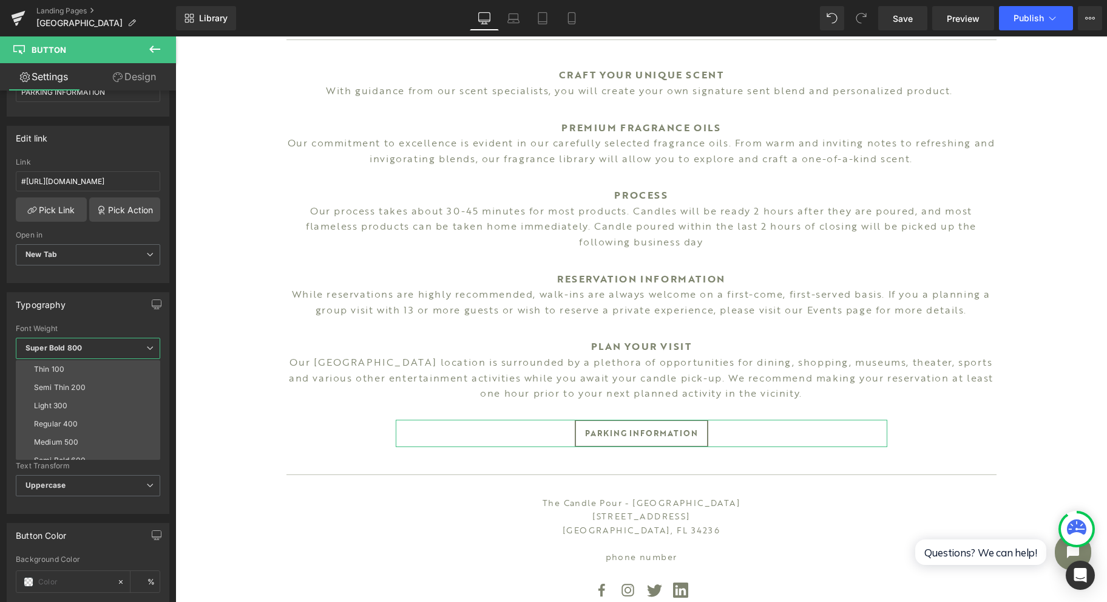
click at [91, 433] on li "Medium 500" at bounding box center [91, 442] width 150 height 18
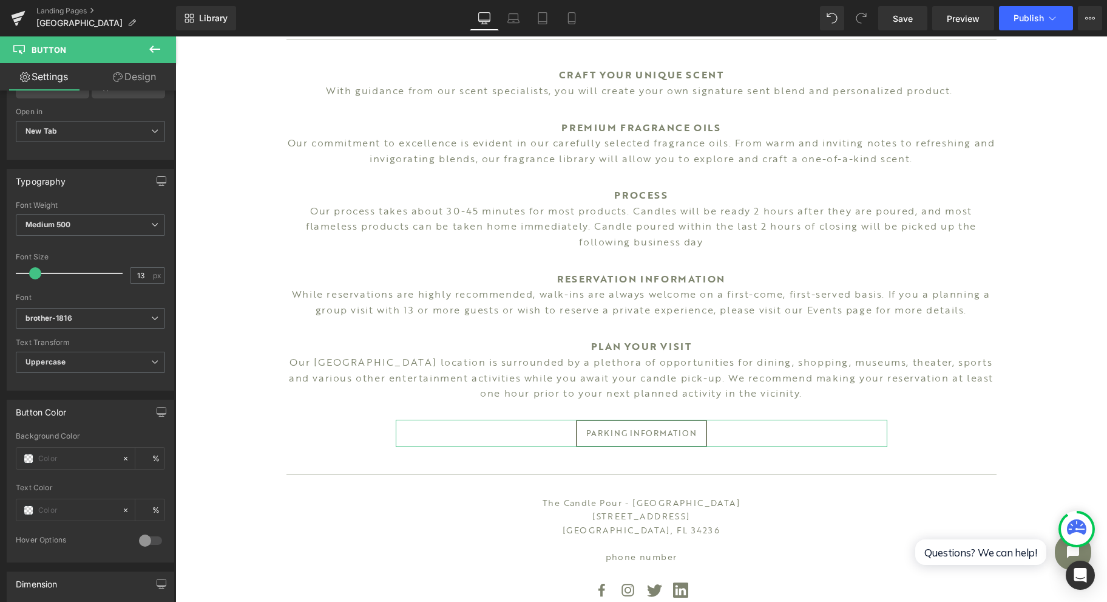
scroll to position [324, 0]
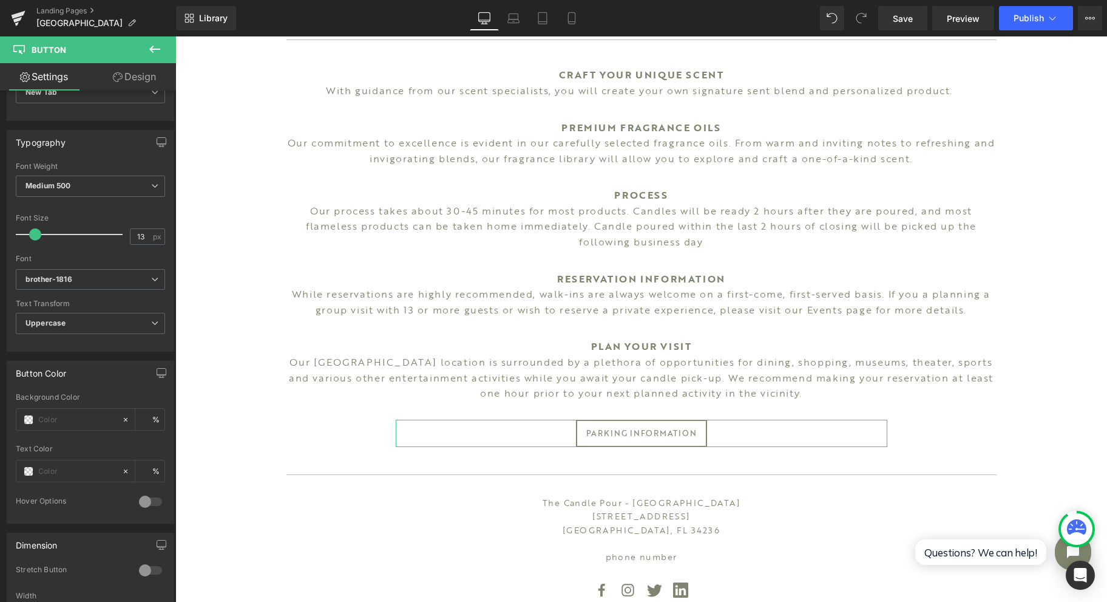
click at [91, 416] on input "text" at bounding box center [77, 419] width 78 height 13
type input "7"
type input "0"
type input "7F8"
type input "100"
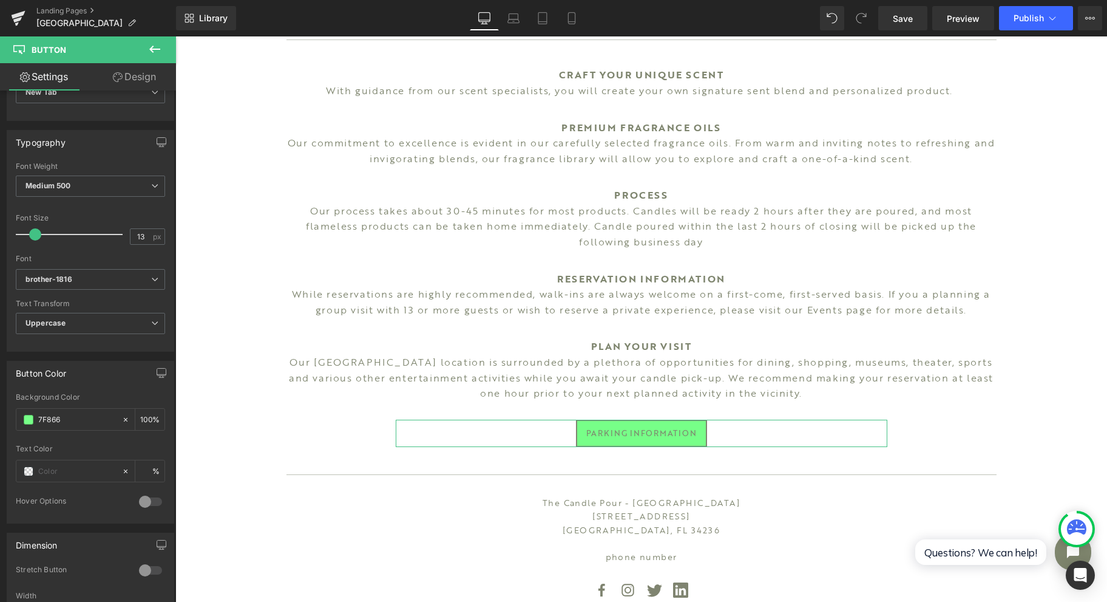
type input "7F866E"
type input "100"
click at [77, 470] on input "text" at bounding box center [77, 470] width 78 height 13
type input "#7f866e"
click at [26, 466] on span at bounding box center [29, 471] width 10 height 10
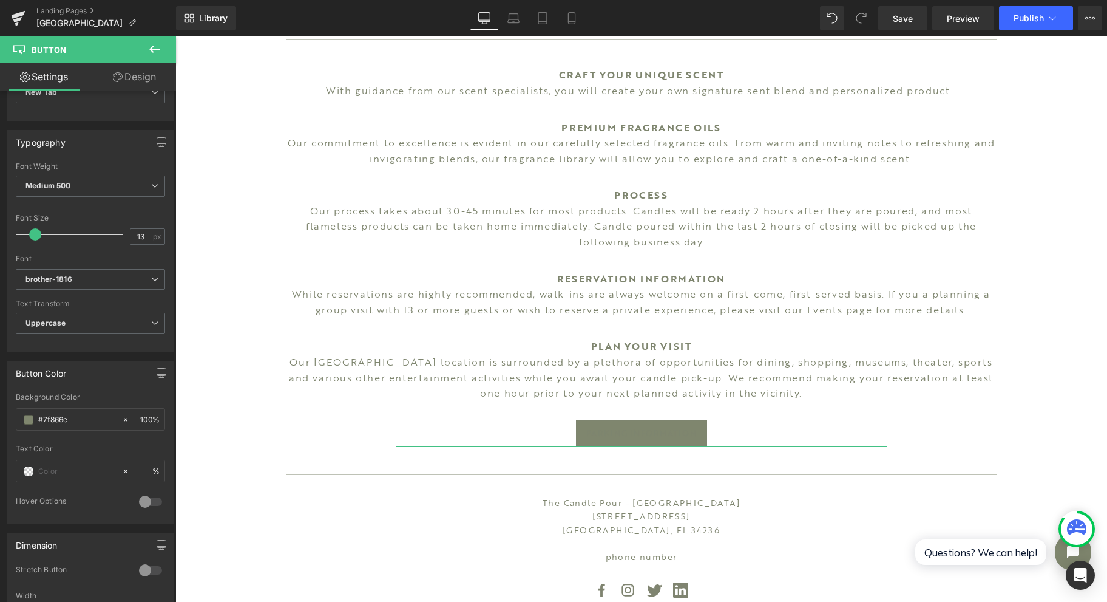
type input "0"
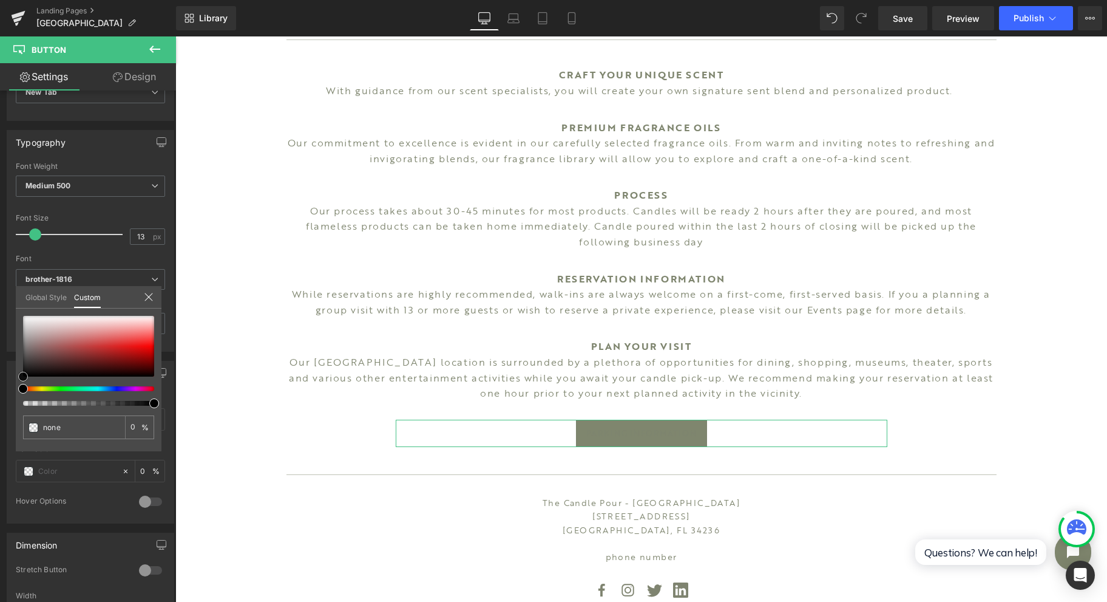
type input "#070707"
type input "100"
type input "#070707"
type input "100"
drag, startPoint x: 23, startPoint y: 378, endPoint x: 8, endPoint y: 263, distance: 115.1
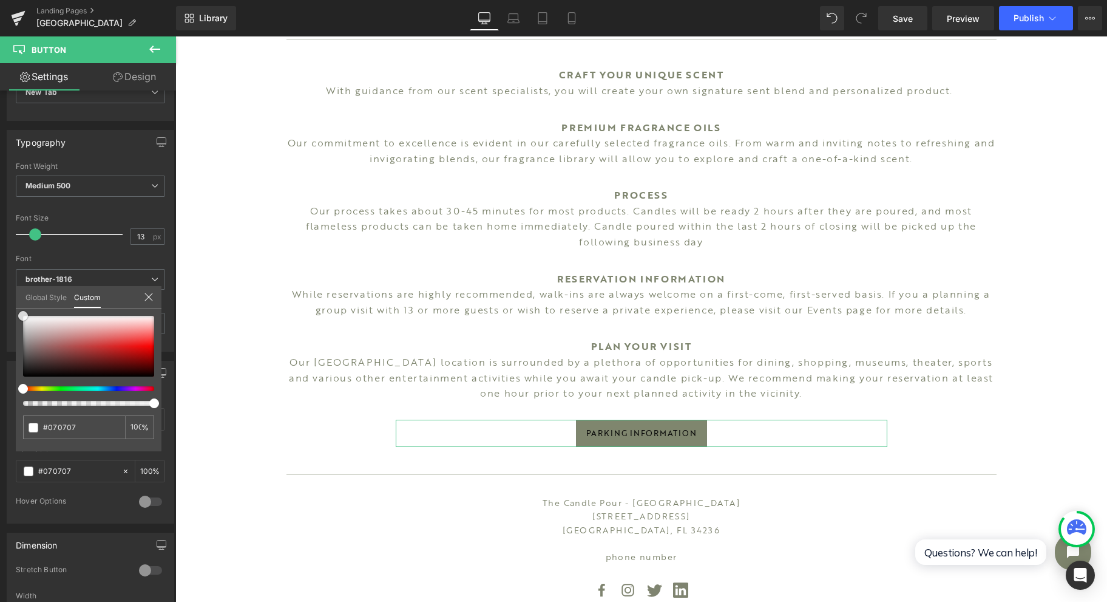
click at [8, 352] on div "Button Color rgba(127, 134, 110, 1) Background Color #7f866e 100 % rgba(7, 7, 7…" at bounding box center [91, 438] width 182 height 172
type input "#ffffff"
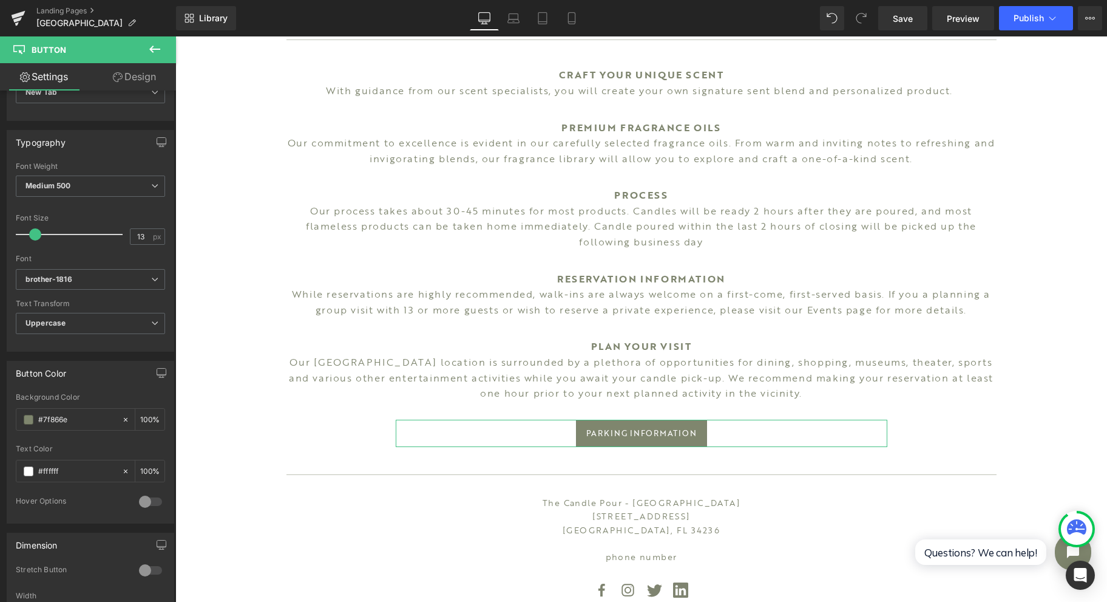
click at [109, 175] on span "Medium 500" at bounding box center [90, 185] width 149 height 21
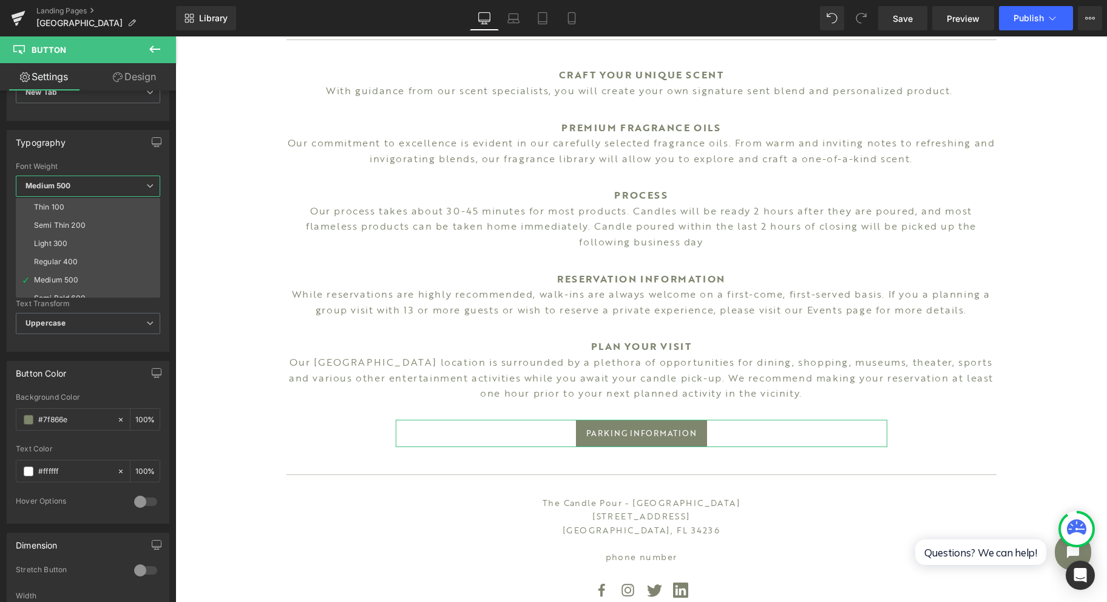
click at [109, 282] on li "Medium 500" at bounding box center [91, 280] width 150 height 18
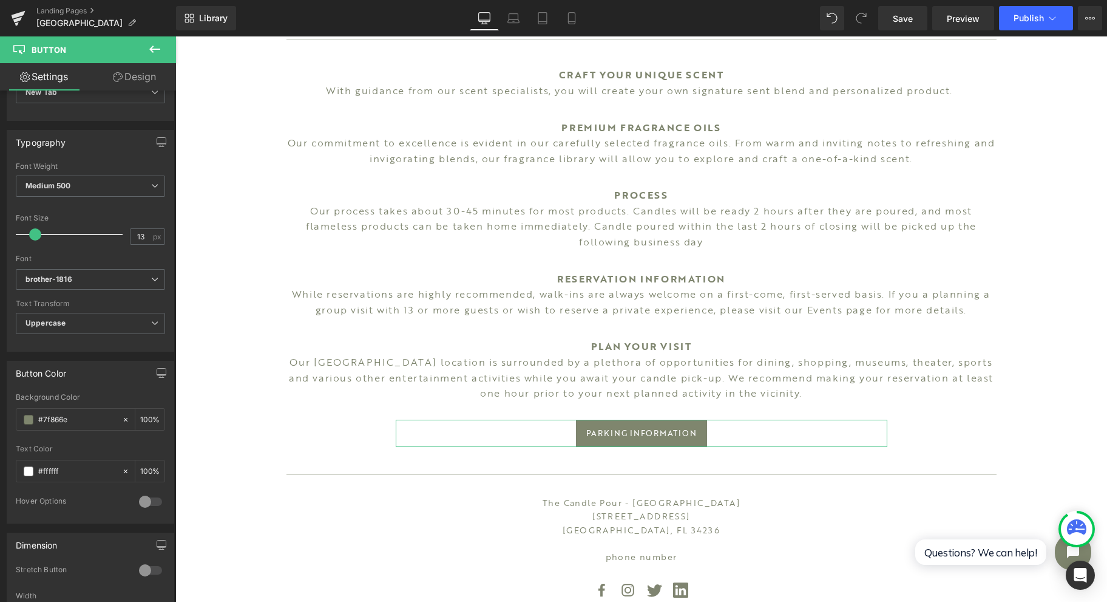
click at [91, 274] on b "brother-1816" at bounding box center [88, 279] width 126 height 10
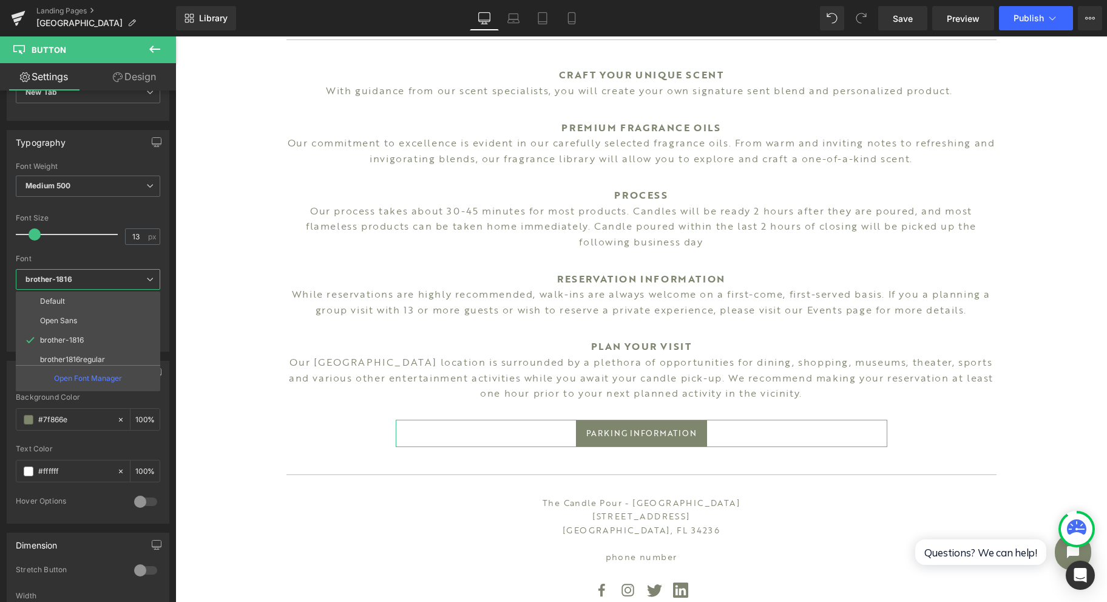
click at [100, 355] on p "brother1816regular" at bounding box center [72, 359] width 65 height 8
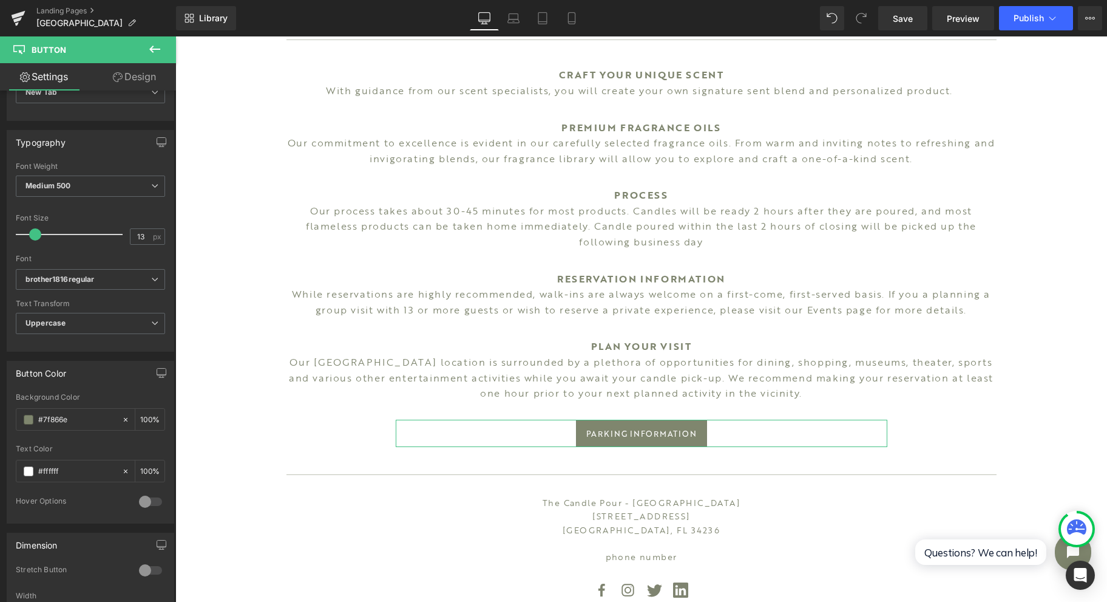
click at [101, 279] on b "brother1816regular" at bounding box center [88, 279] width 126 height 10
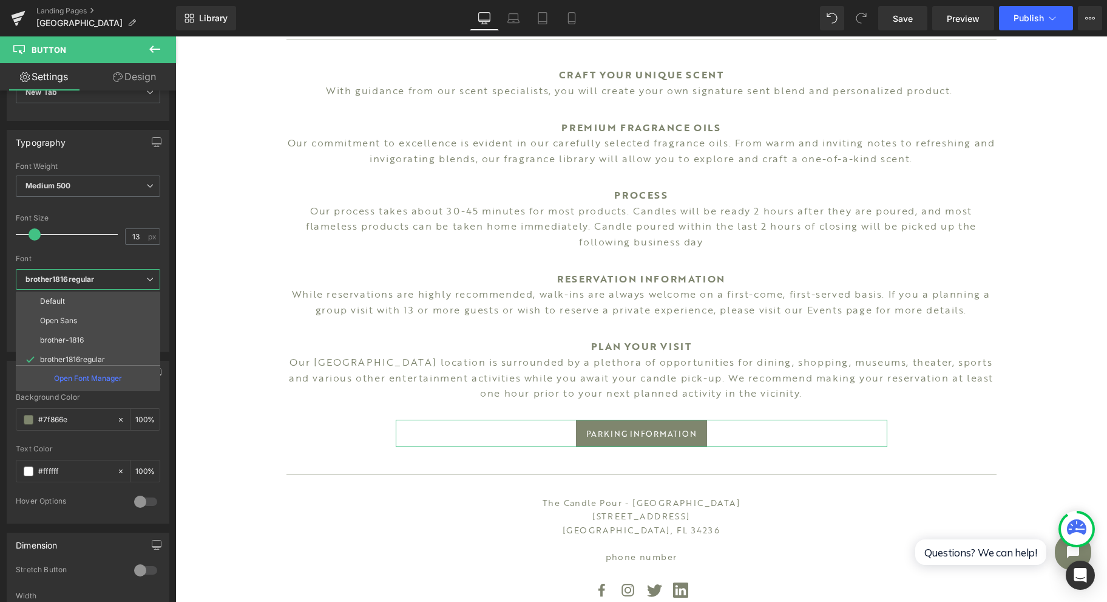
scroll to position [81, 0]
click at [108, 311] on li "brother1816bold" at bounding box center [91, 317] width 150 height 19
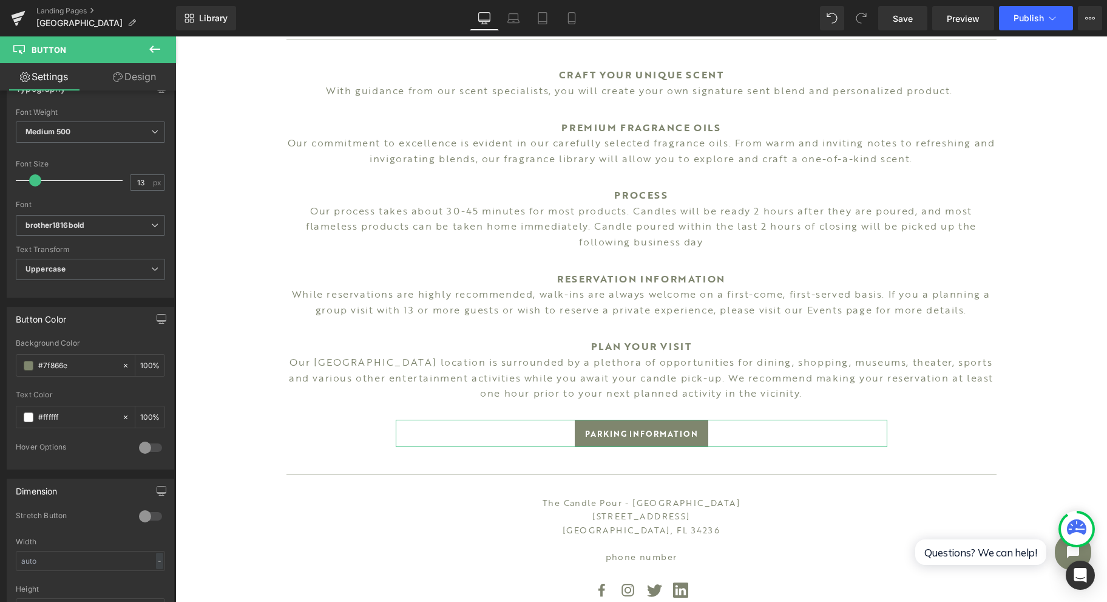
scroll to position [404, 0]
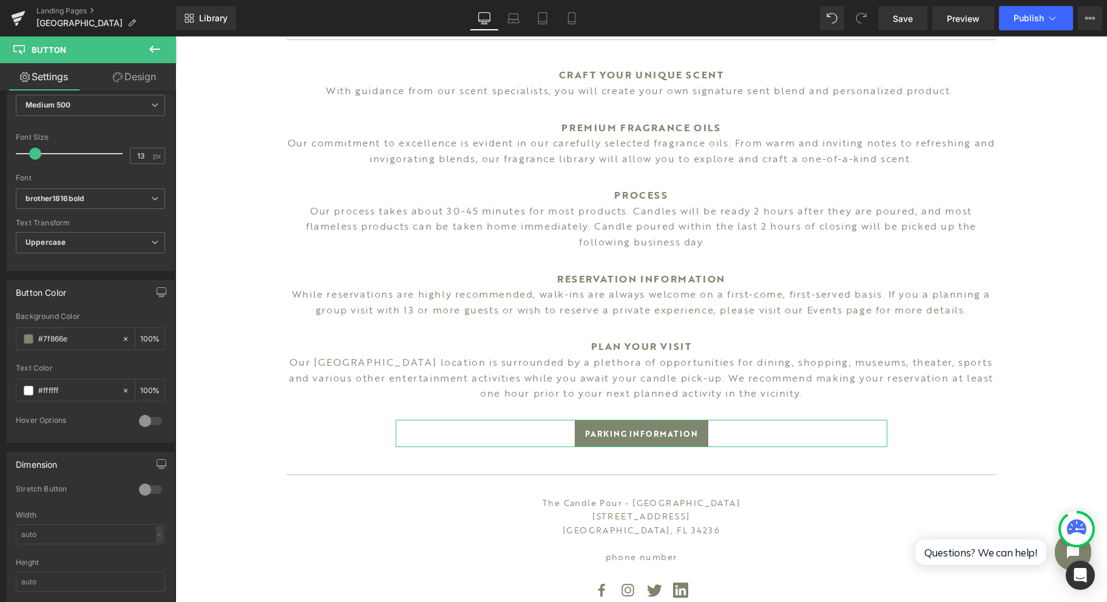
click at [136, 418] on div at bounding box center [150, 420] width 29 height 19
click at [72, 462] on input "text" at bounding box center [77, 468] width 78 height 13
click at [29, 464] on span at bounding box center [29, 469] width 10 height 10
type input "0"
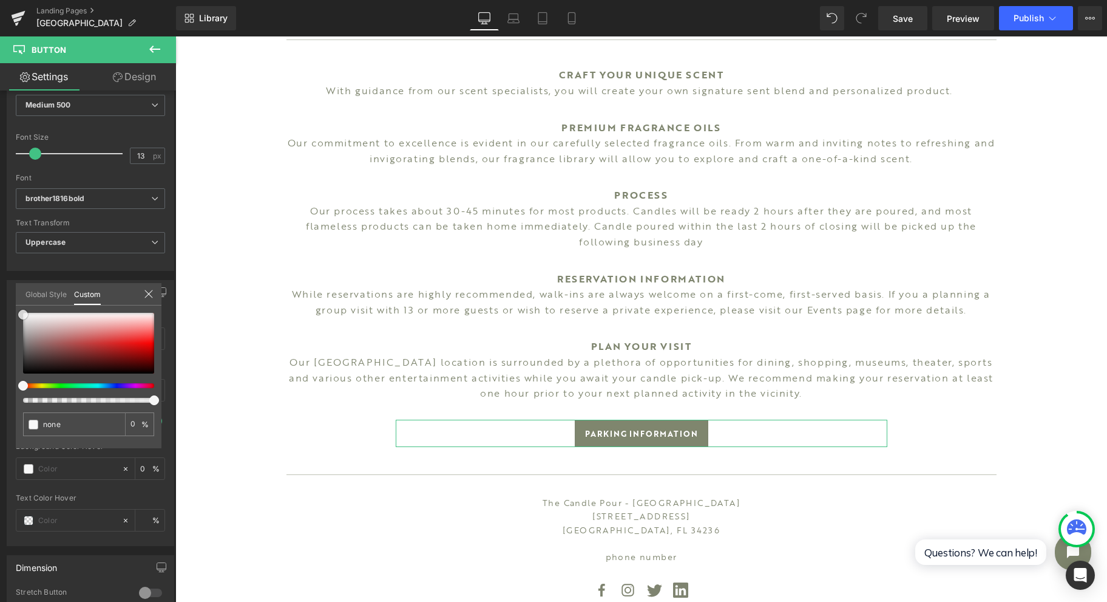
type input "#050505"
type input "100"
type input "#050505"
type input "100"
drag, startPoint x: 23, startPoint y: 375, endPoint x: 10, endPoint y: 279, distance: 97.4
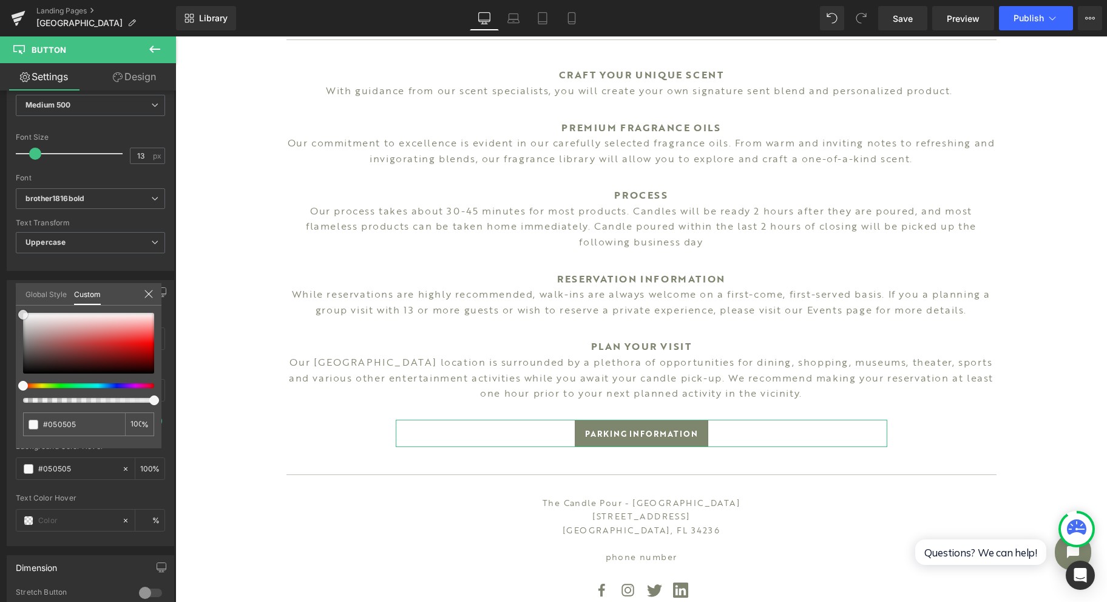
click at [10, 279] on div "Button Color rgba(127, 134, 110, 1) Background Color #7f866e 100 % rgba(255, 25…" at bounding box center [91, 408] width 182 height 275
type input "#ffffff"
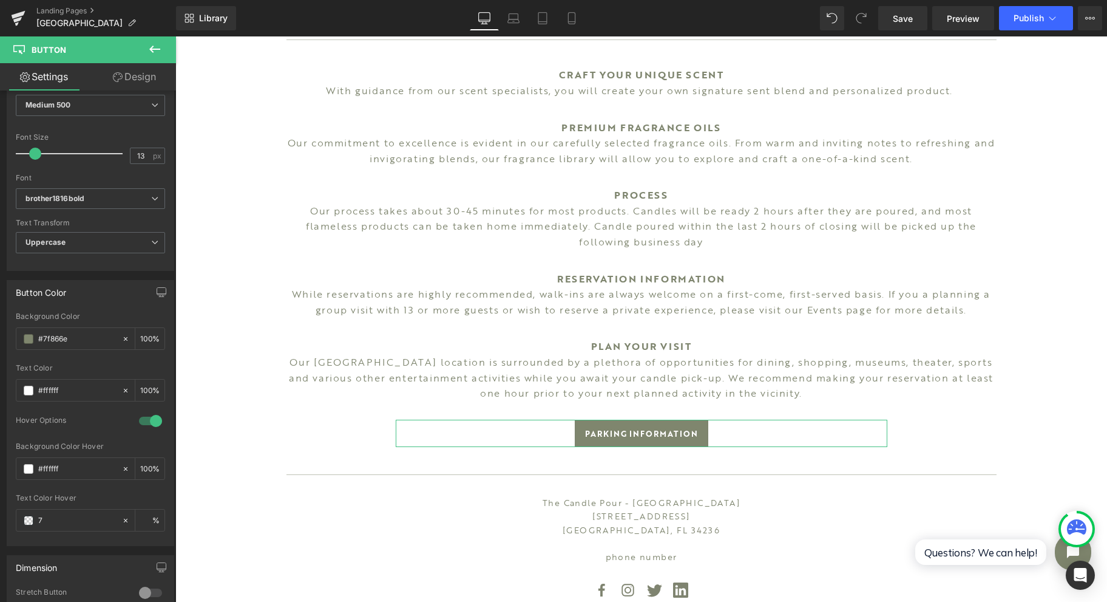
type input "7F"
type input "0"
type input "7F866E"
type input "100"
click at [257, 532] on div at bounding box center [641, 318] width 932 height 565
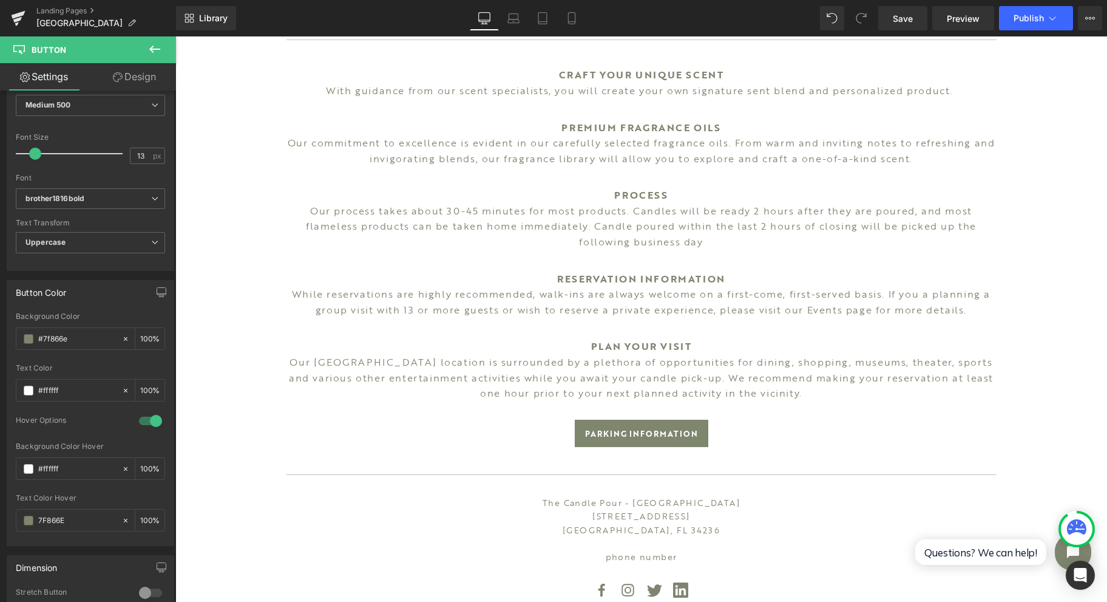
type input "#7f866e"
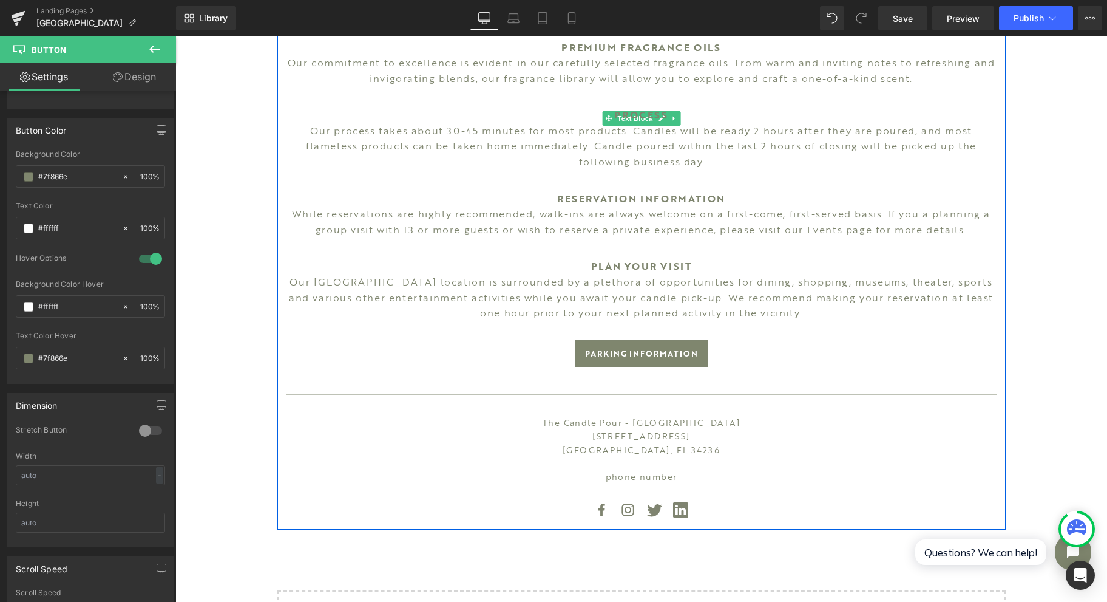
scroll to position [922, 0]
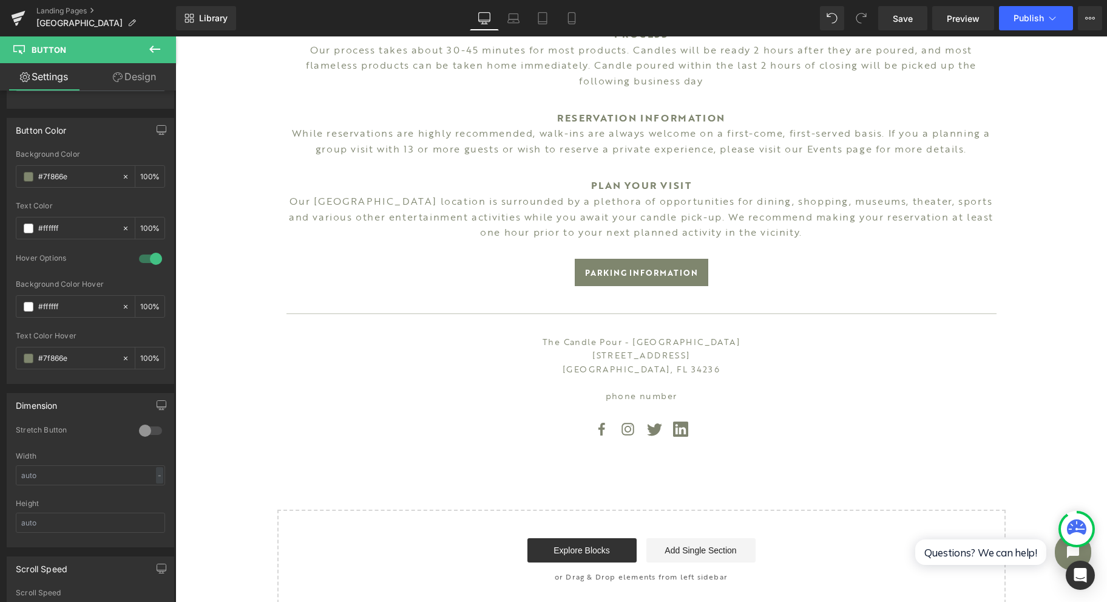
click at [906, 20] on span "Save" at bounding box center [903, 18] width 20 height 13
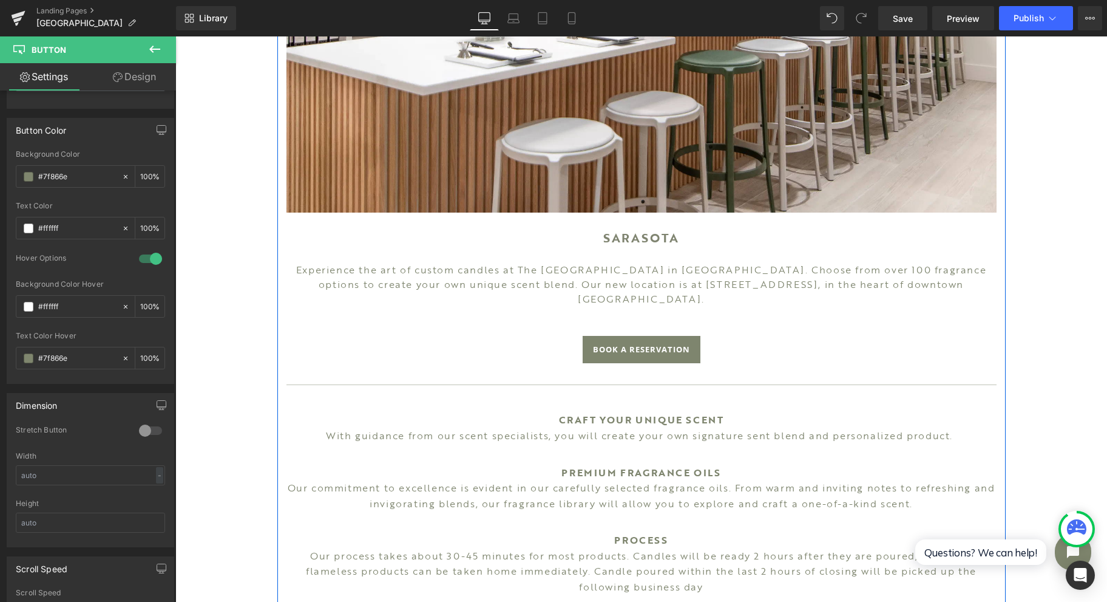
scroll to position [404, 0]
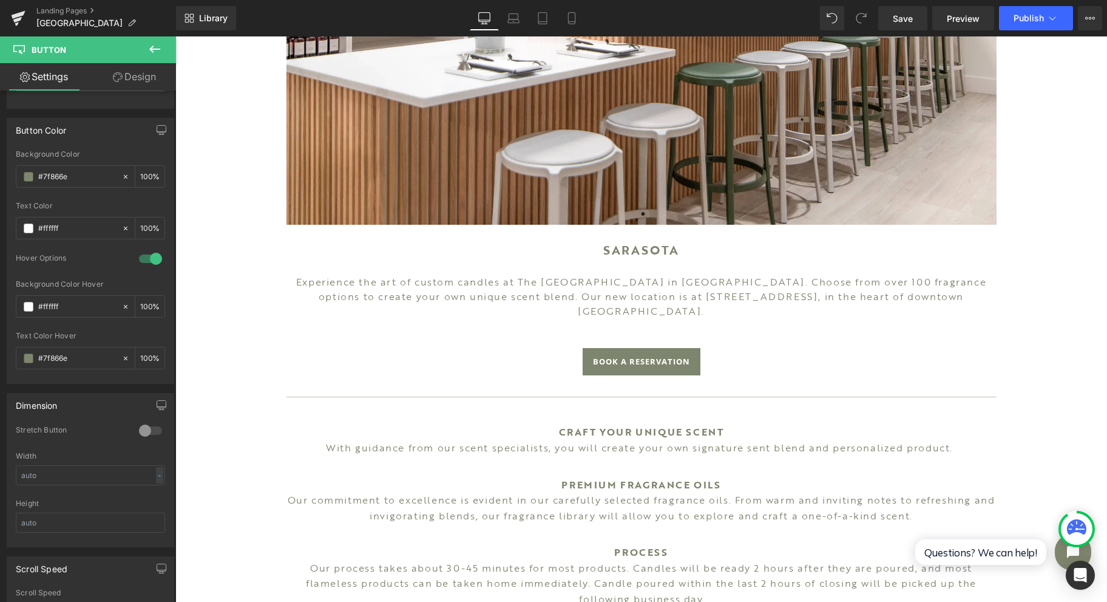
click at [906, 11] on link "Save" at bounding box center [903, 18] width 49 height 24
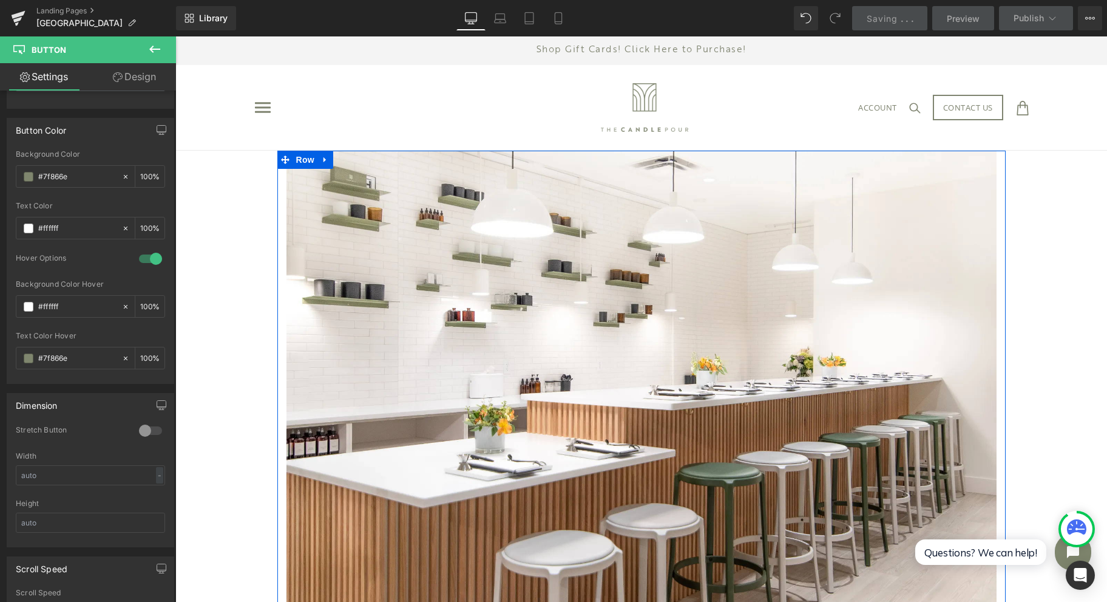
scroll to position [0, 0]
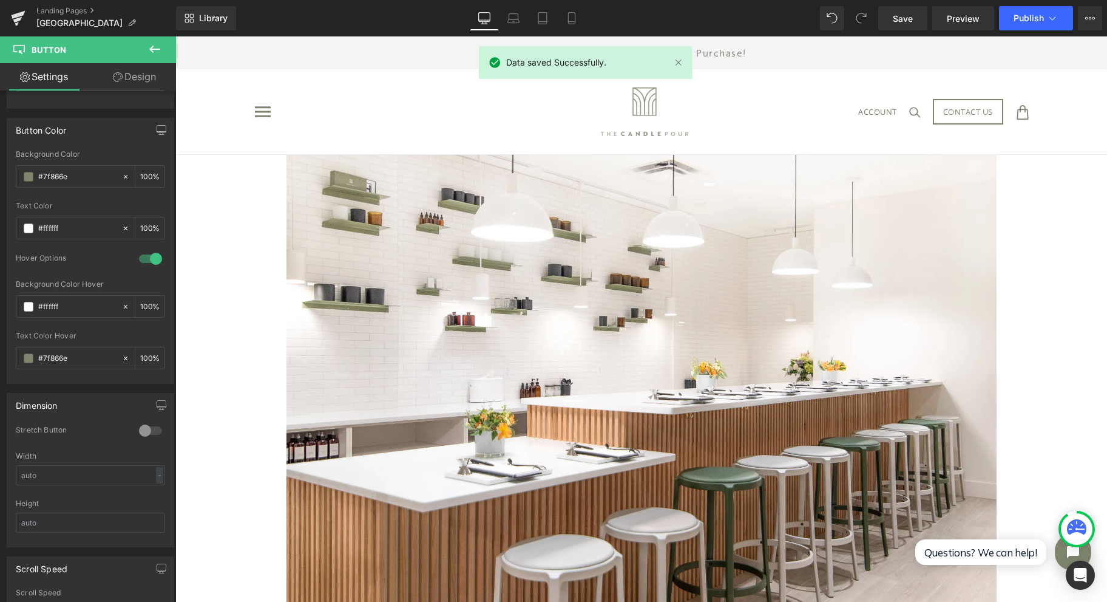
click at [15, 23] on icon at bounding box center [17, 24] width 4 height 4
